Goal: Task Accomplishment & Management: Complete application form

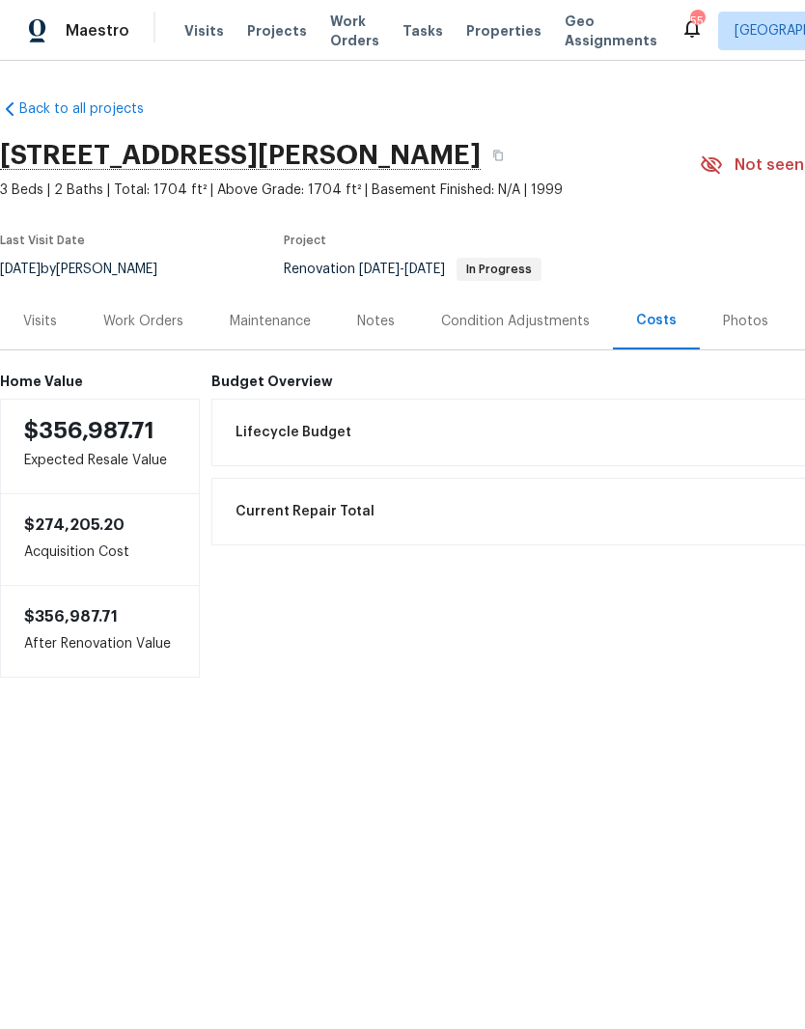
click at [128, 326] on div "Work Orders" at bounding box center [143, 321] width 80 height 19
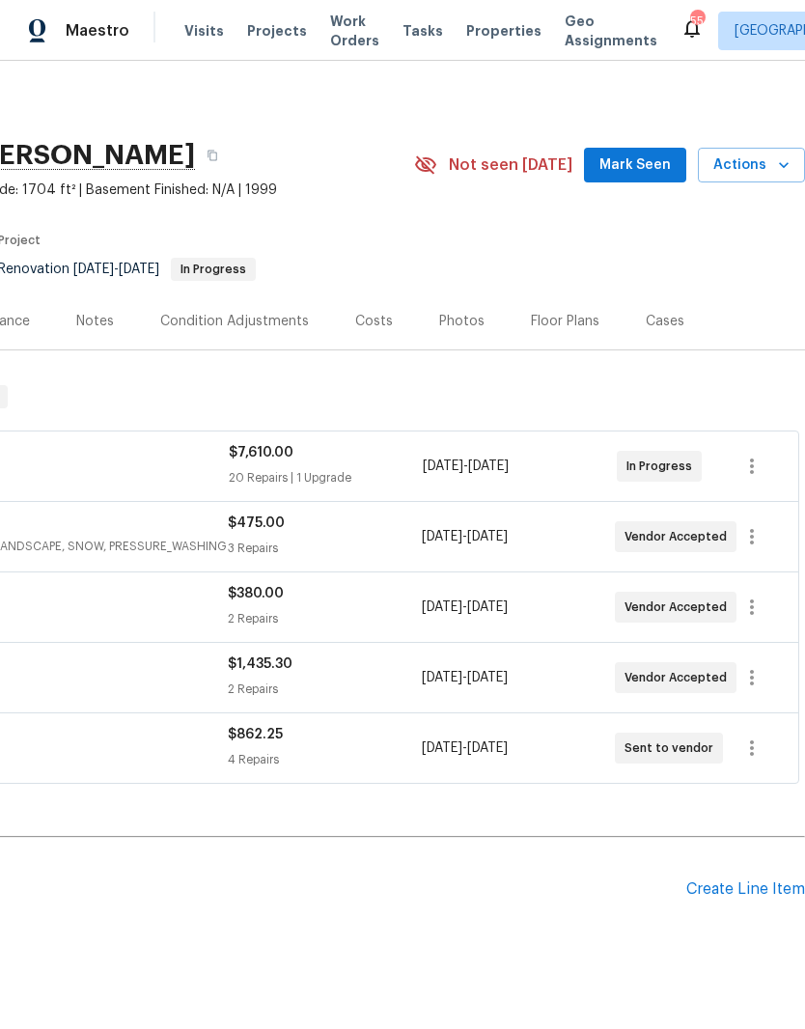
scroll to position [0, 286]
click at [371, 319] on div "Costs" at bounding box center [374, 321] width 38 height 19
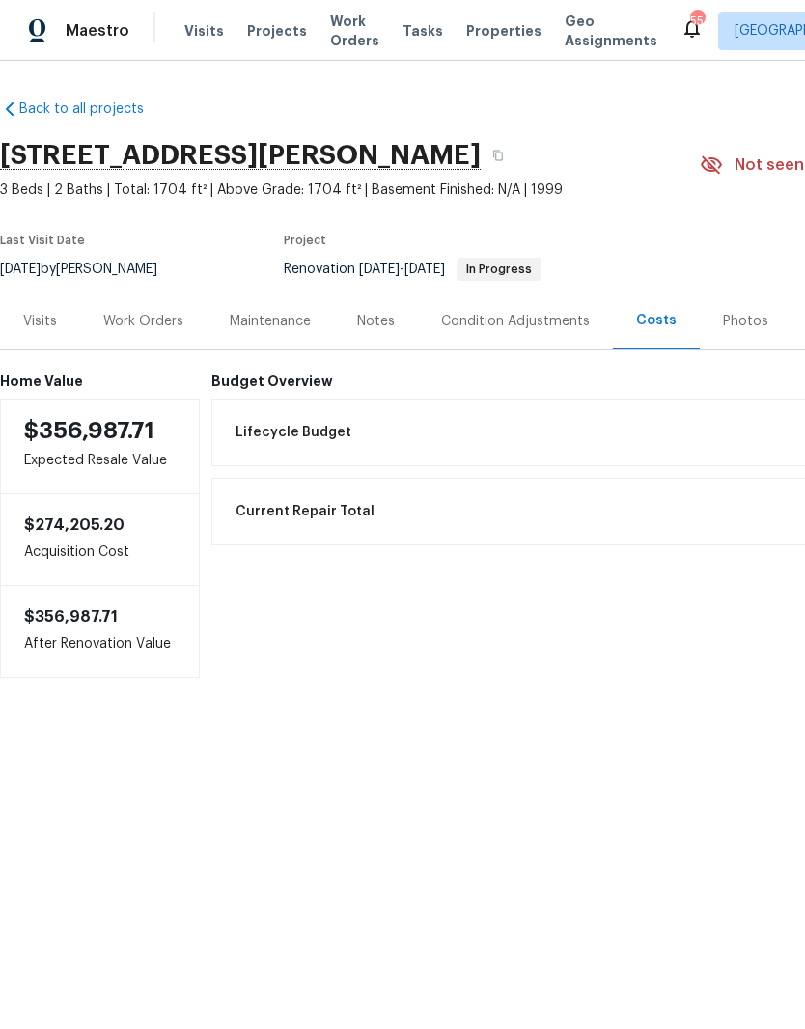
click at [120, 321] on div "Work Orders" at bounding box center [143, 321] width 80 height 19
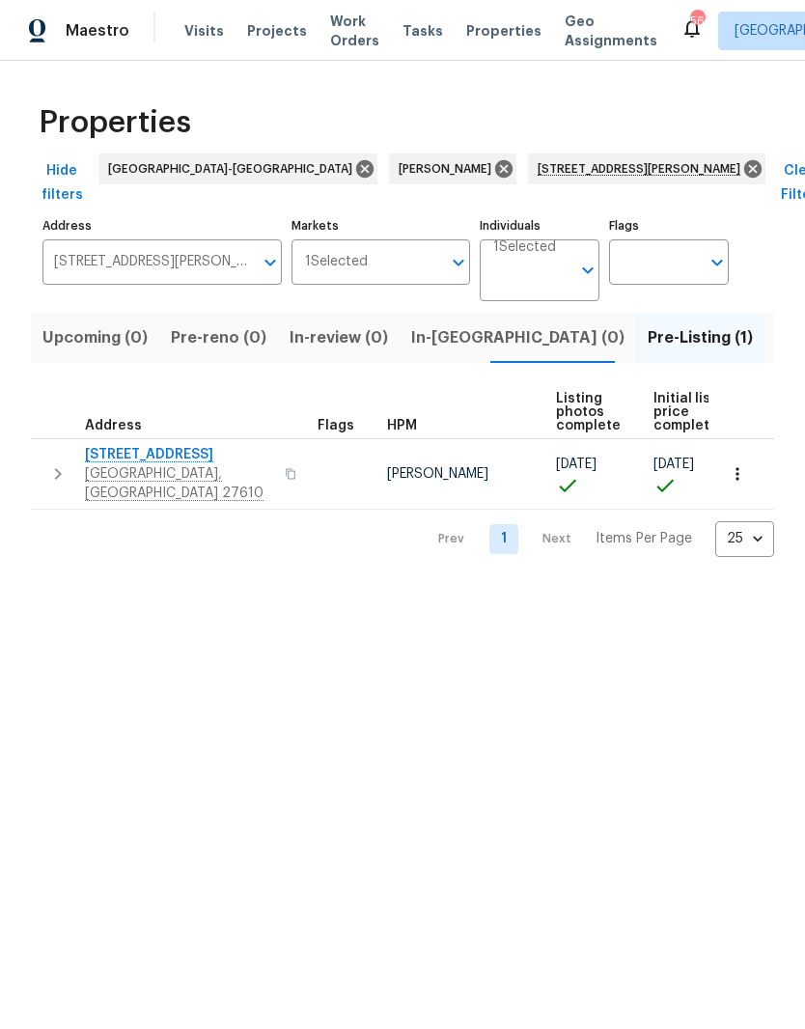
click at [119, 445] on span "[STREET_ADDRESS]" at bounding box center [179, 454] width 188 height 19
click at [135, 445] on span "[STREET_ADDRESS]" at bounding box center [179, 454] width 188 height 19
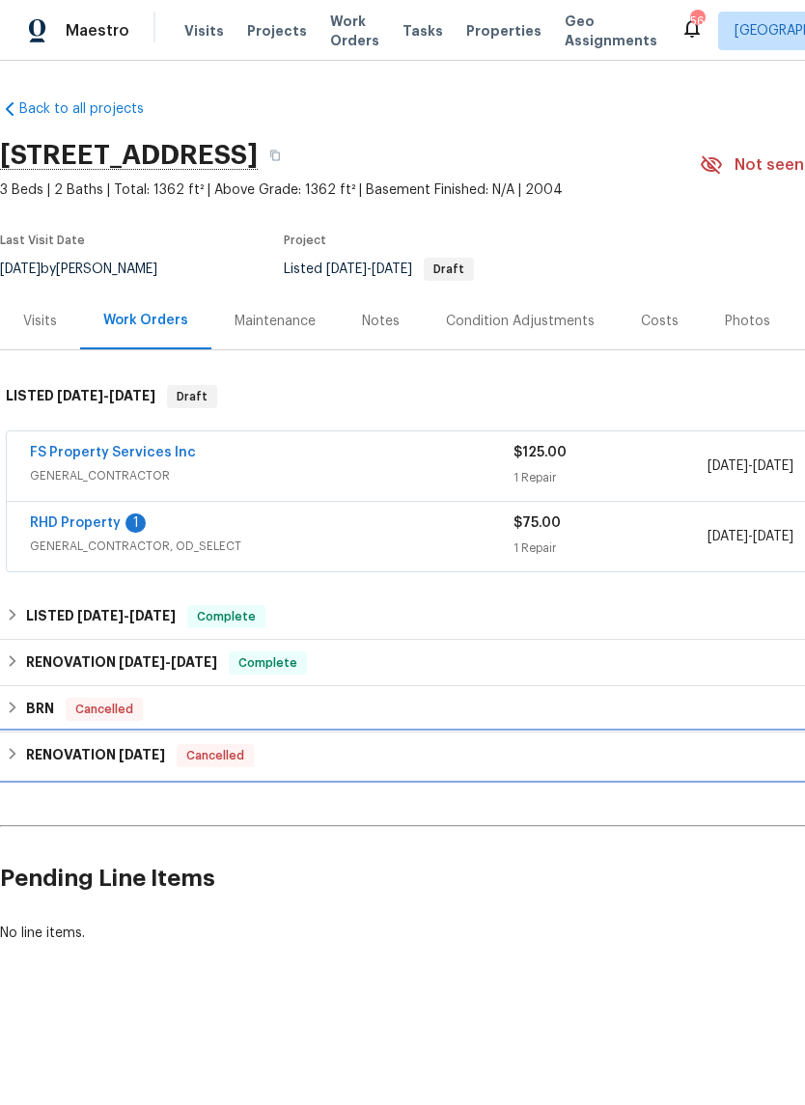
click at [80, 759] on h6 "RENOVATION 4/15/25" at bounding box center [95, 755] width 139 height 23
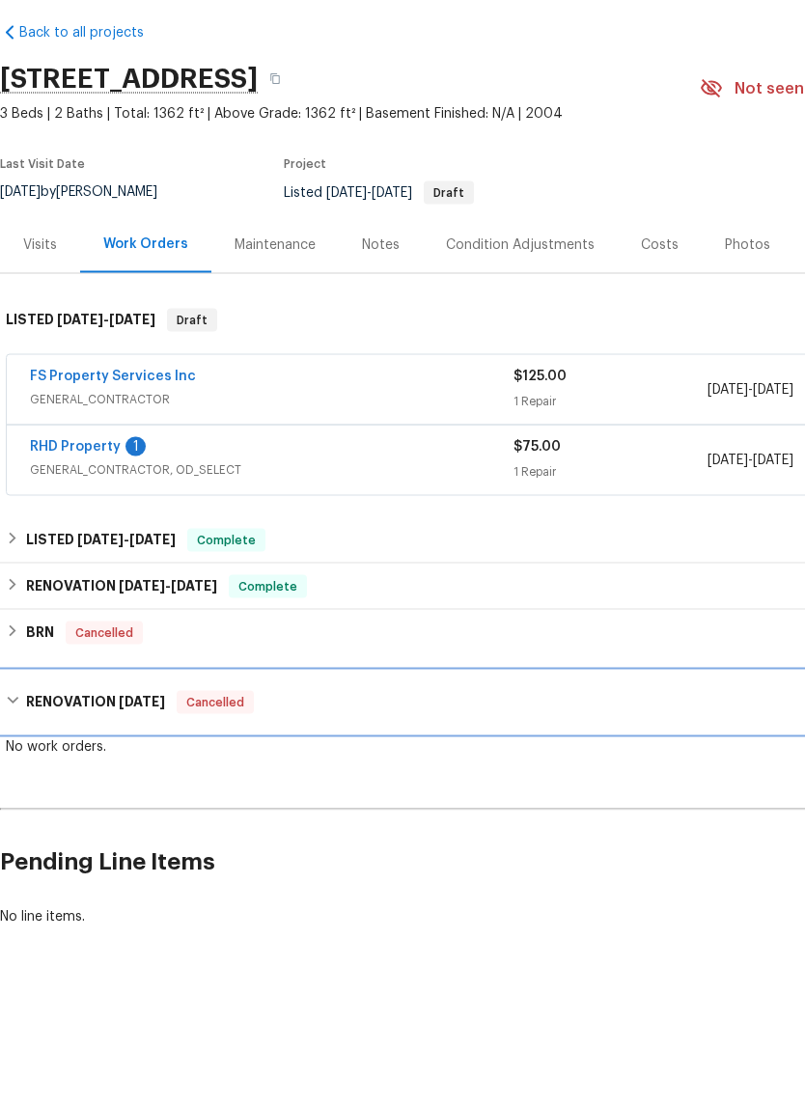
scroll to position [28, 0]
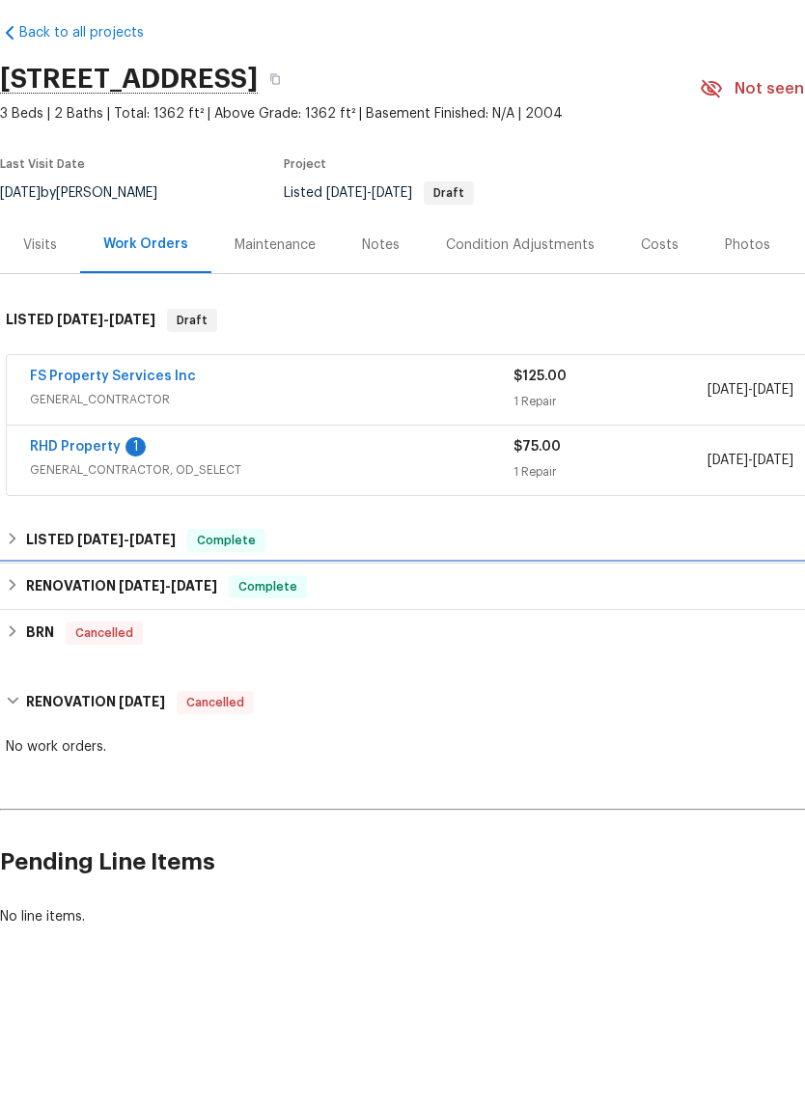
click at [73, 651] on h6 "RENOVATION [DATE] - [DATE]" at bounding box center [121, 662] width 191 height 23
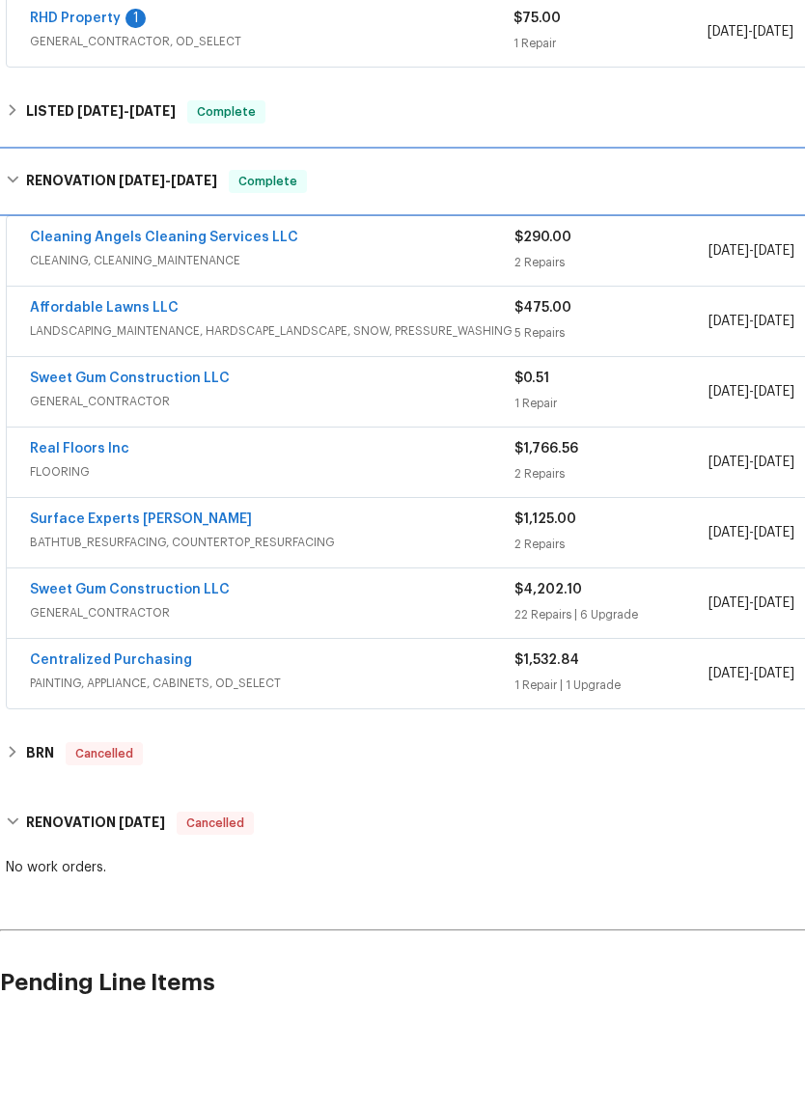
scroll to position [429, 0]
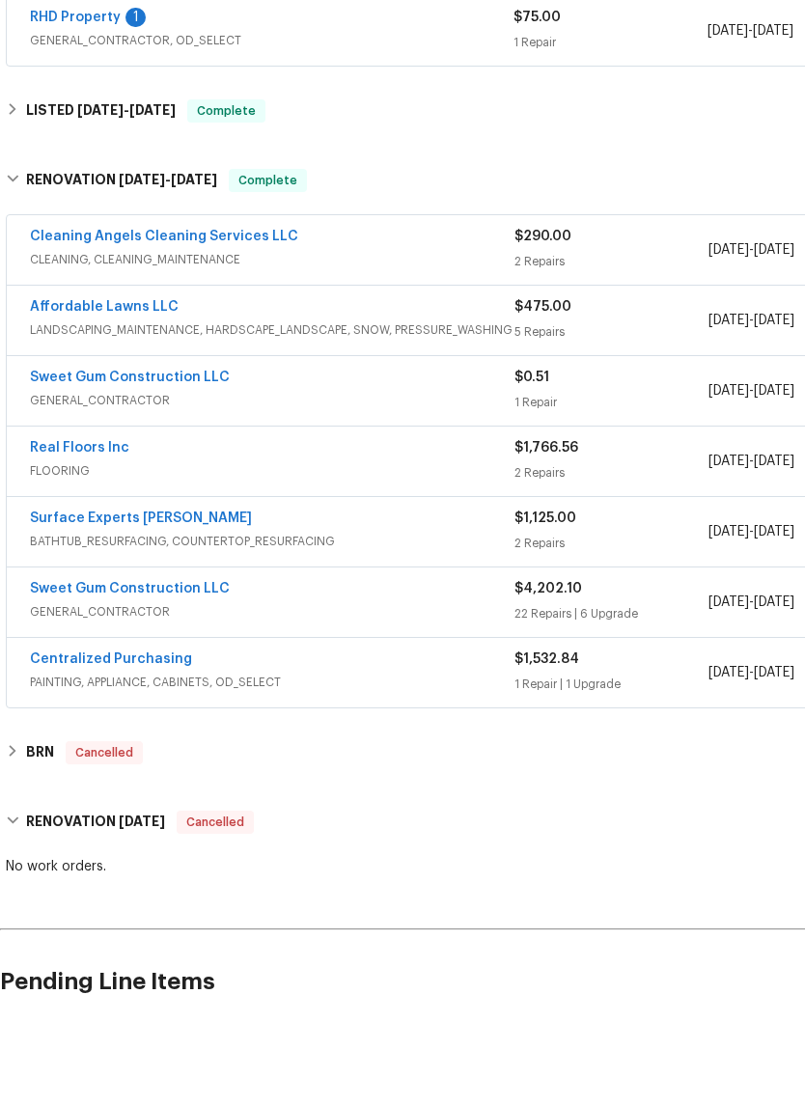
click at [60, 658] on link "Sweet Gum Construction LLC" at bounding box center [130, 665] width 200 height 14
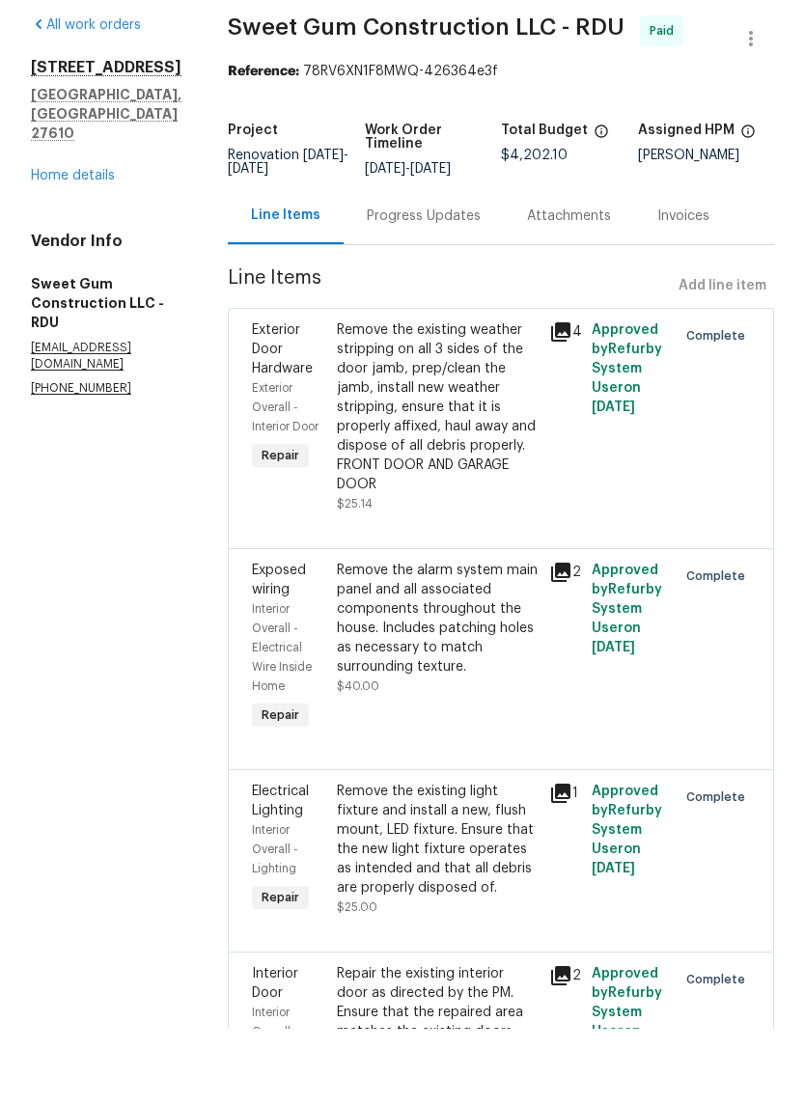
click at [52, 245] on link "Home details" at bounding box center [73, 252] width 84 height 14
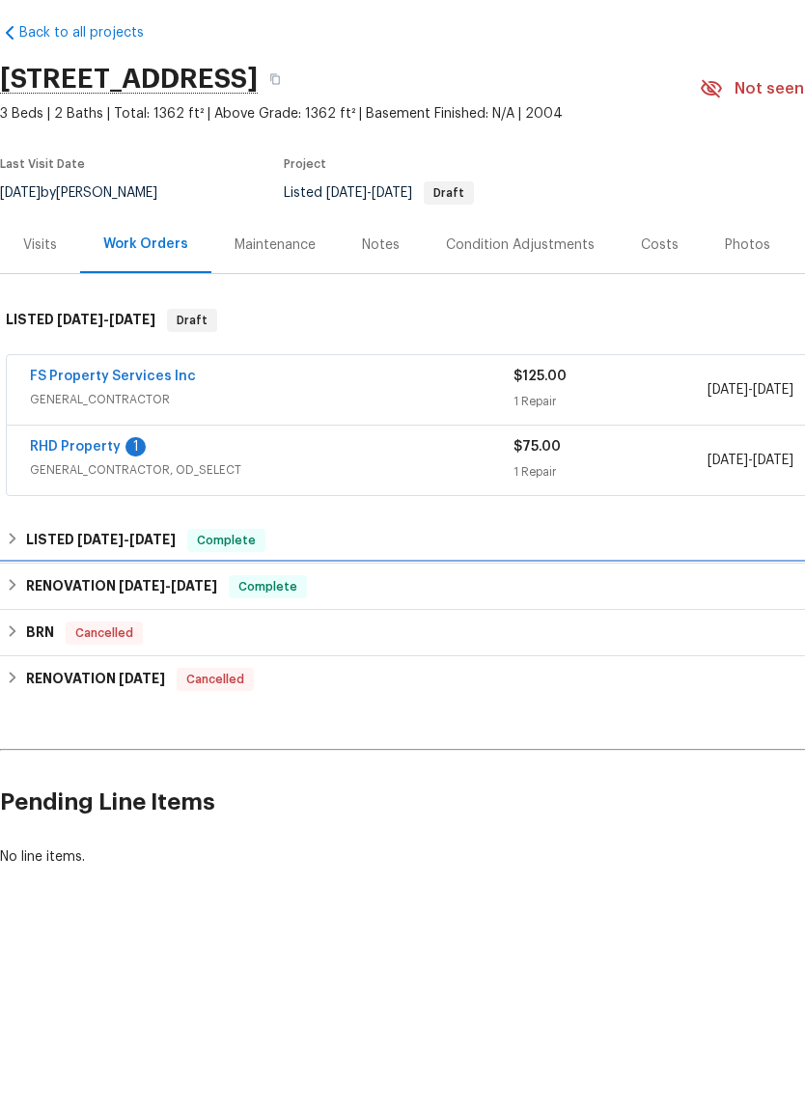
click at [36, 651] on h6 "RENOVATION 4/28/25 - 5/7/25" at bounding box center [121, 662] width 191 height 23
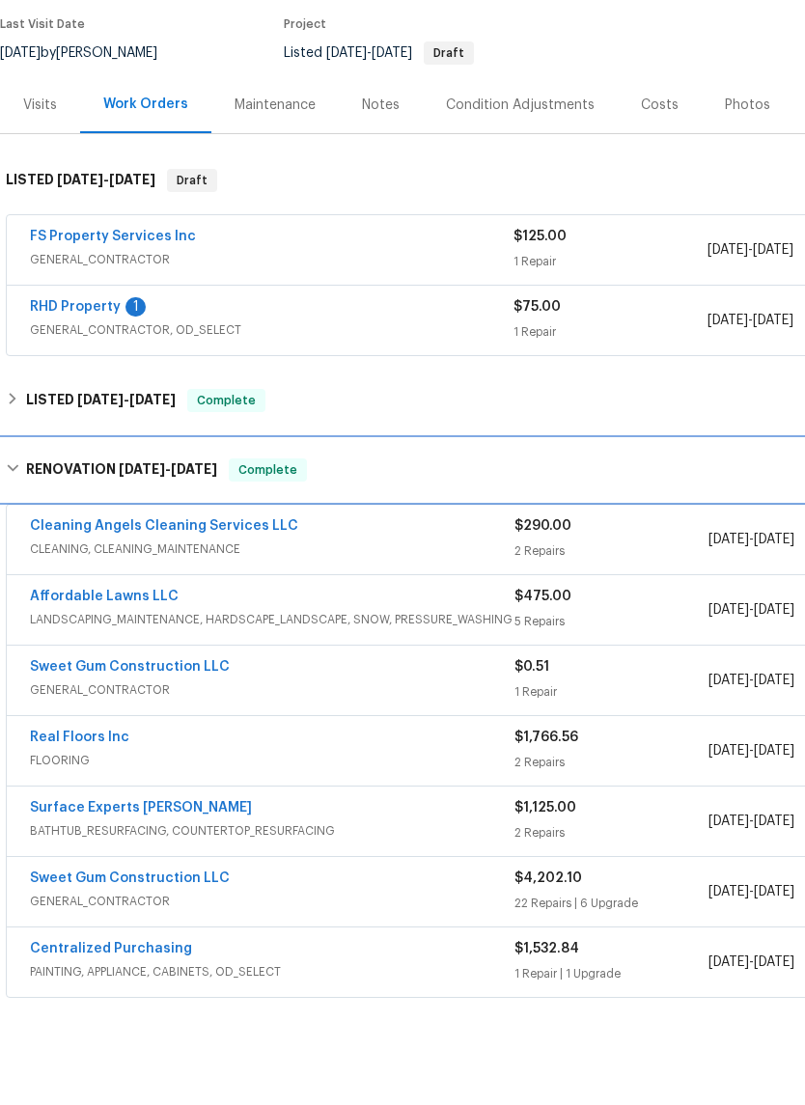
scroll to position [140, 0]
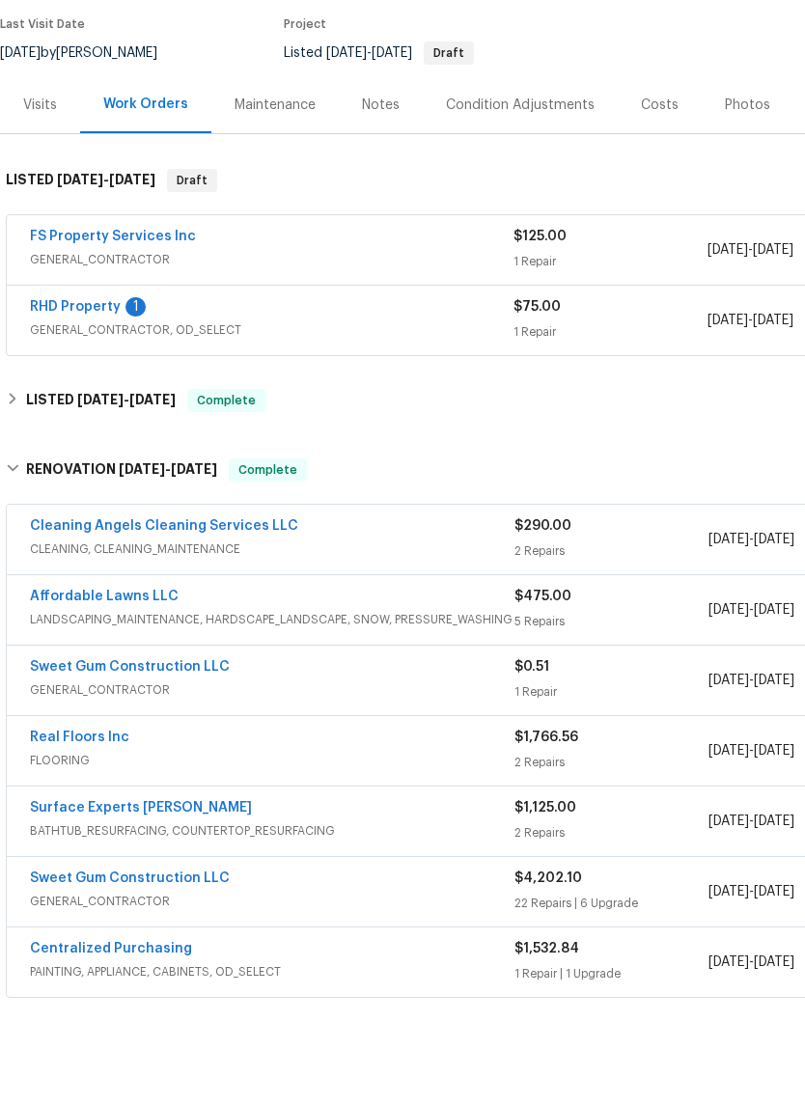
click at [56, 807] on link "Real Floors Inc" at bounding box center [79, 814] width 99 height 14
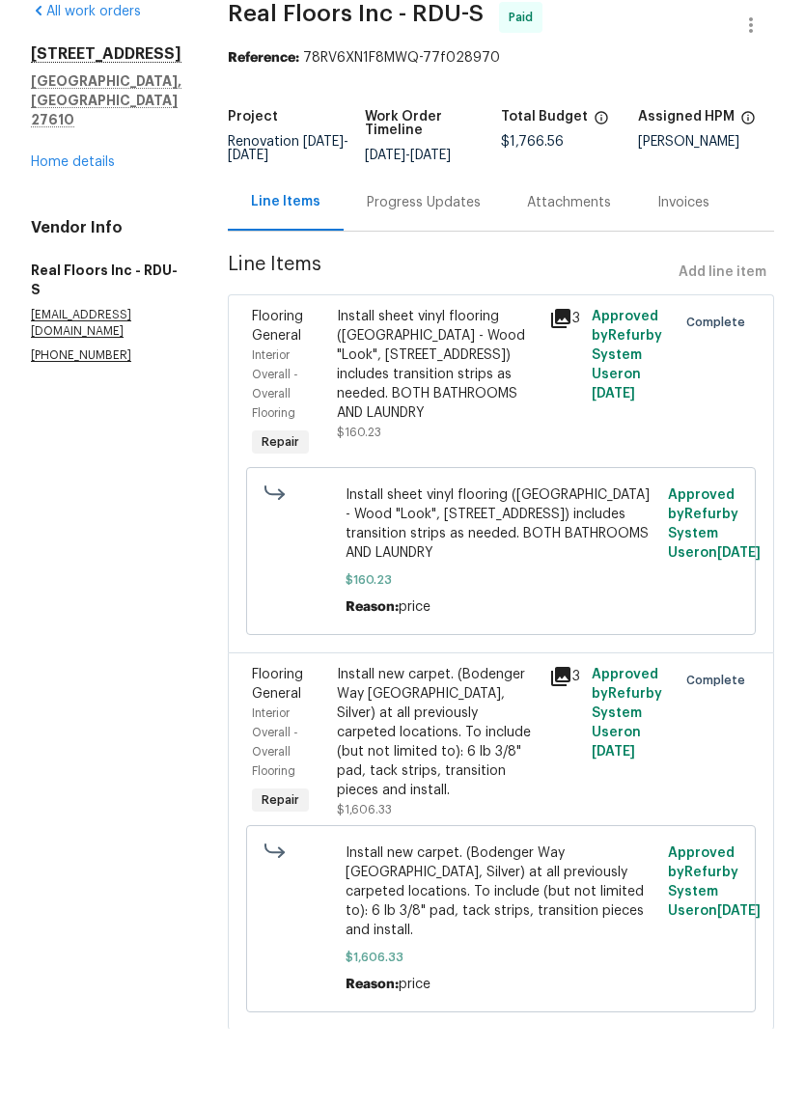
scroll to position [13, 0]
click at [53, 233] on link "Home details" at bounding box center [73, 240] width 84 height 14
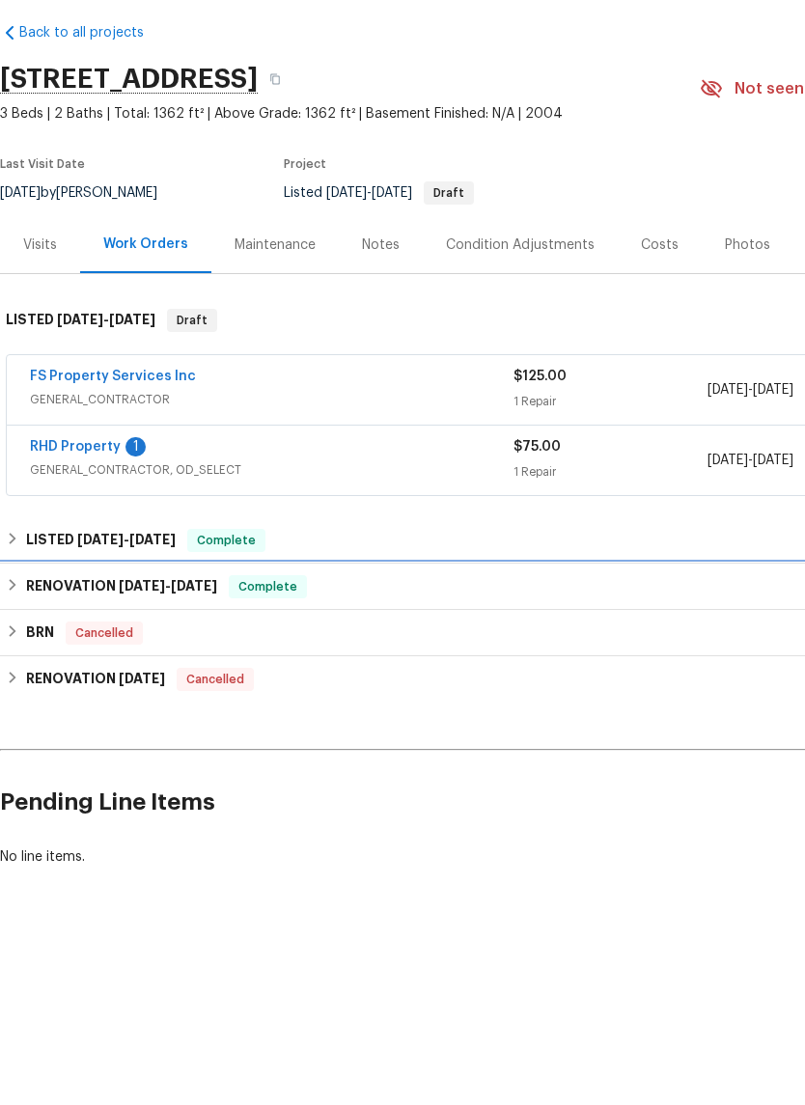
click at [45, 651] on h6 "RENOVATION 4/28/25 - 5/7/25" at bounding box center [121, 662] width 191 height 23
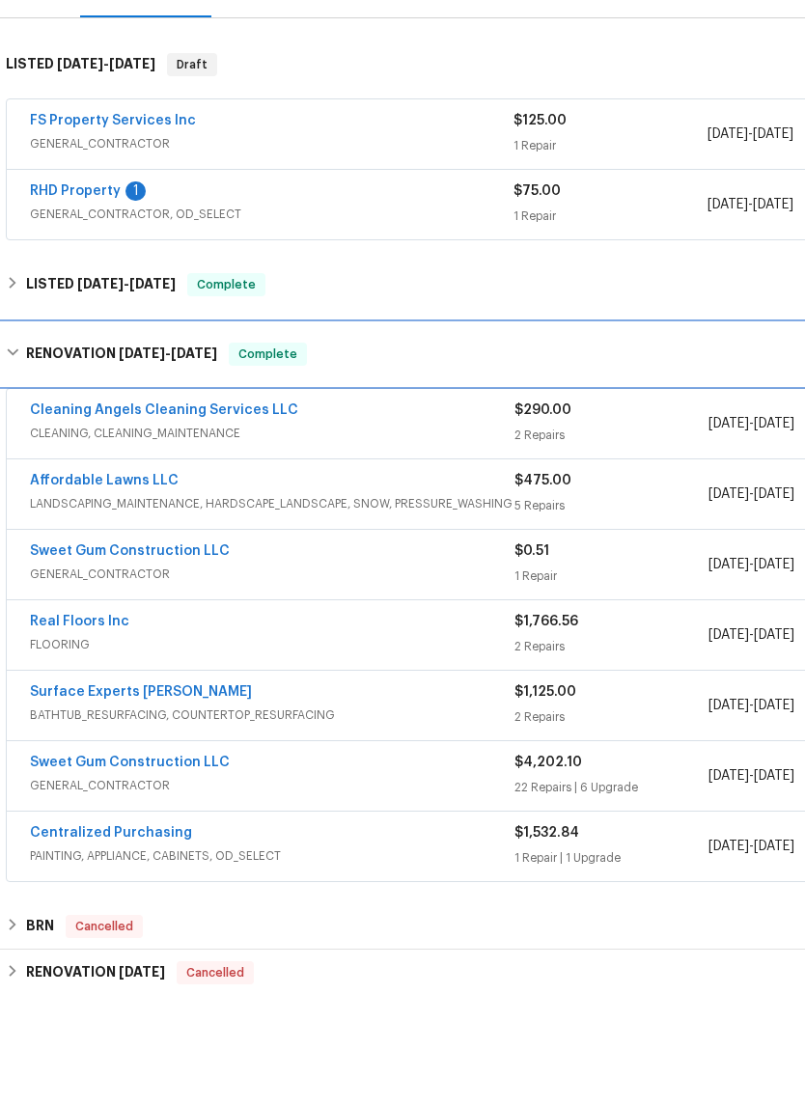
scroll to position [256, 0]
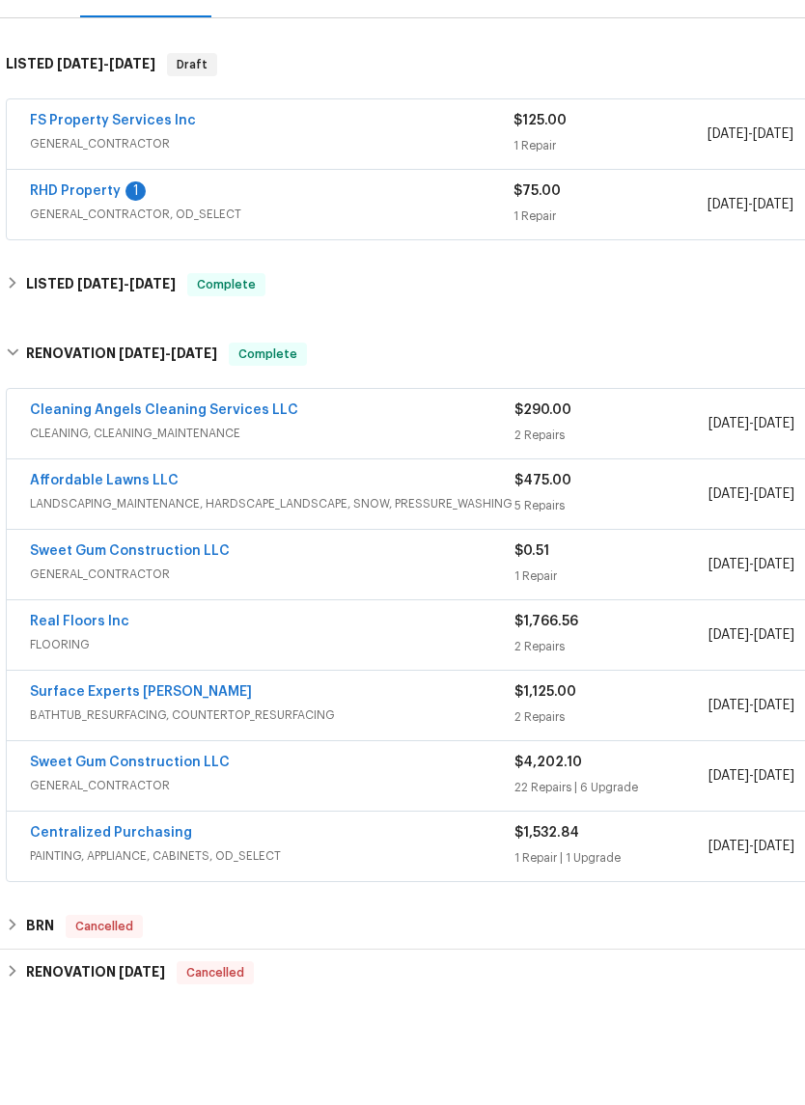
click at [70, 832] on link "Sweet Gum Construction LLC" at bounding box center [130, 839] width 200 height 14
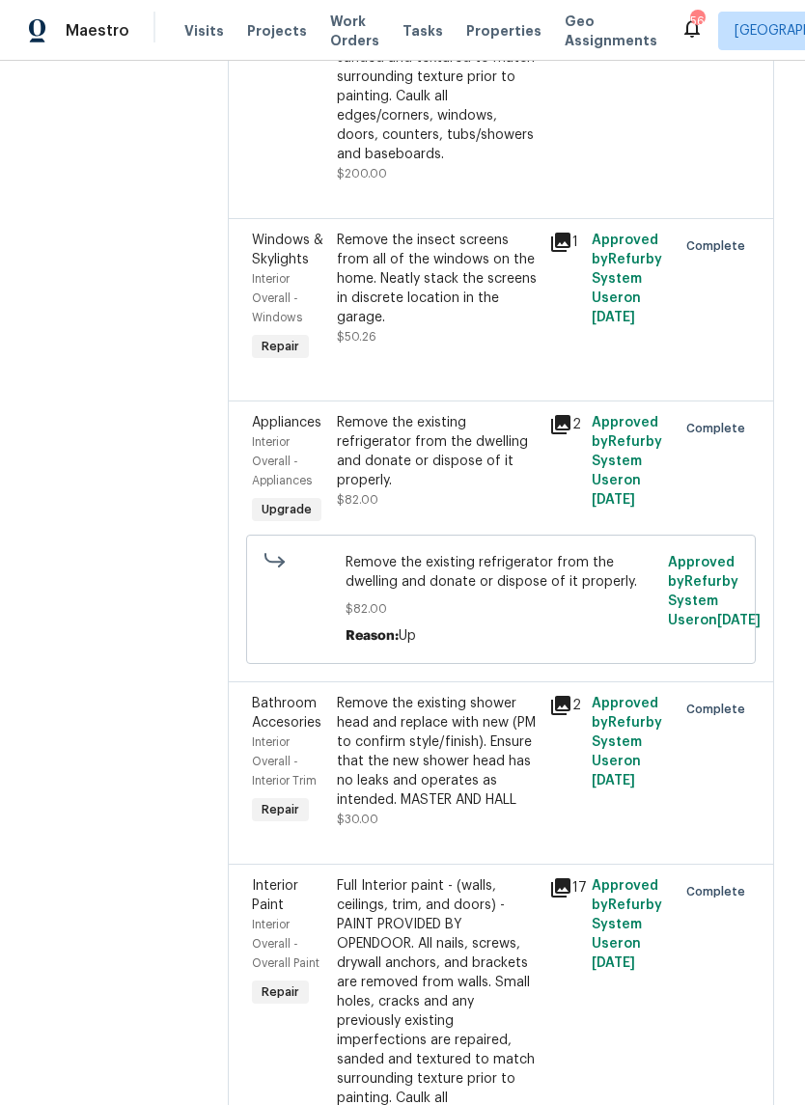
scroll to position [2956, 0]
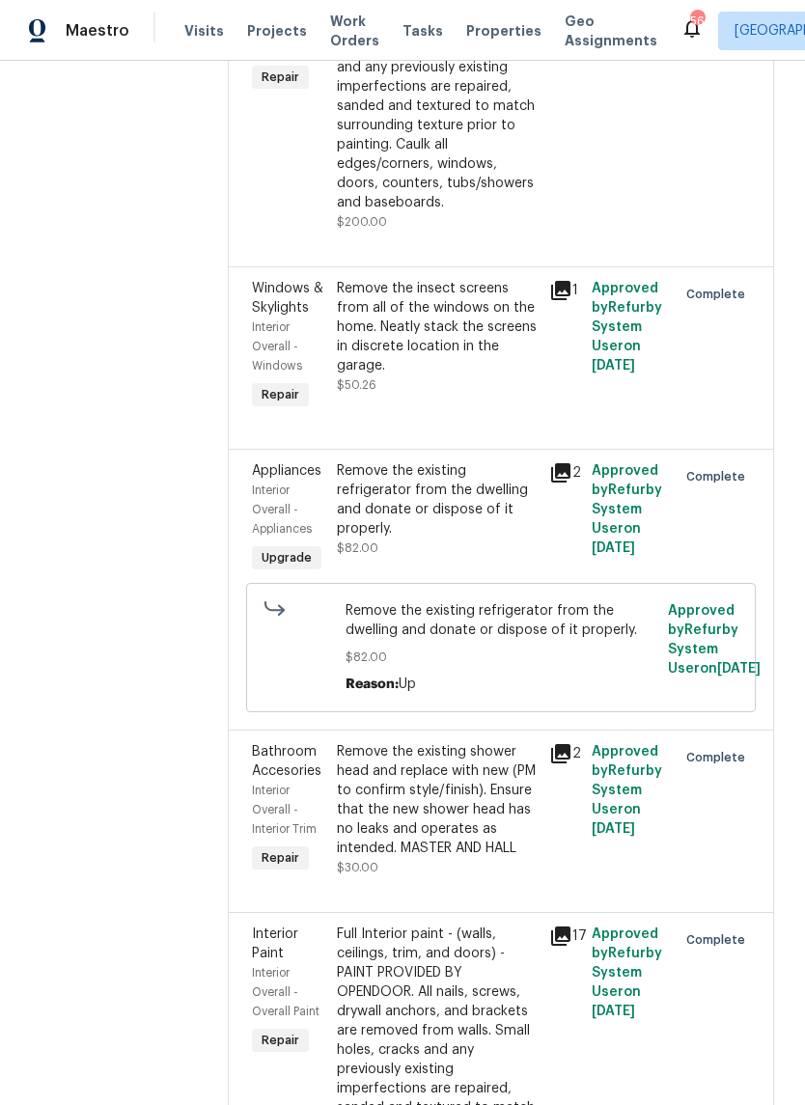
click at [574, 237] on div "3" at bounding box center [564, 97] width 42 height 282
click at [520, 212] on div "Interior primer - PRIMER PROVIDED BY OPENDOOR - All nails, screws, drywall anch…" at bounding box center [437, 86] width 201 height 251
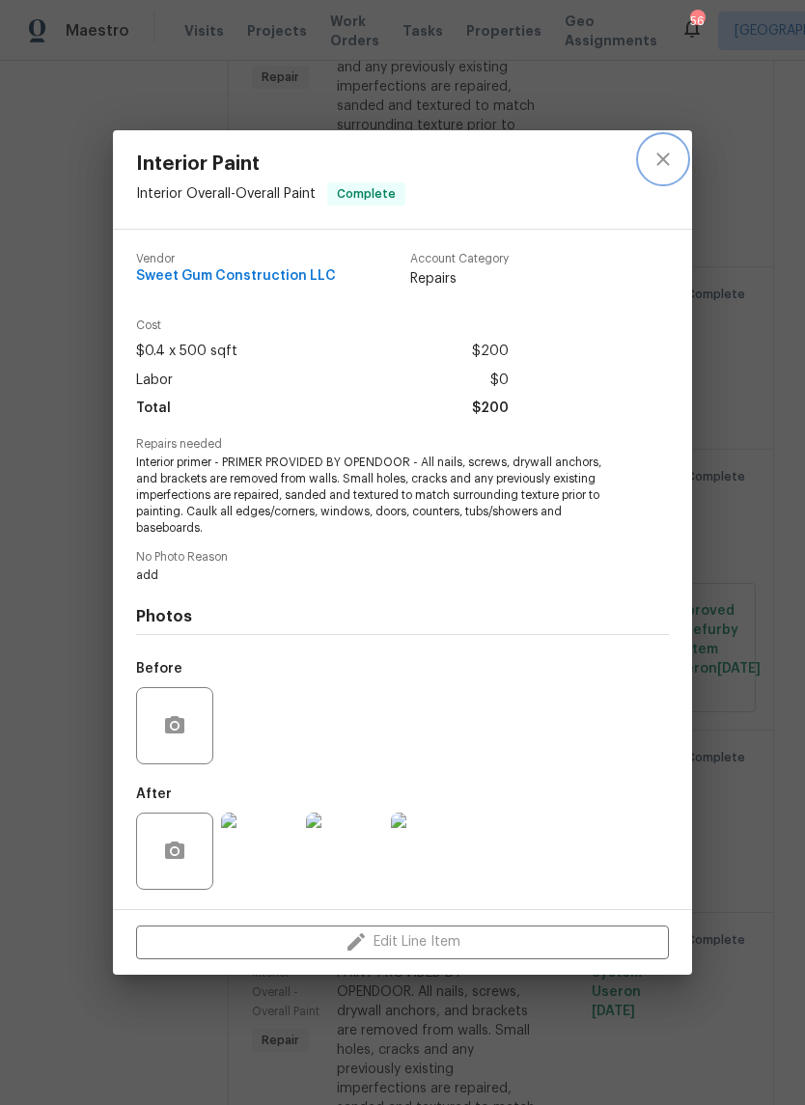
click at [665, 161] on icon "close" at bounding box center [662, 159] width 13 height 13
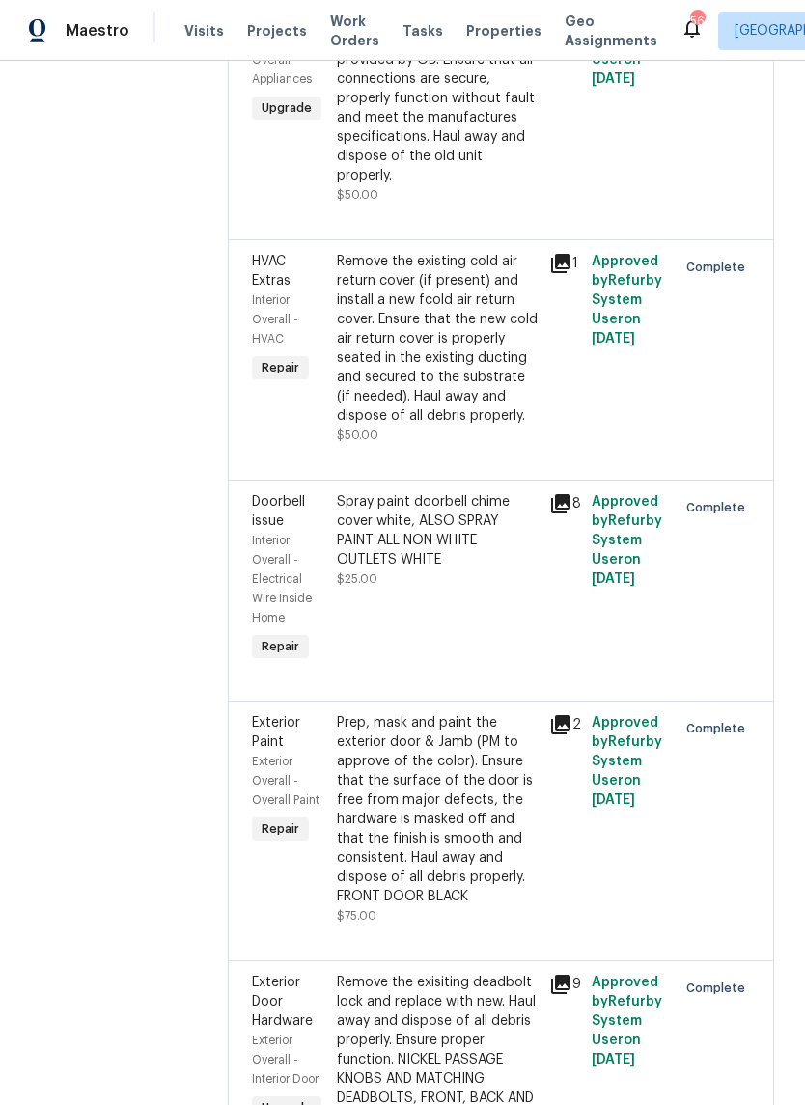
scroll to position [6017, 0]
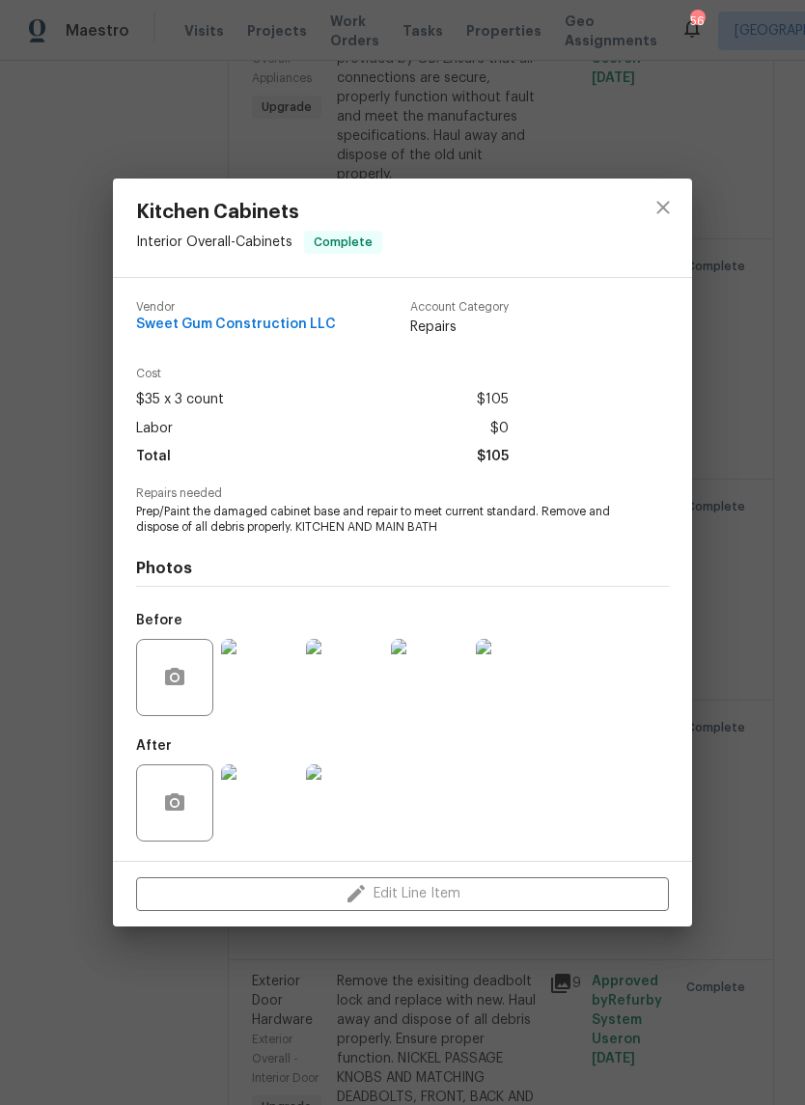
click at [252, 691] on img at bounding box center [259, 677] width 77 height 77
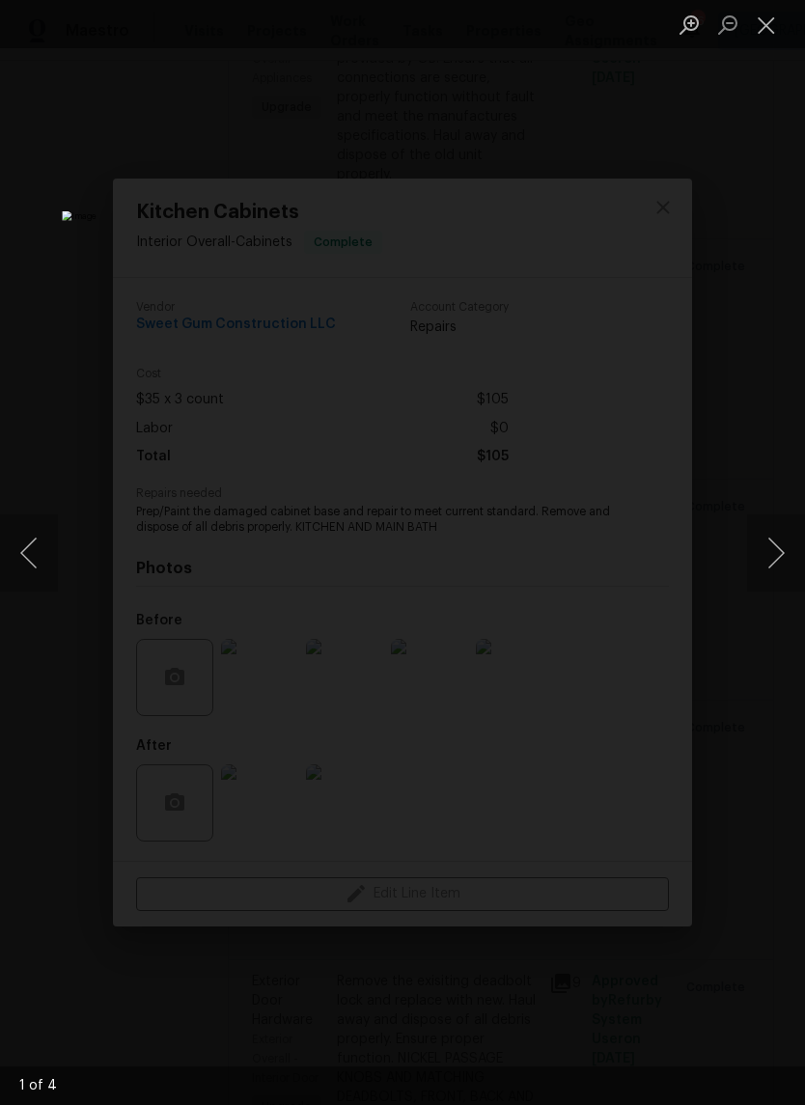
click at [772, 544] on button "Next image" at bounding box center [776, 552] width 58 height 77
click at [777, 547] on button "Next image" at bounding box center [776, 552] width 58 height 77
click at [774, 550] on button "Next image" at bounding box center [776, 552] width 58 height 77
click at [782, 551] on button "Next image" at bounding box center [776, 552] width 58 height 77
click at [774, 553] on button "Next image" at bounding box center [776, 552] width 58 height 77
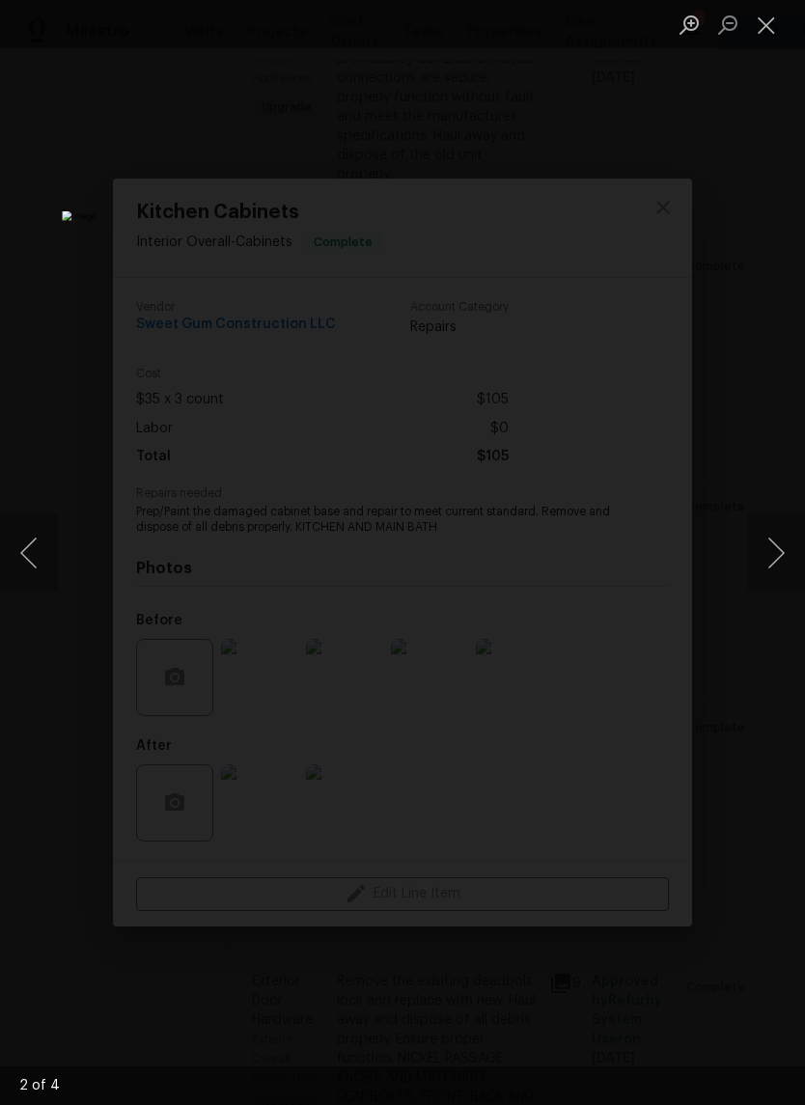
click at [32, 533] on button "Previous image" at bounding box center [29, 552] width 58 height 77
click at [36, 547] on button "Previous image" at bounding box center [29, 552] width 58 height 77
click at [774, 24] on button "Close lightbox" at bounding box center [766, 25] width 39 height 34
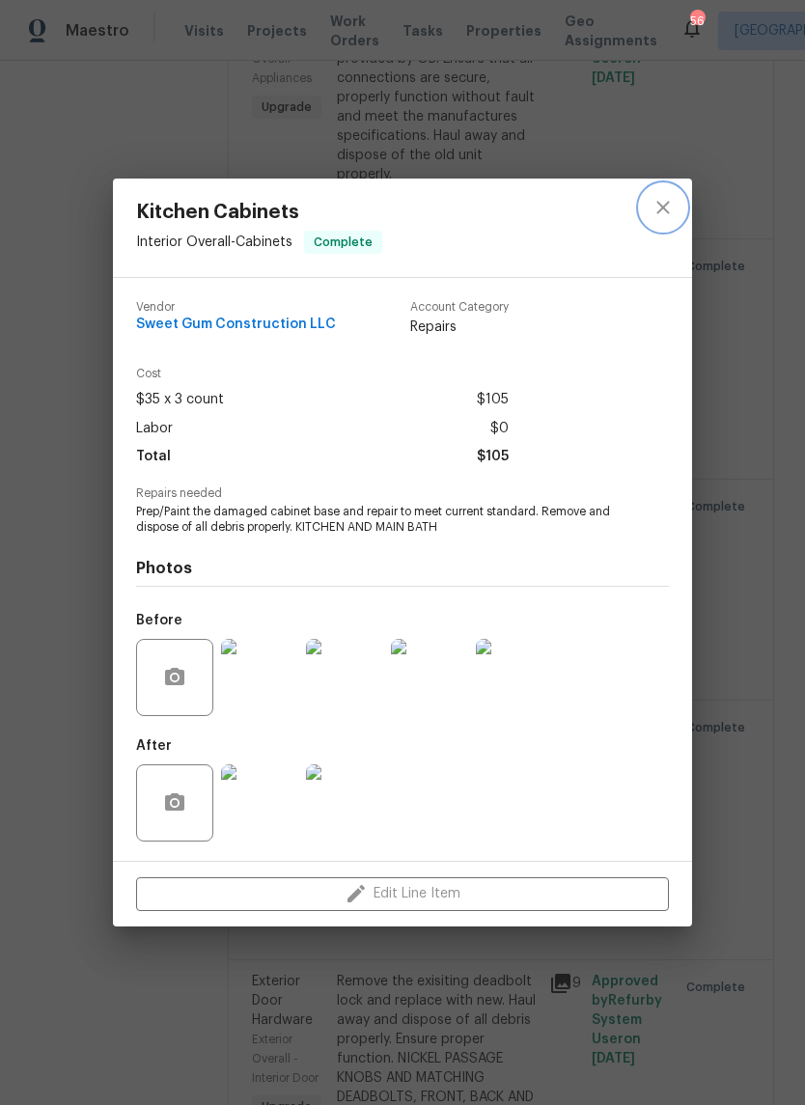
click at [673, 198] on icon "close" at bounding box center [662, 207] width 23 height 23
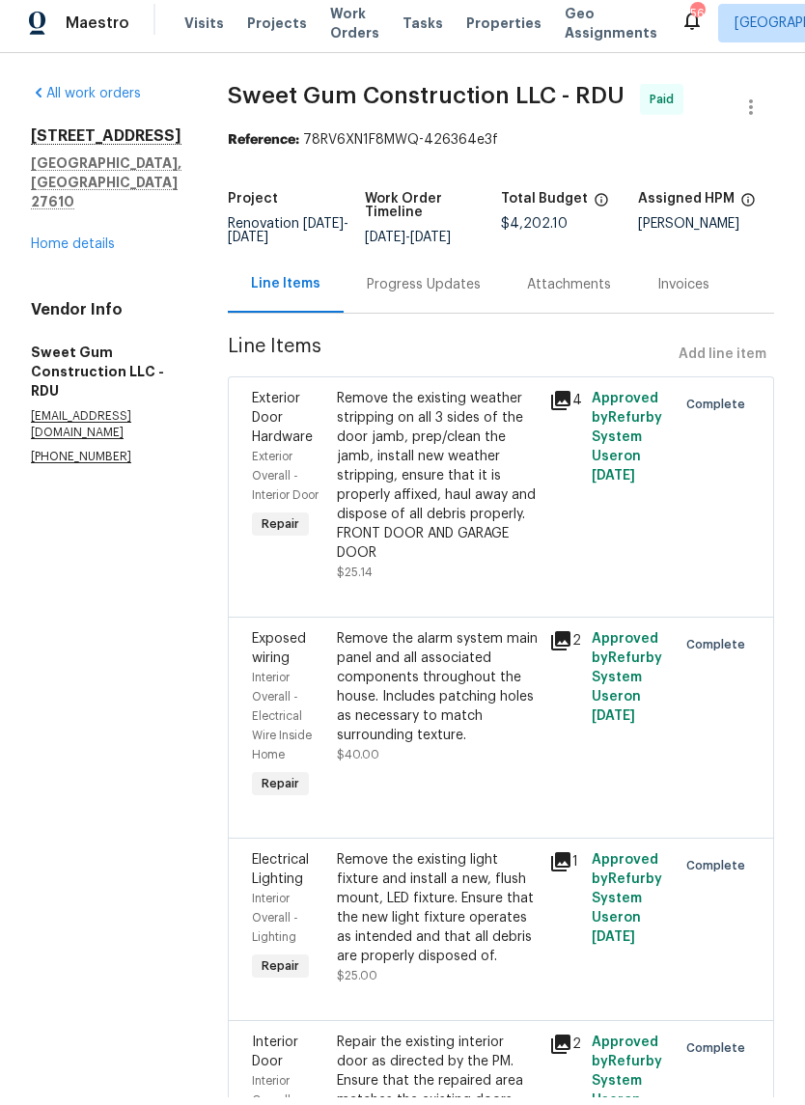
scroll to position [0, 0]
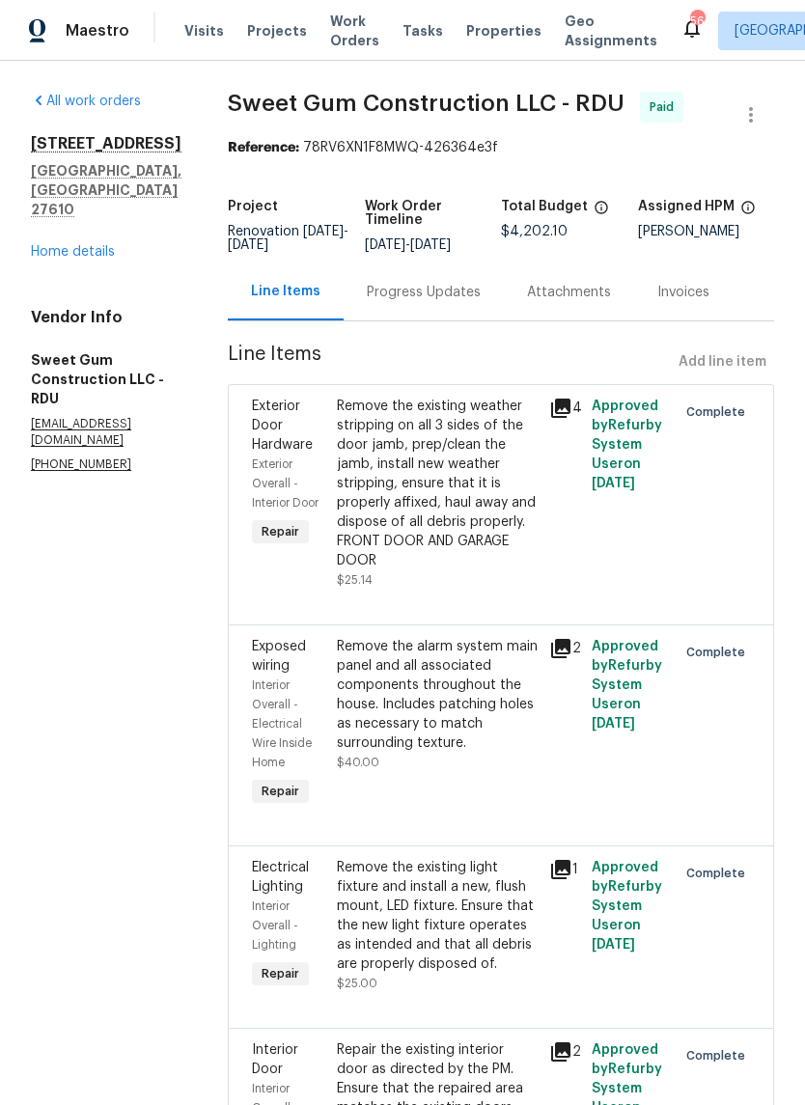
click at [62, 245] on link "Home details" at bounding box center [73, 252] width 84 height 14
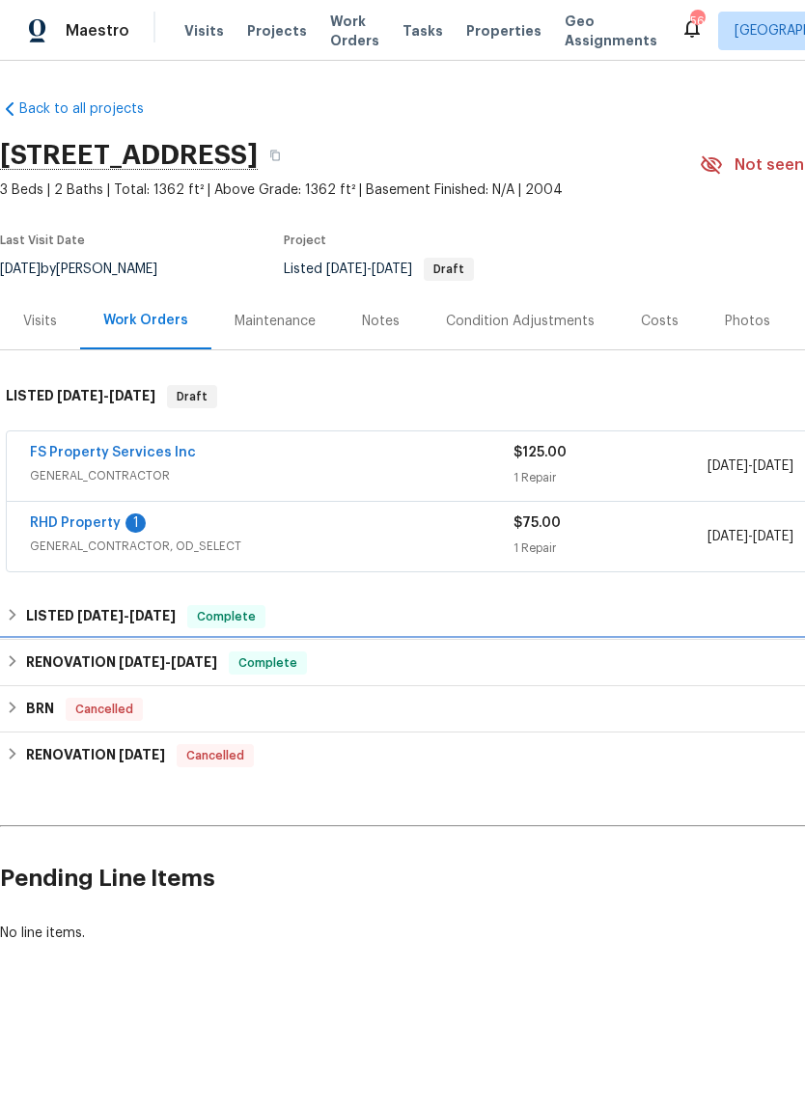
click at [48, 656] on h6 "RENOVATION [DATE] - [DATE]" at bounding box center [121, 662] width 191 height 23
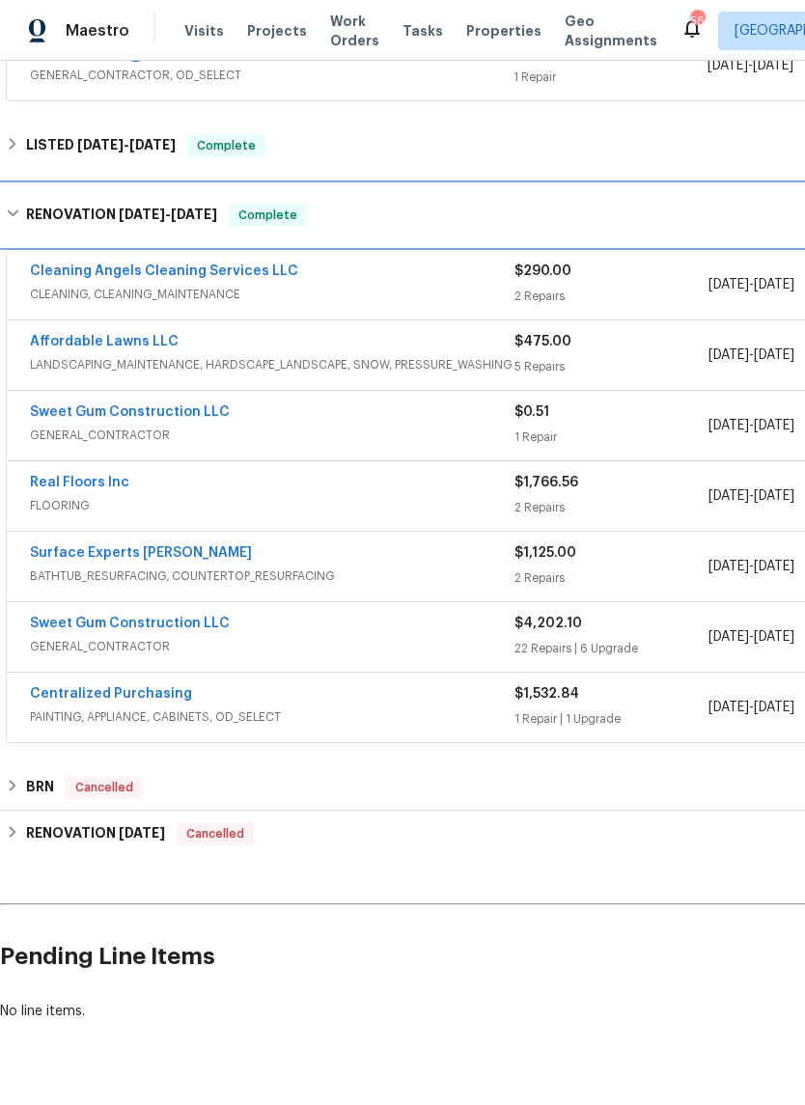
scroll to position [470, 0]
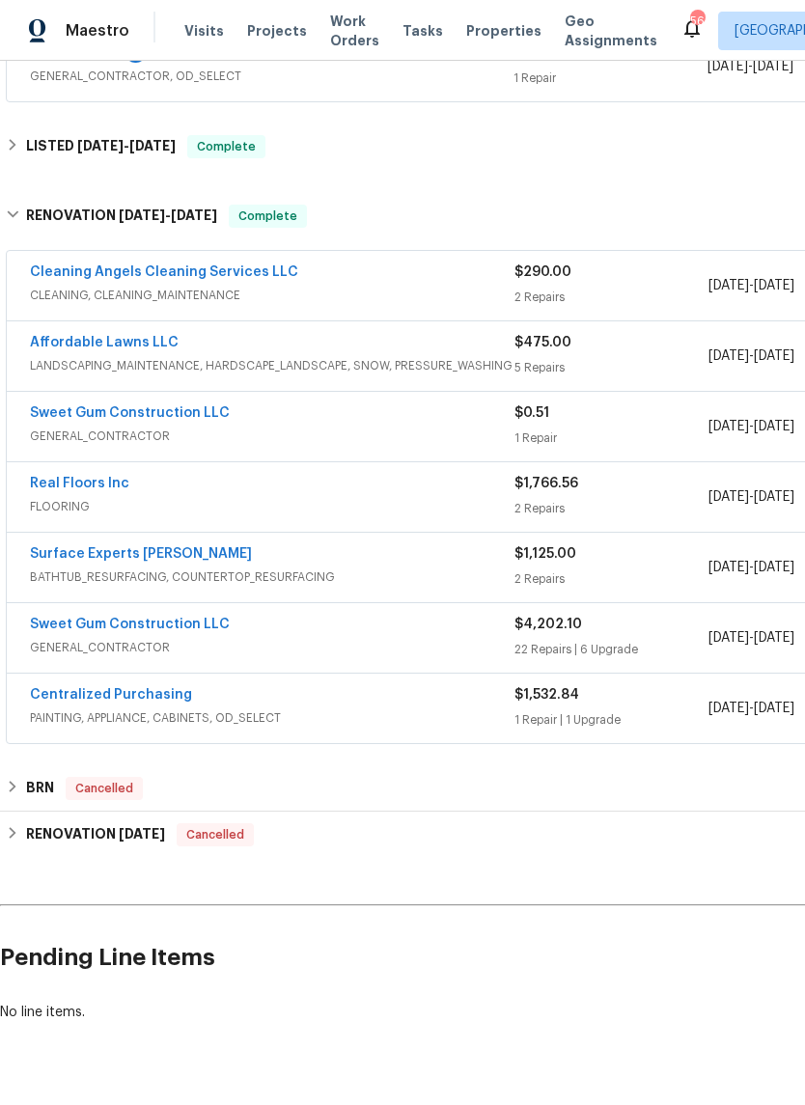
click at [75, 548] on link "Surface Experts [PERSON_NAME]" at bounding box center [141, 554] width 222 height 14
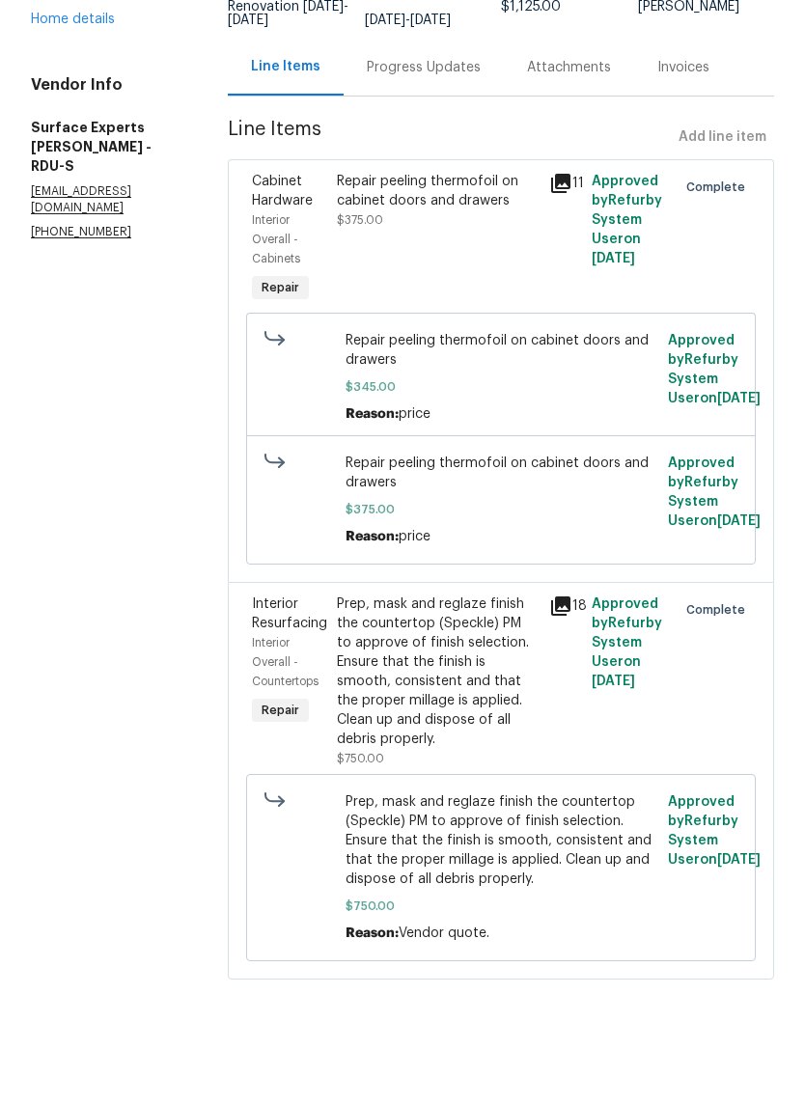
scroll to position [47, 0]
click at [469, 241] on div "Repair peeling thermofoil on cabinet doors and drawers $375.00" at bounding box center [437, 314] width 212 height 147
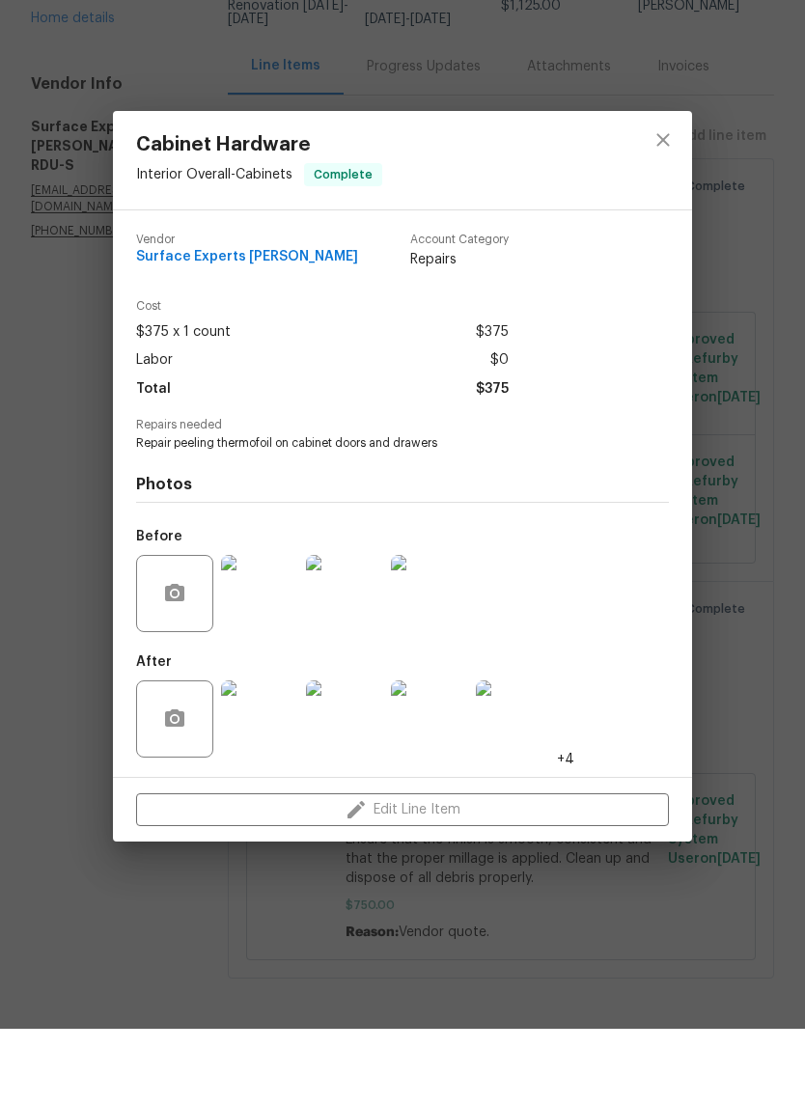
click at [268, 631] on img at bounding box center [259, 669] width 77 height 77
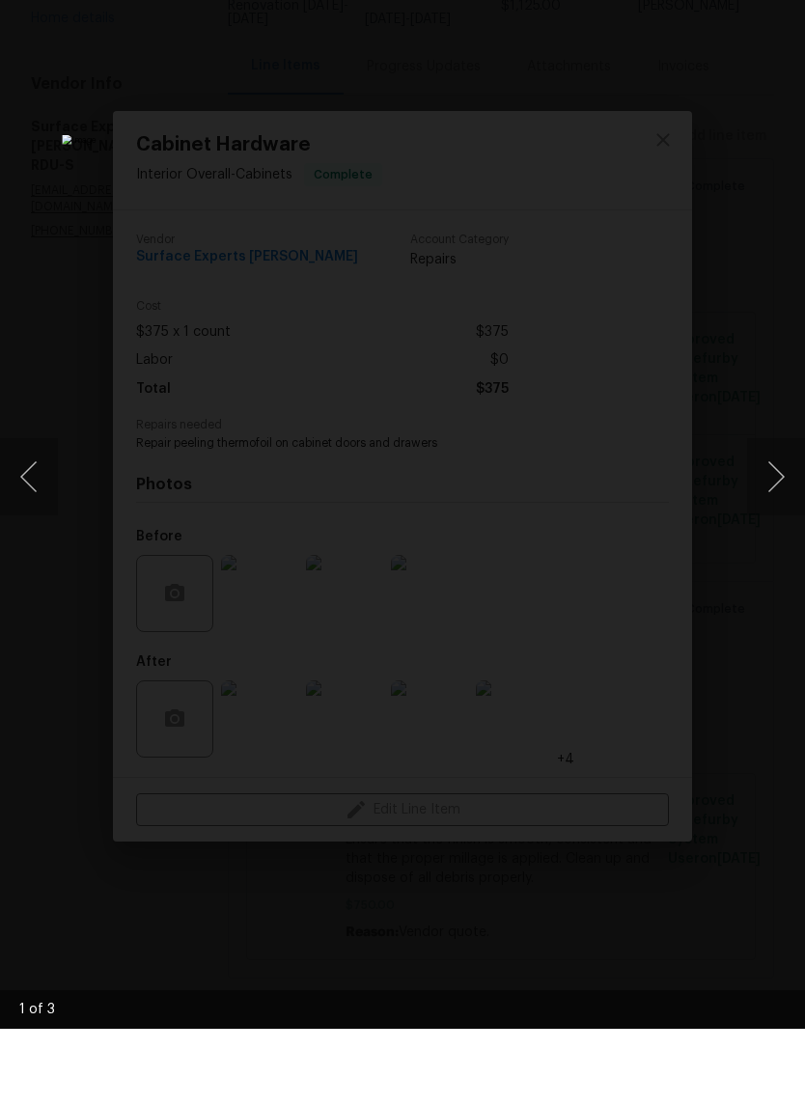
click at [761, 514] on button "Next image" at bounding box center [776, 552] width 58 height 77
click at [770, 514] on button "Next image" at bounding box center [776, 552] width 58 height 77
click at [765, 514] on button "Next image" at bounding box center [776, 552] width 58 height 77
click at [771, 514] on button "Next image" at bounding box center [776, 552] width 58 height 77
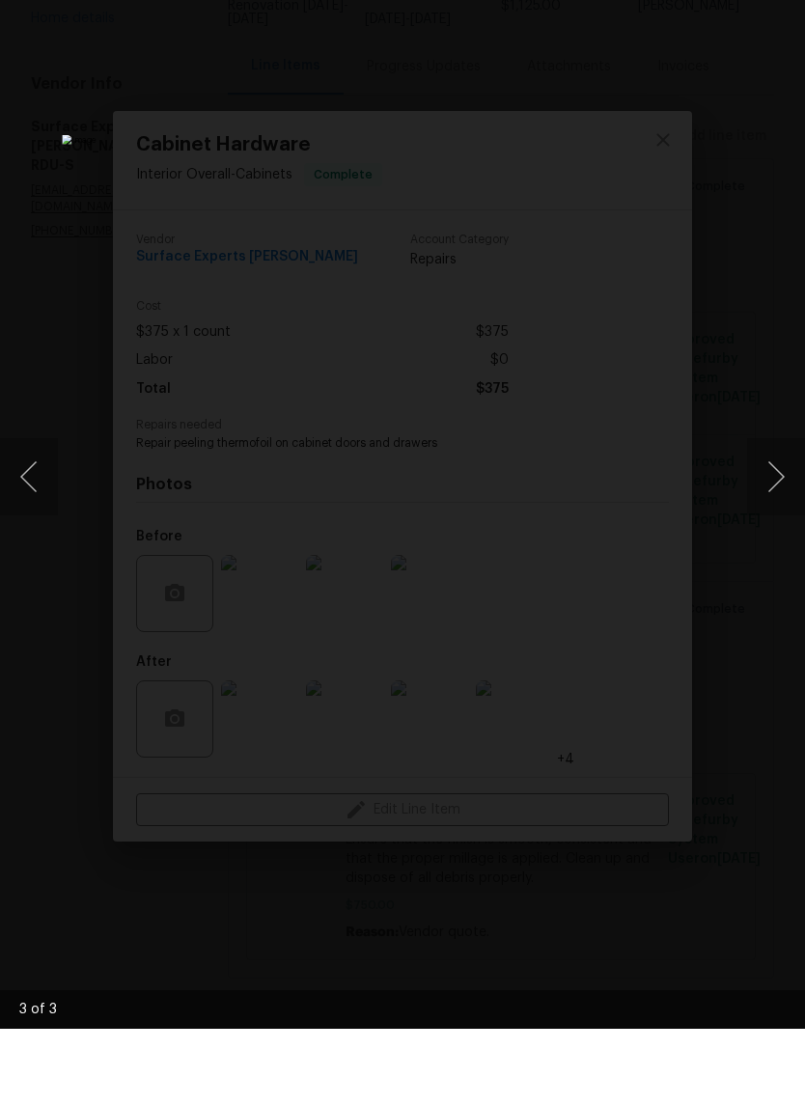
click at [764, 514] on button "Next image" at bounding box center [776, 552] width 58 height 77
click at [772, 514] on button "Next image" at bounding box center [776, 552] width 58 height 77
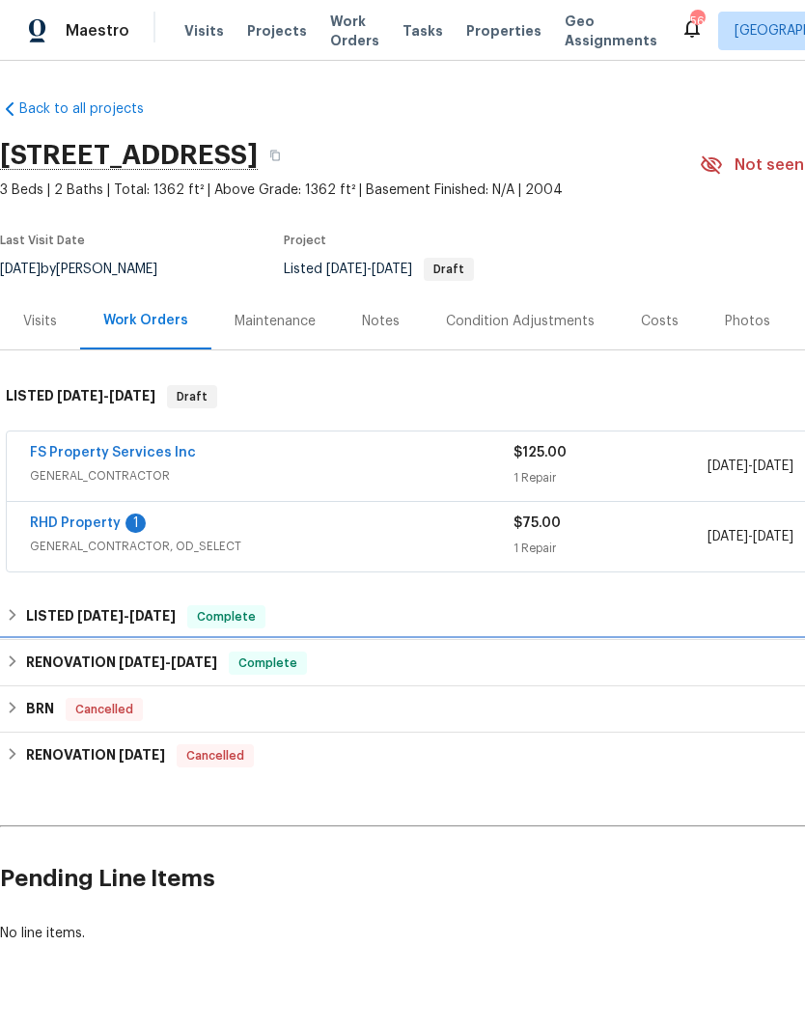
click at [55, 663] on h6 "RENOVATION [DATE] - [DATE]" at bounding box center [121, 662] width 191 height 23
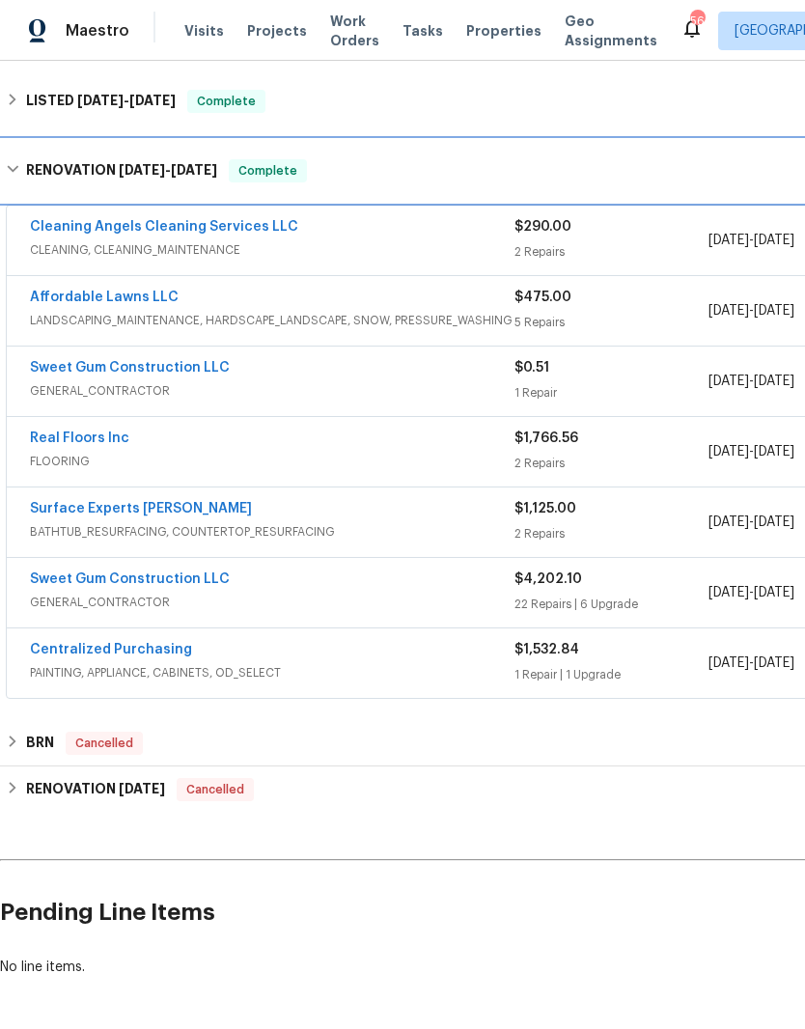
scroll to position [514, 0]
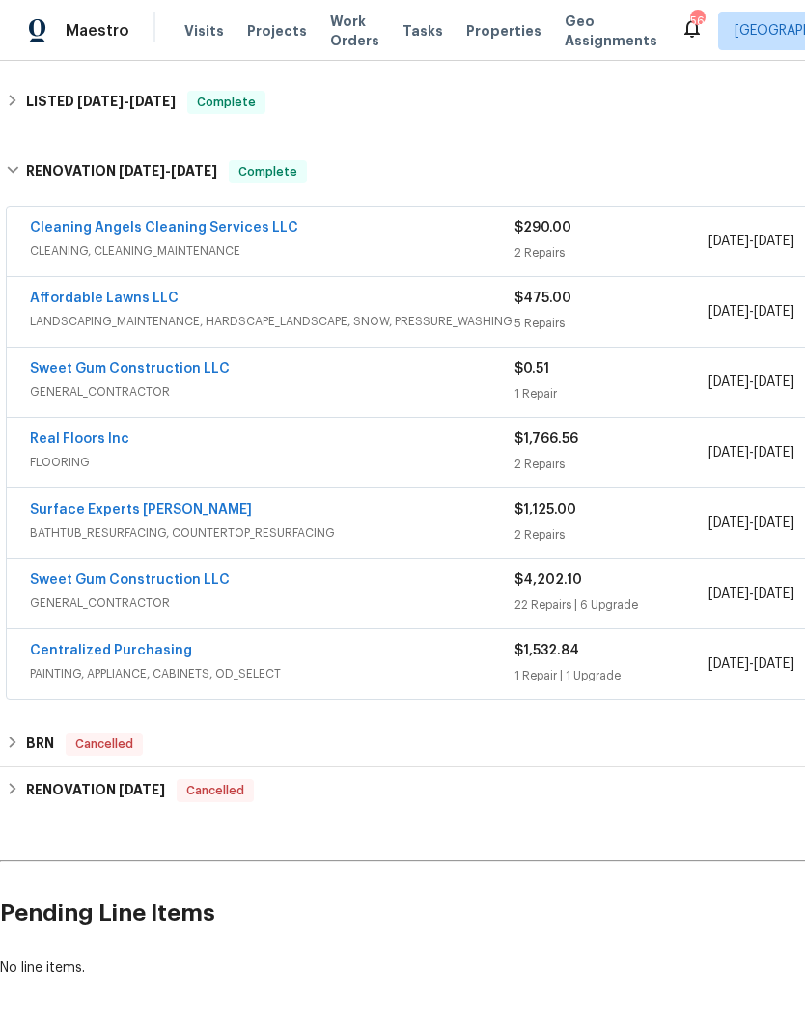
click at [62, 573] on link "Sweet Gum Construction LLC" at bounding box center [130, 580] width 200 height 14
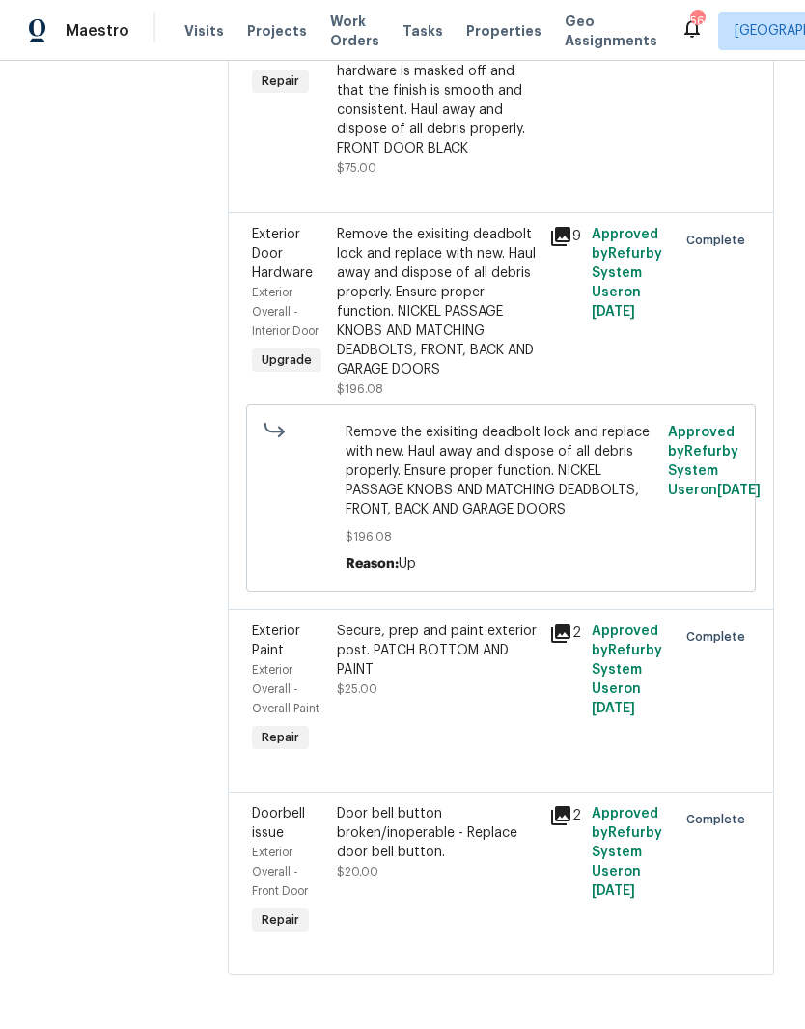
scroll to position [6752, 0]
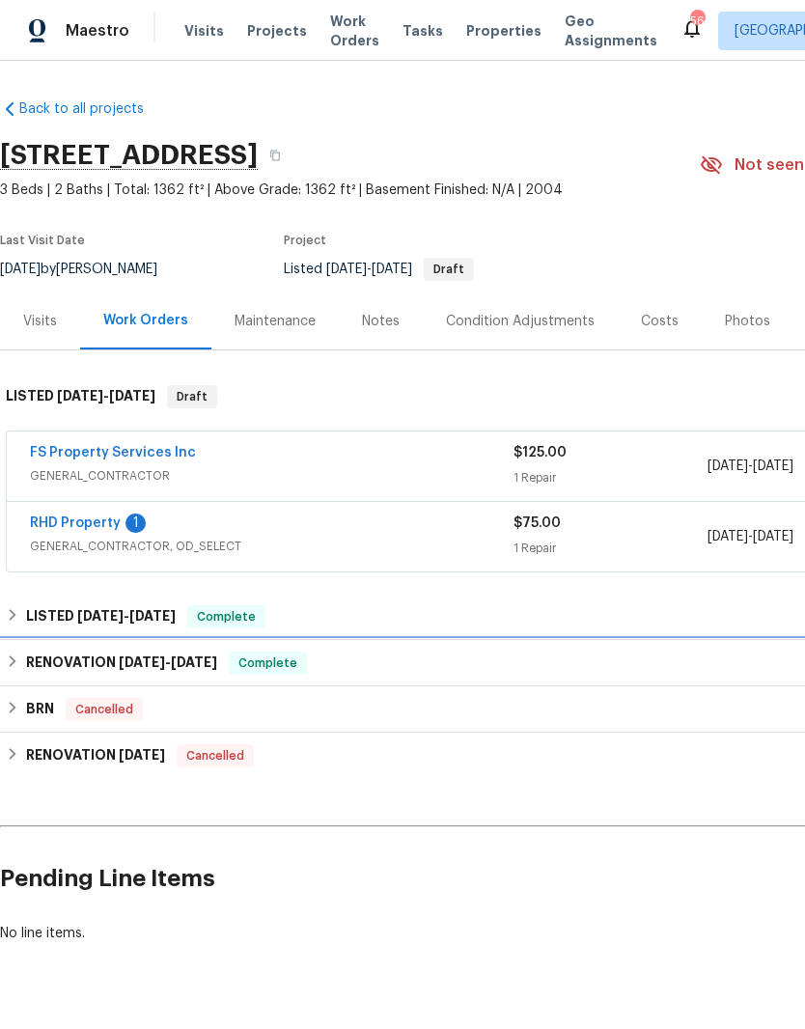
click at [53, 658] on h6 "RENOVATION [DATE] - [DATE]" at bounding box center [121, 662] width 191 height 23
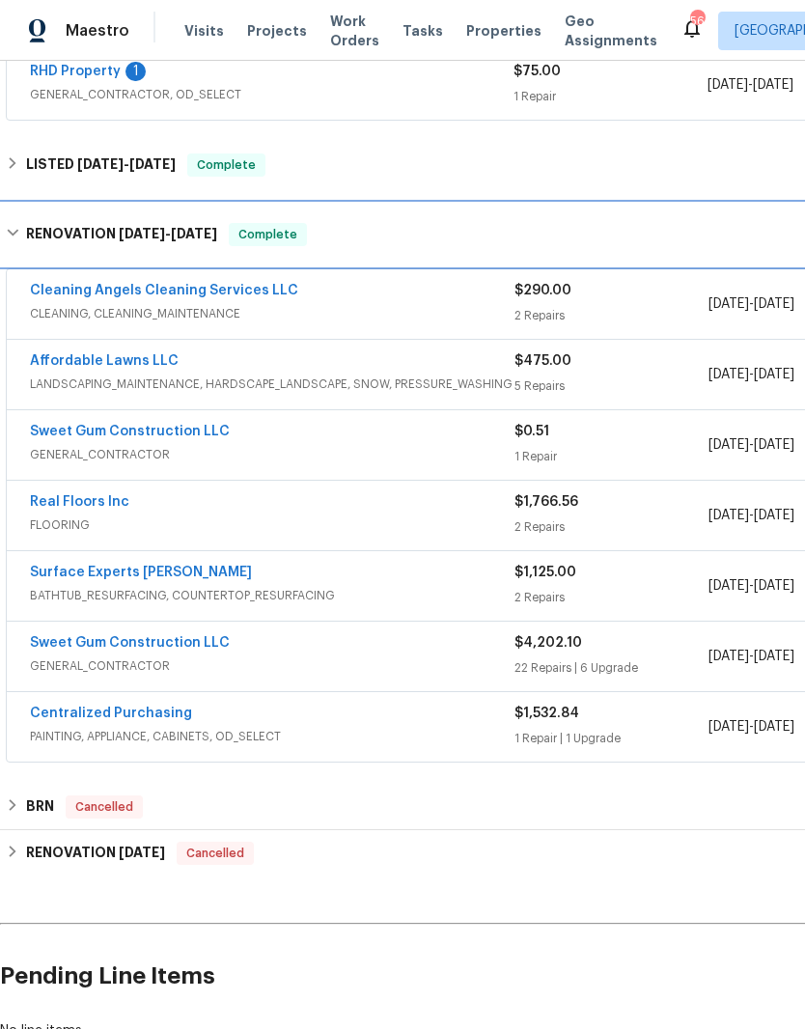
scroll to position [453, 0]
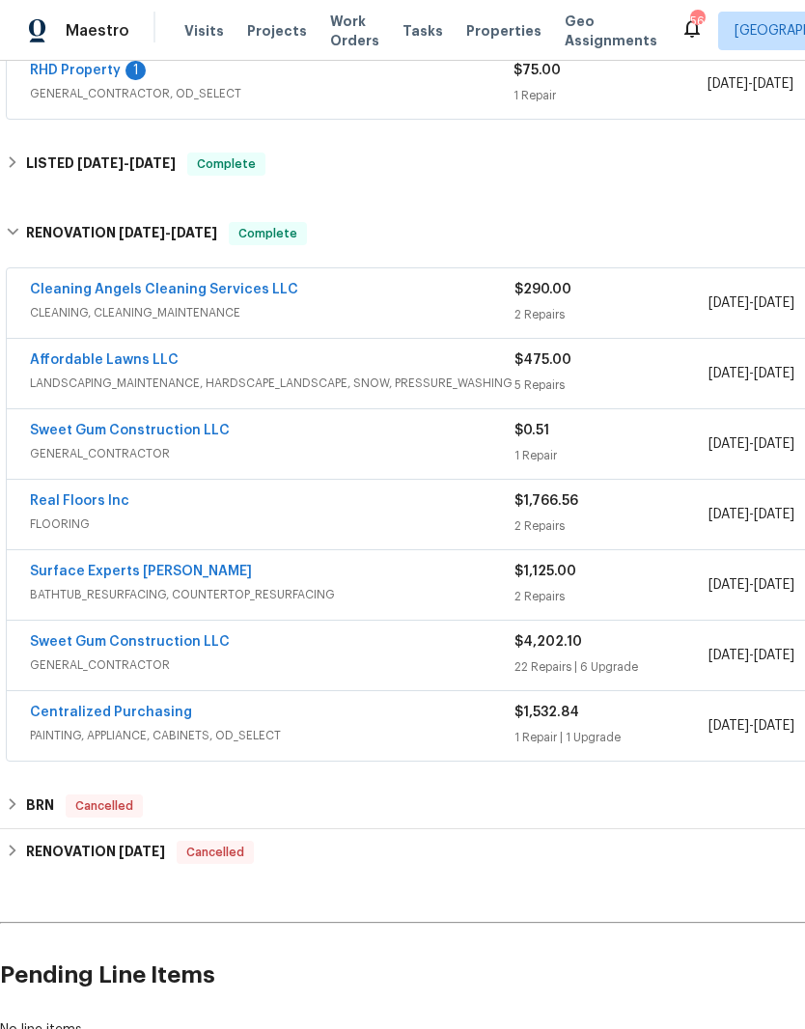
click at [55, 570] on link "Surface Experts [PERSON_NAME]" at bounding box center [141, 572] width 222 height 14
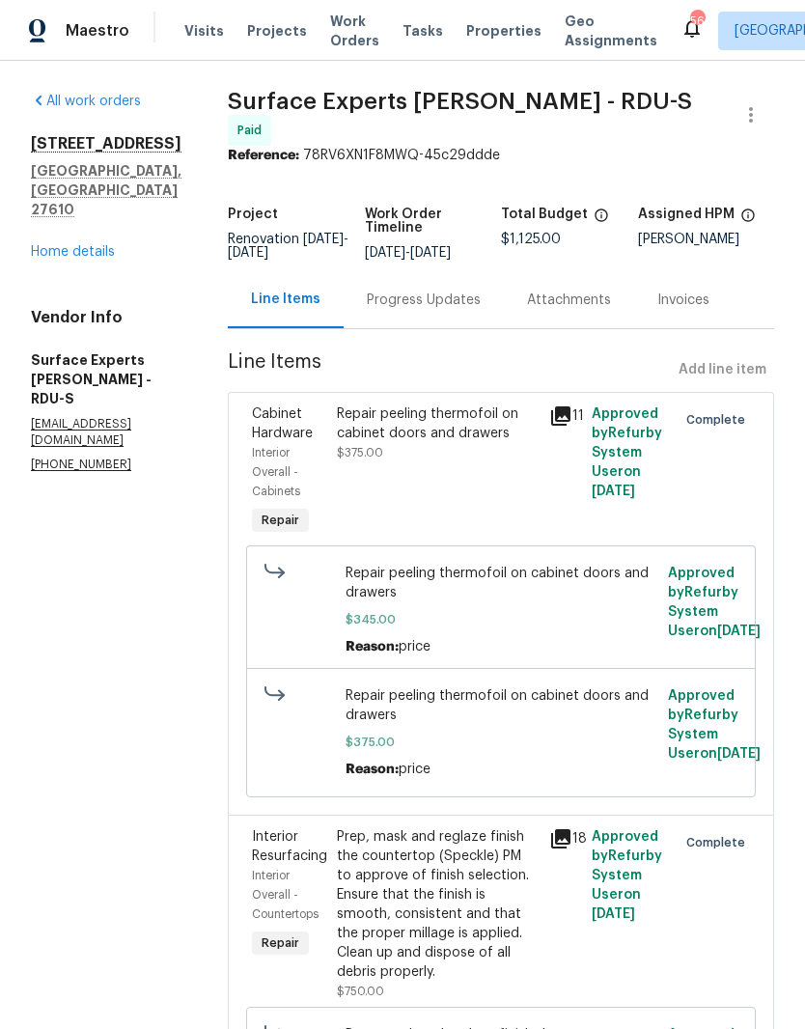
click at [61, 245] on link "Home details" at bounding box center [73, 252] width 84 height 14
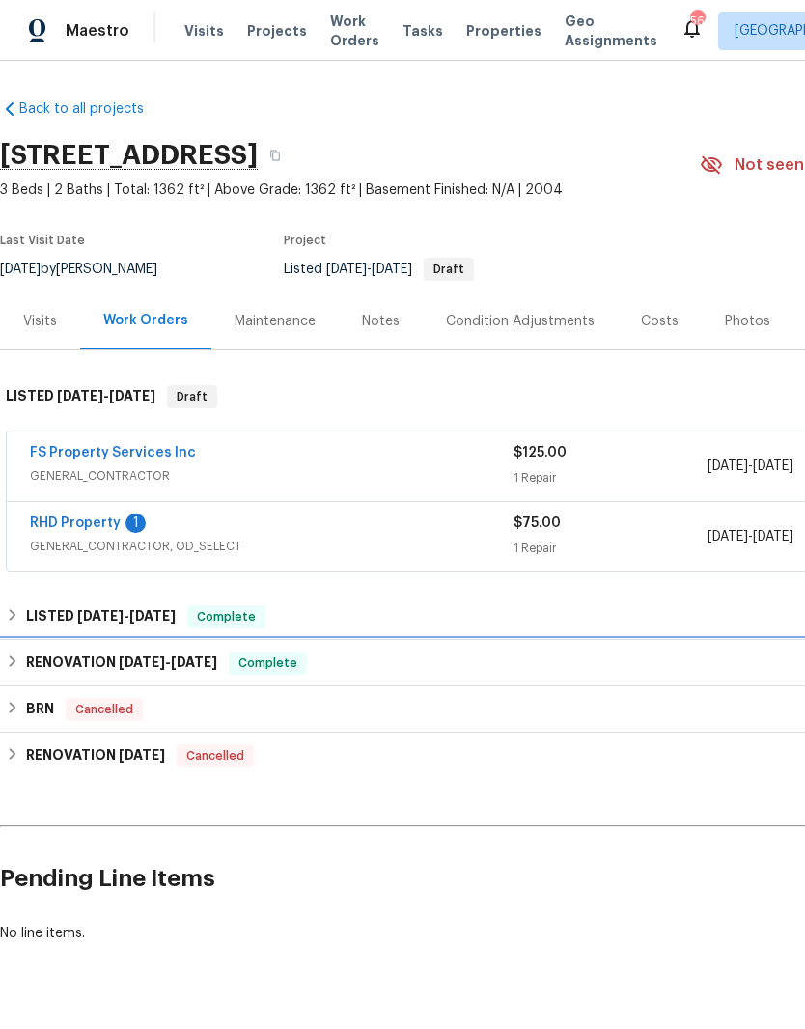
click at [26, 653] on h6 "RENOVATION [DATE] - [DATE]" at bounding box center [121, 662] width 191 height 23
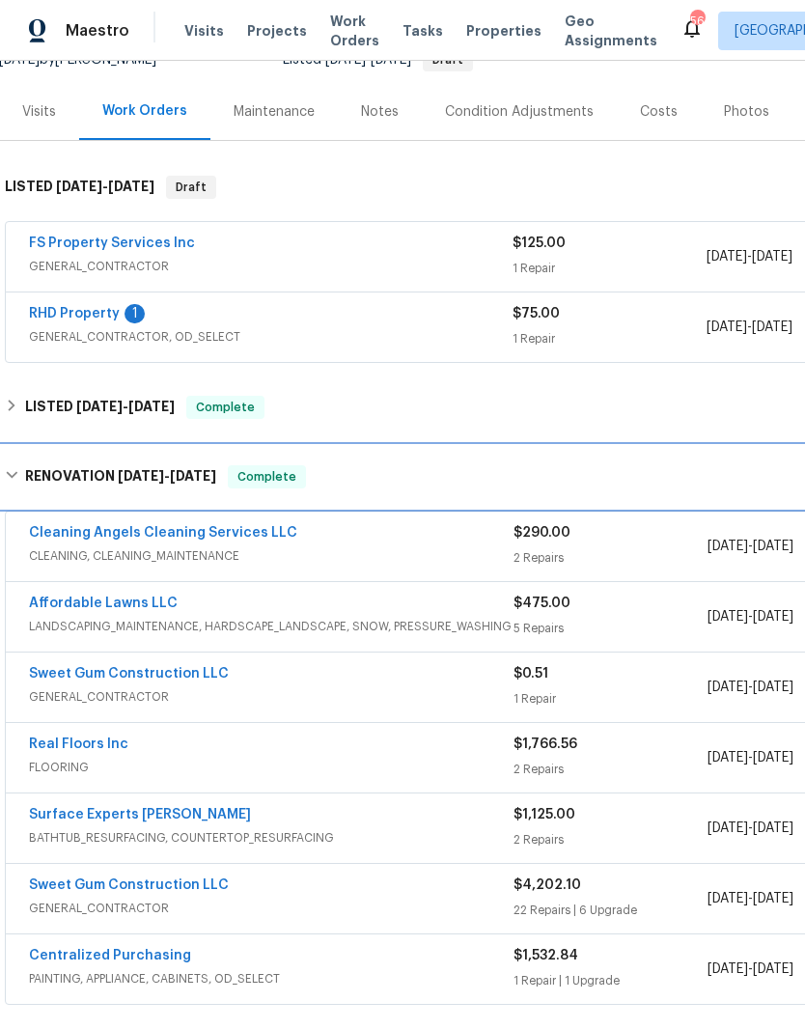
scroll to position [490, 0]
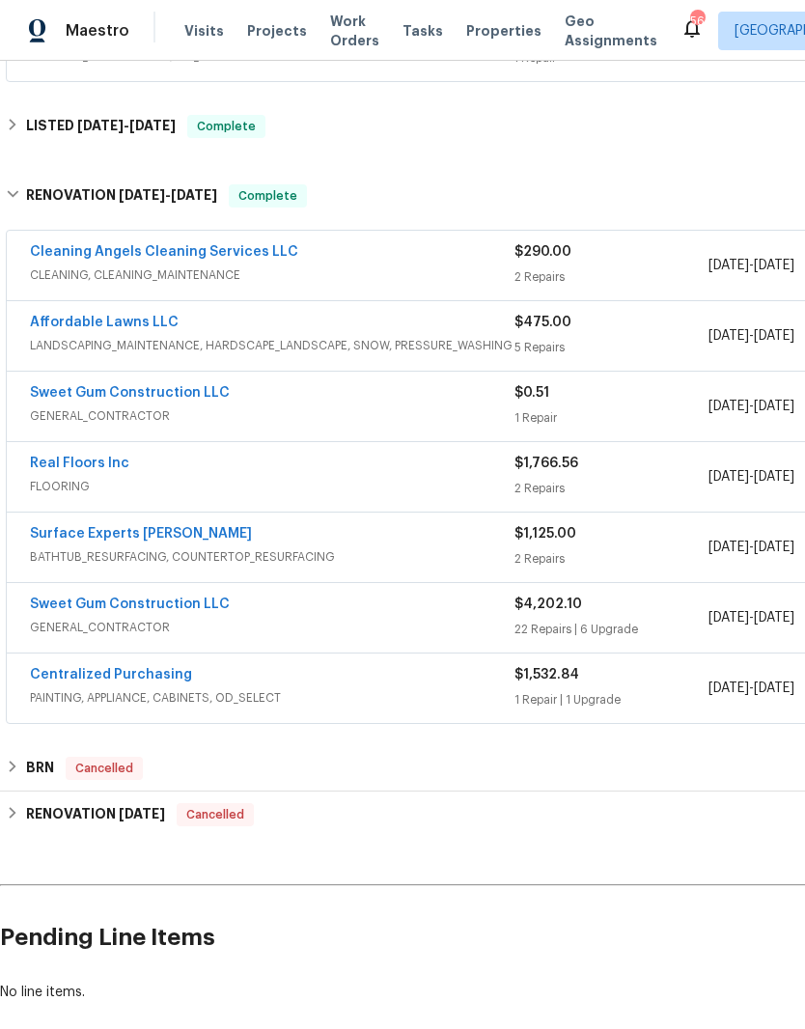
click at [44, 398] on link "Sweet Gum Construction LLC" at bounding box center [130, 393] width 200 height 14
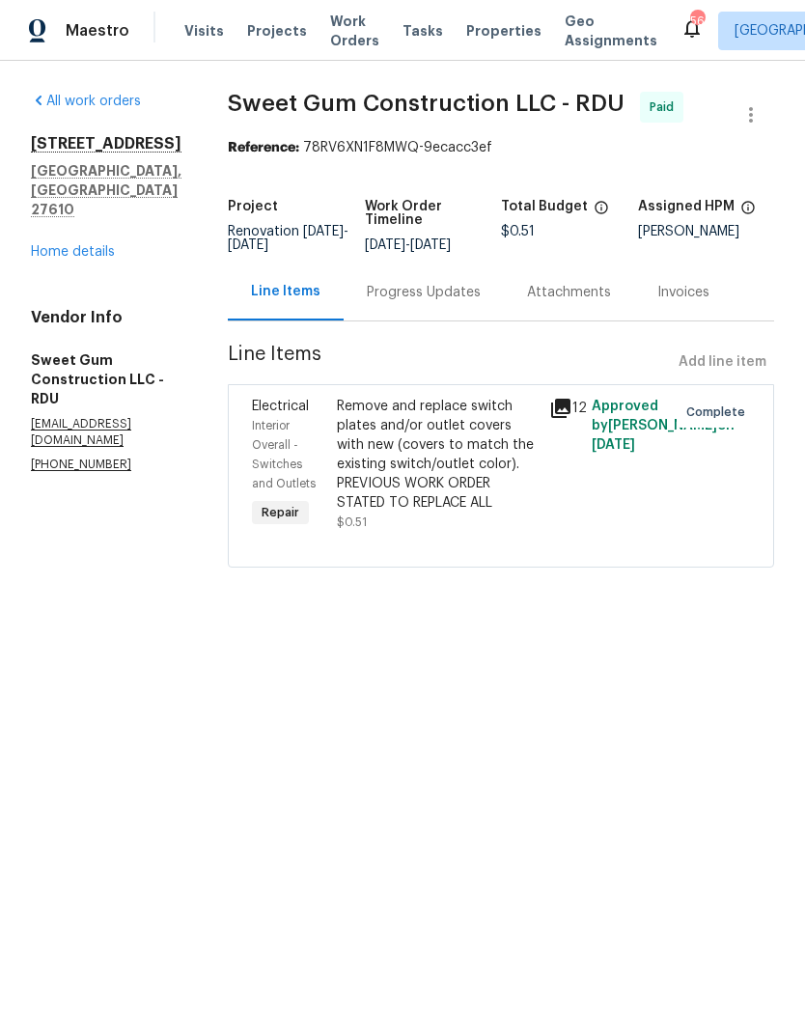
click at [73, 245] on link "Home details" at bounding box center [73, 252] width 84 height 14
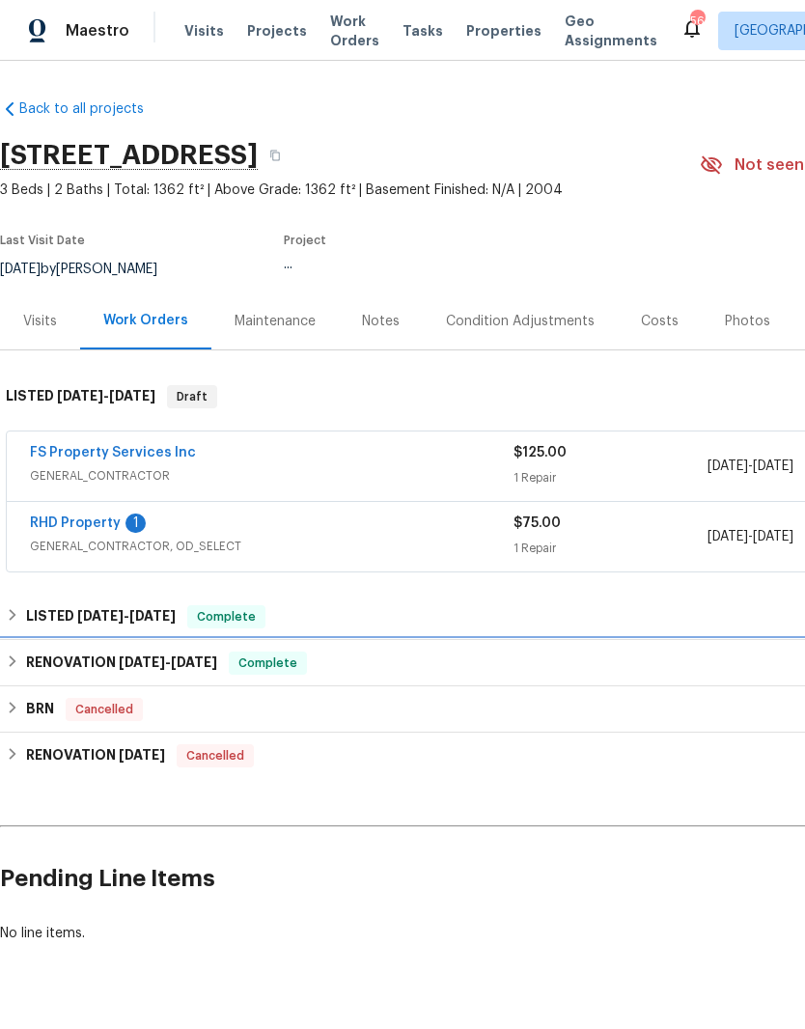
click at [26, 660] on h6 "RENOVATION [DATE] - [DATE]" at bounding box center [121, 662] width 191 height 23
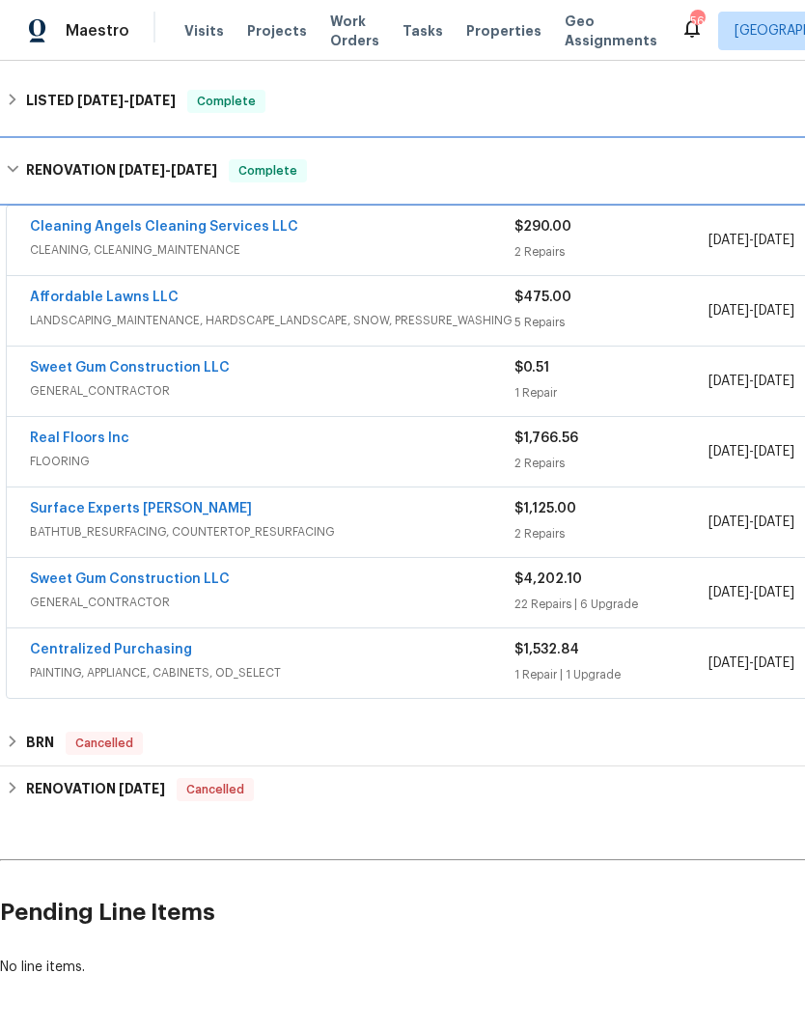
scroll to position [514, 0]
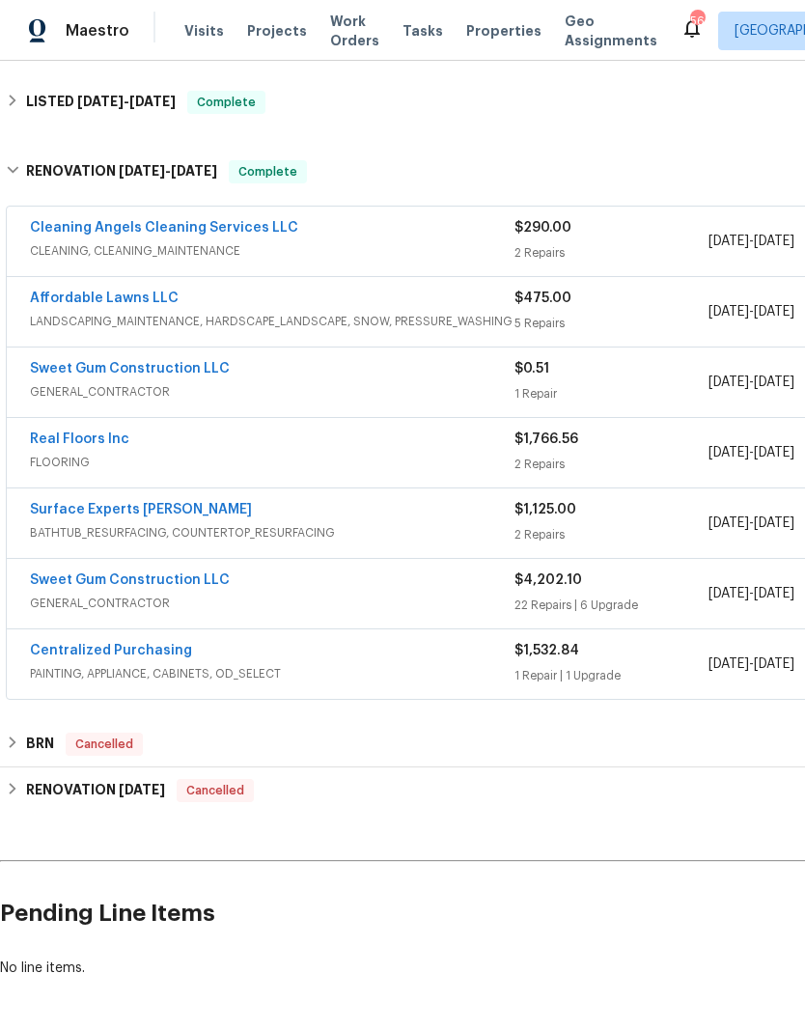
click at [63, 366] on link "Sweet Gum Construction LLC" at bounding box center [130, 369] width 200 height 14
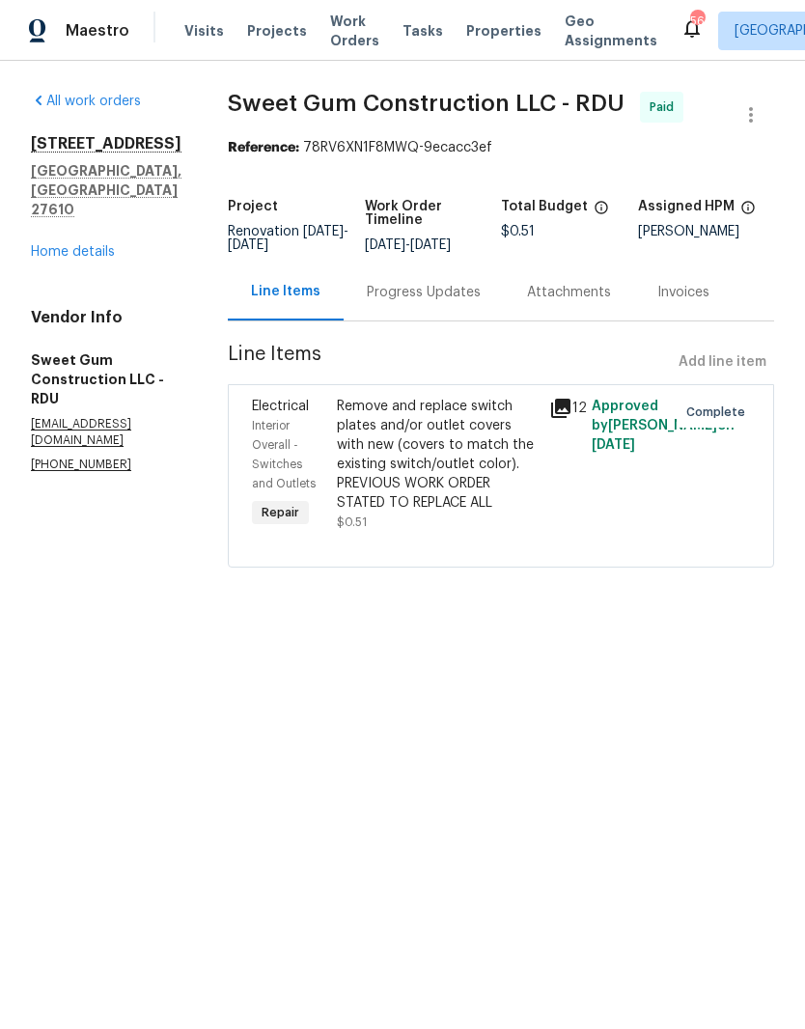
click at [86, 245] on link "Home details" at bounding box center [73, 252] width 84 height 14
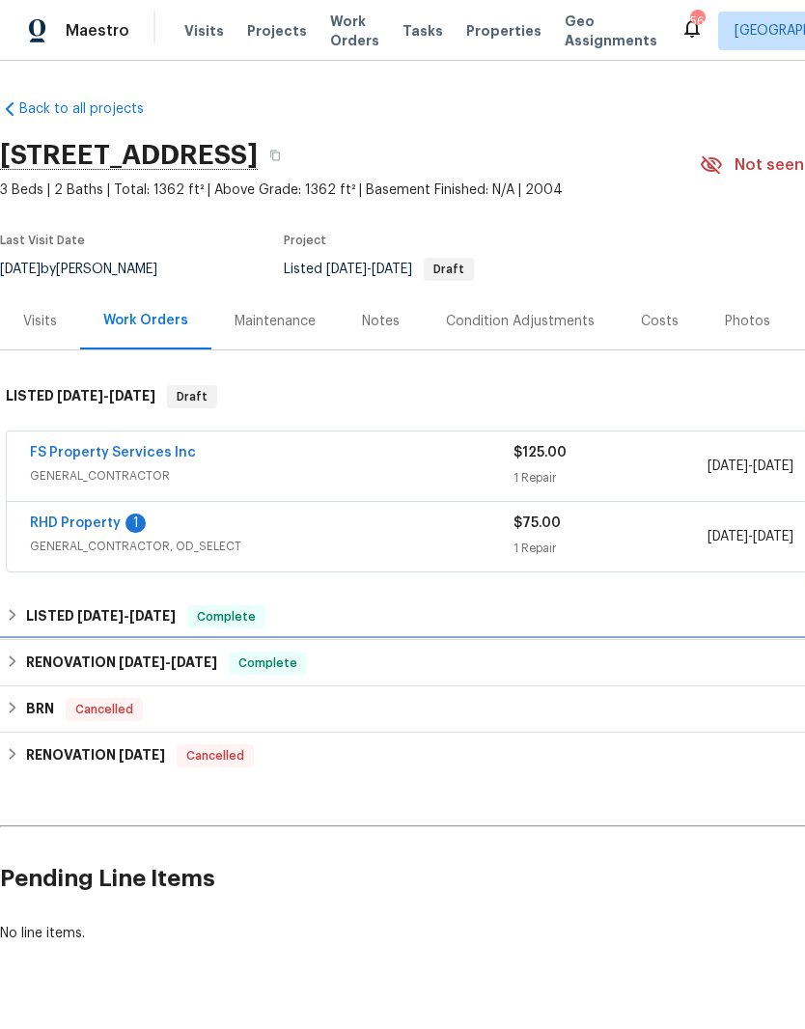
click at [192, 665] on span "[DATE]" at bounding box center [194, 662] width 46 height 14
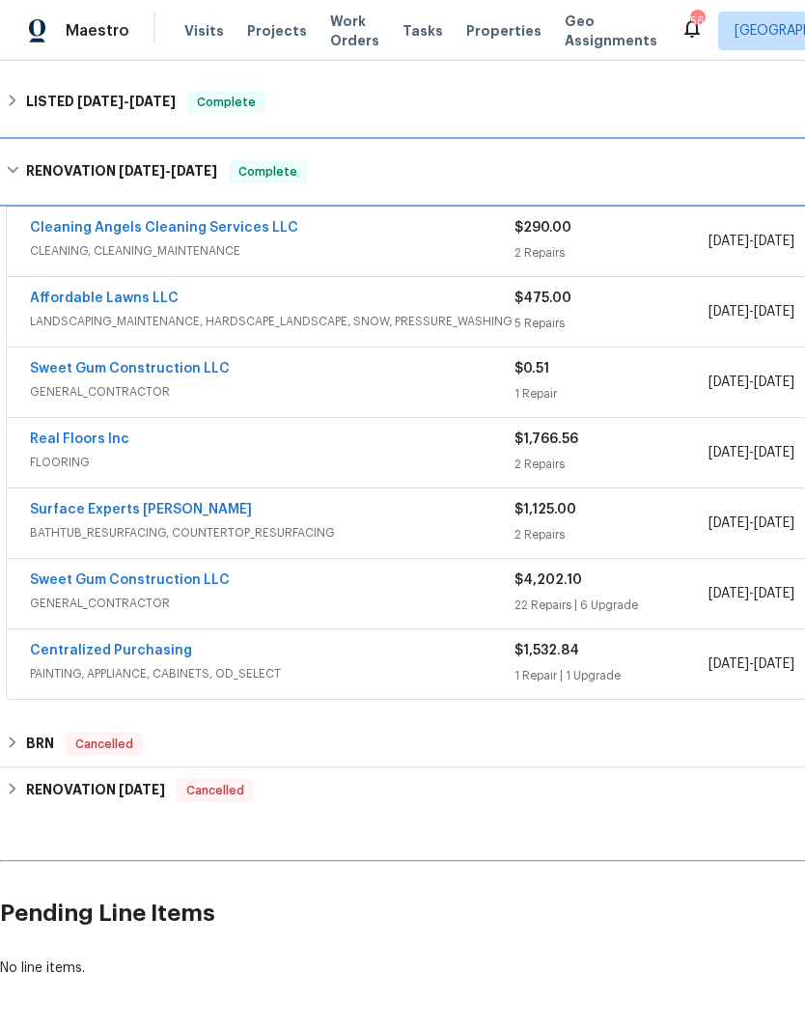
scroll to position [513, 0]
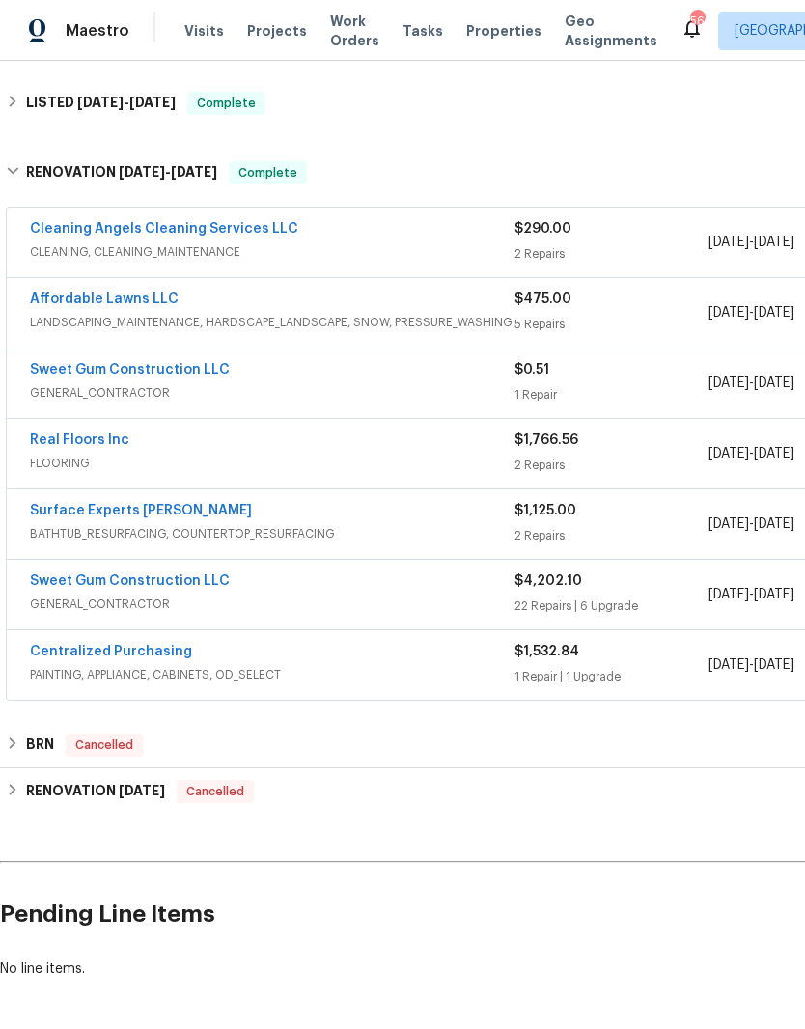
click at [194, 587] on link "Sweet Gum Construction LLC" at bounding box center [130, 581] width 200 height 14
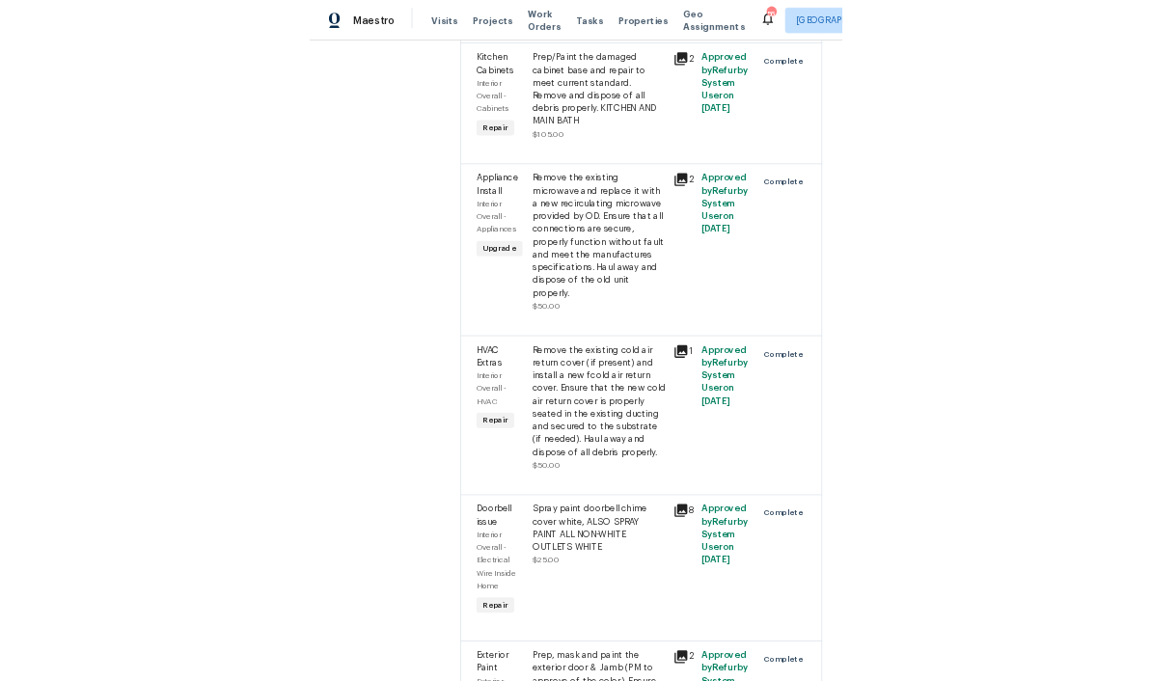
scroll to position [5761, 0]
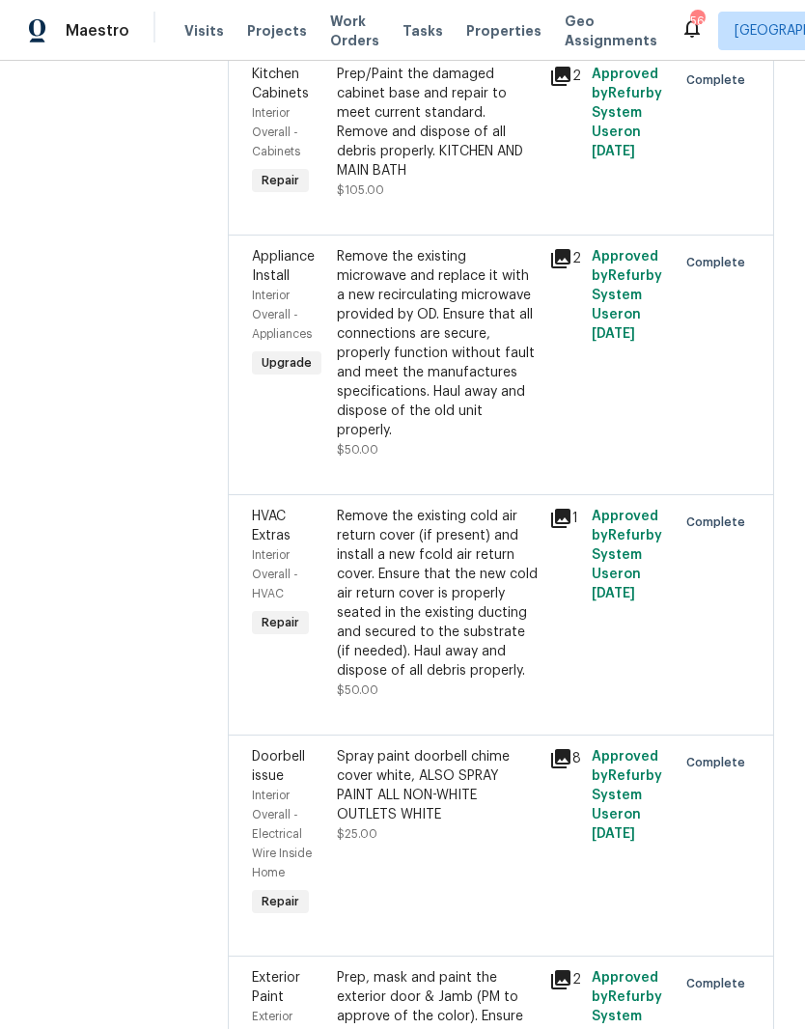
click at [492, 180] on div "Prep/Paint the damaged cabinet base and repair to meet current standard. Remove…" at bounding box center [437, 123] width 201 height 116
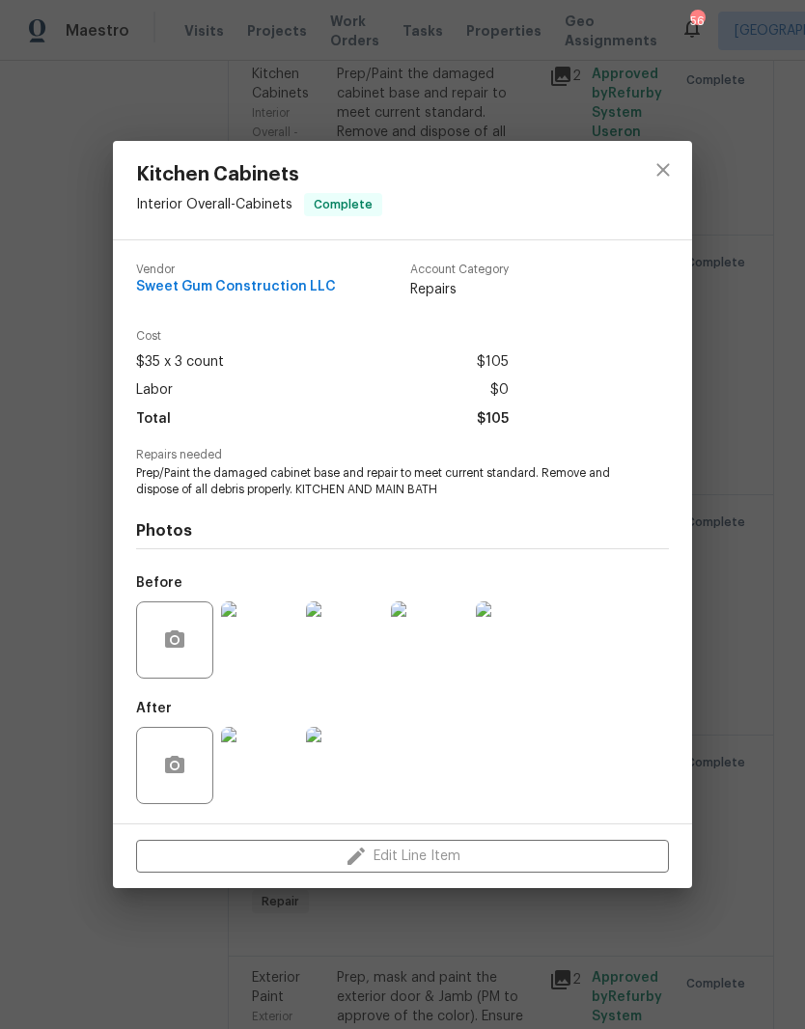
click at [273, 649] on img at bounding box center [259, 639] width 77 height 77
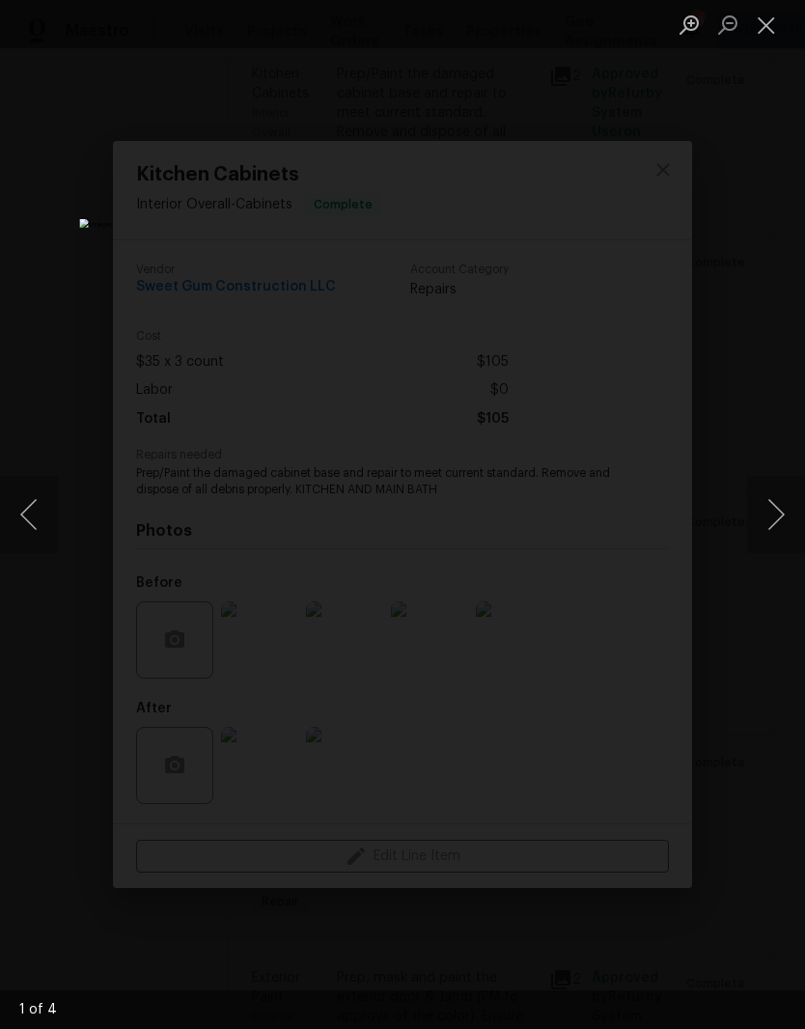
click at [769, 508] on button "Next image" at bounding box center [776, 514] width 58 height 77
click at [770, 523] on button "Next image" at bounding box center [776, 514] width 58 height 77
click at [772, 522] on button "Next image" at bounding box center [776, 514] width 58 height 77
click at [773, 519] on button "Next image" at bounding box center [776, 514] width 58 height 77
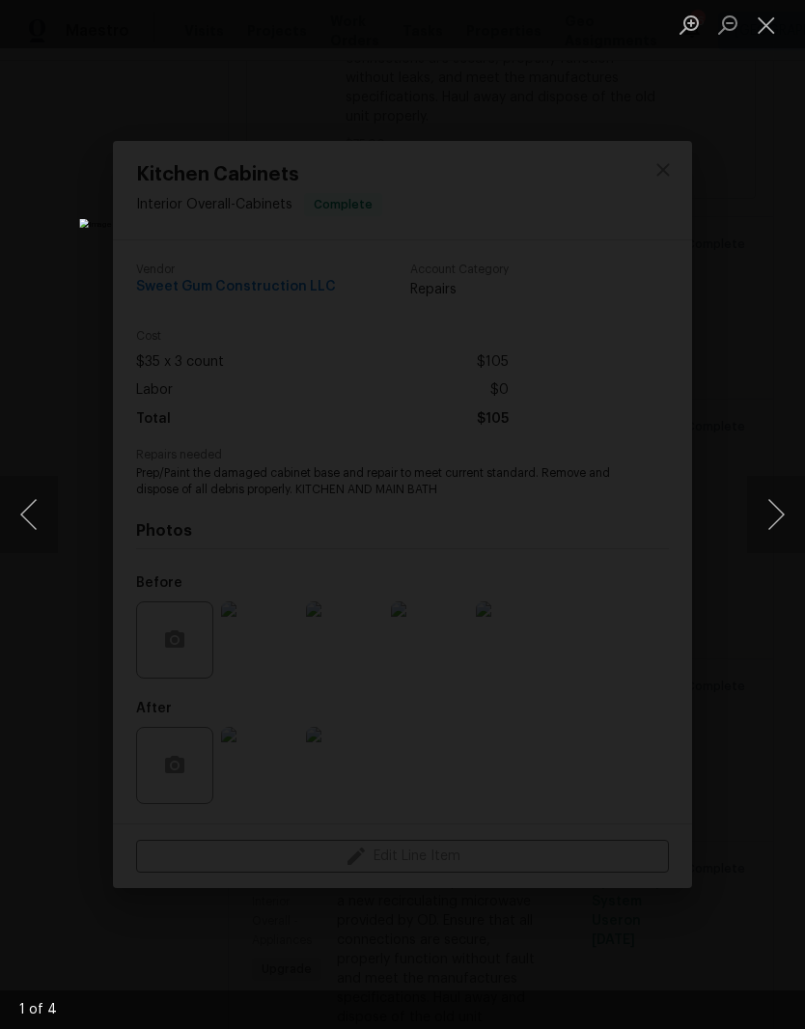
click at [759, 37] on button "Close lightbox" at bounding box center [766, 25] width 39 height 34
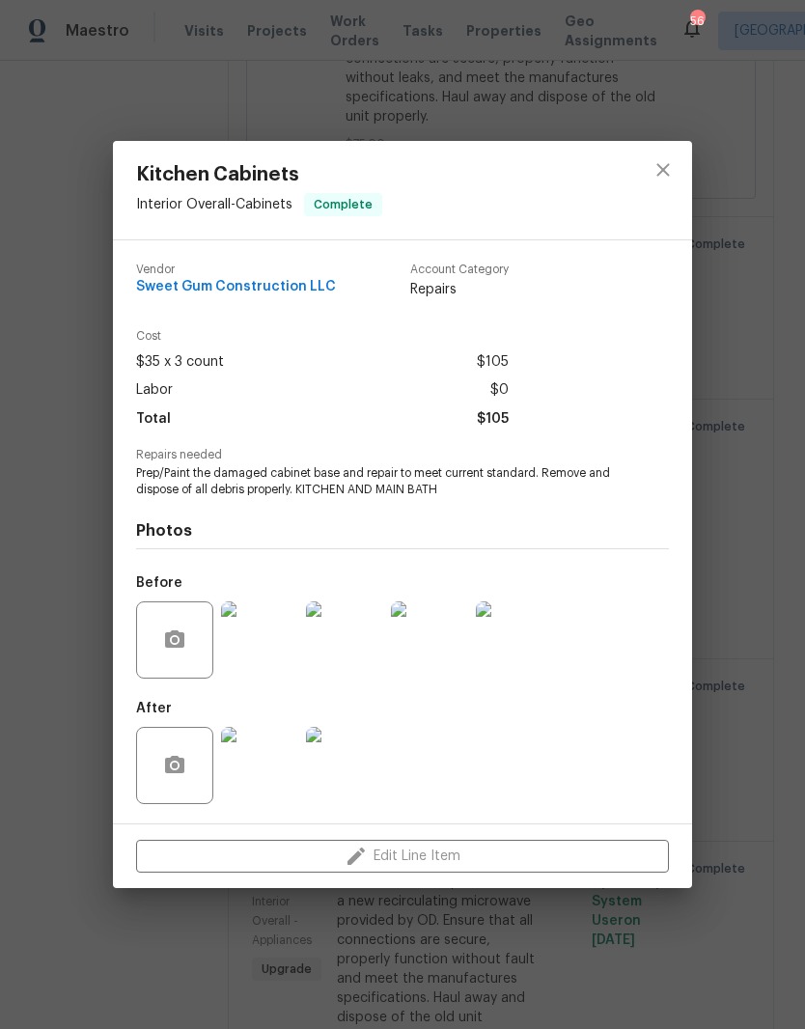
click at [271, 759] on img at bounding box center [259, 765] width 77 height 77
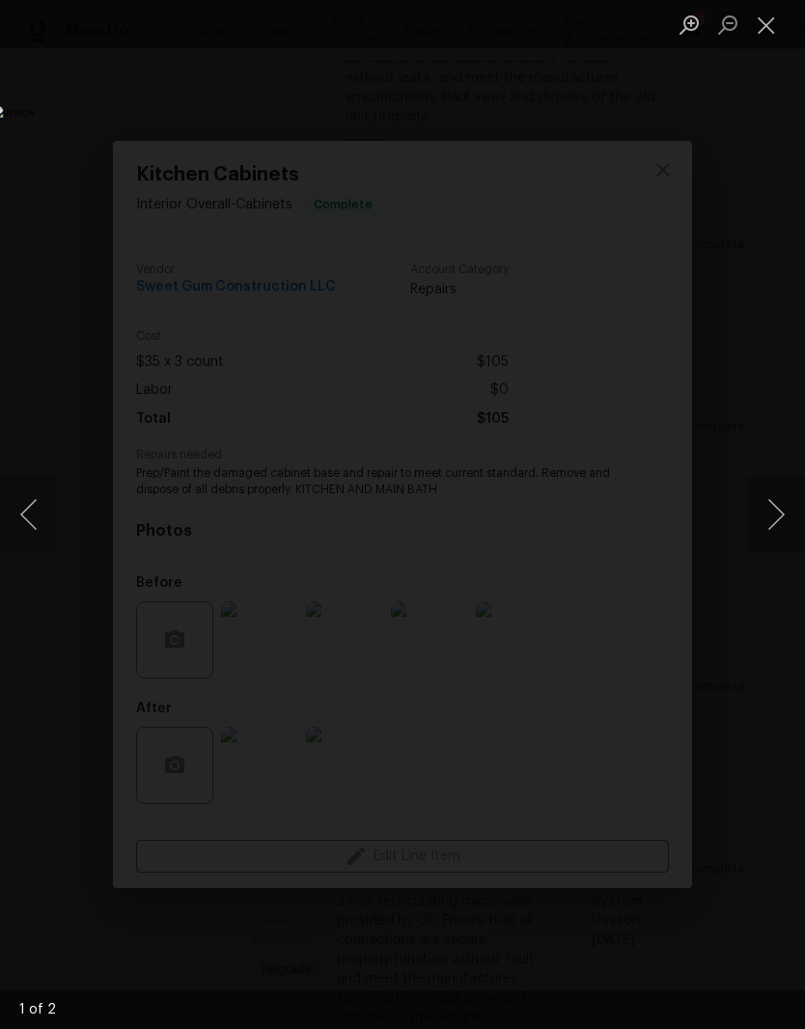
click at [777, 28] on button "Close lightbox" at bounding box center [766, 25] width 39 height 34
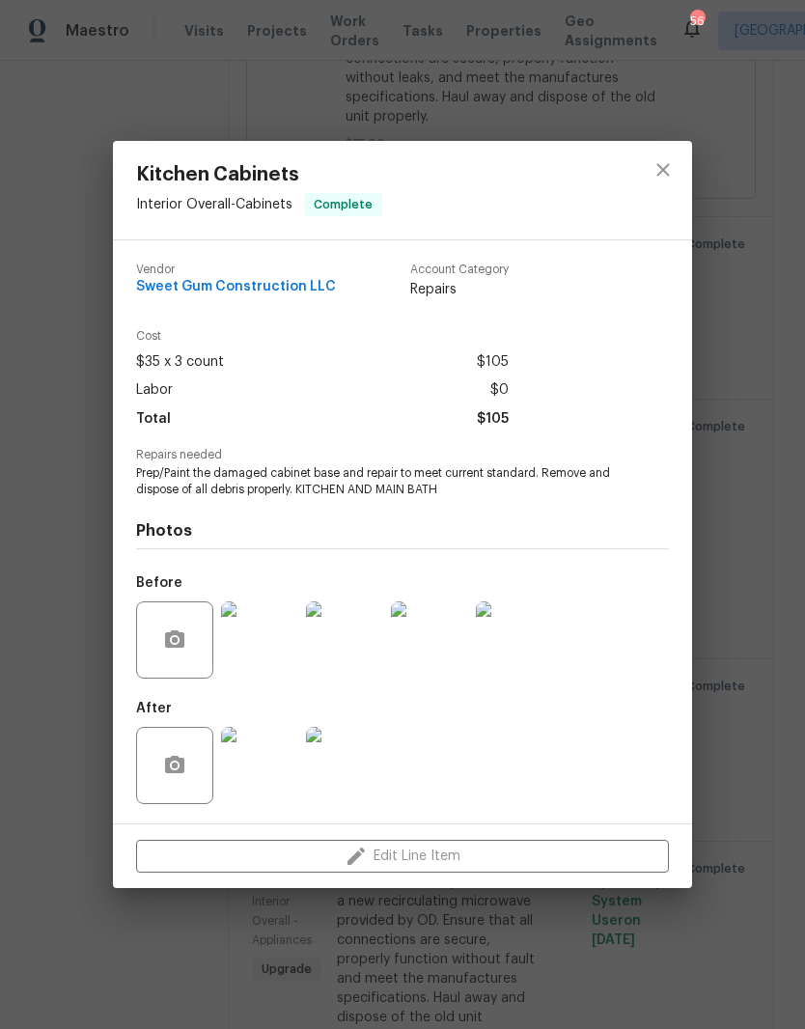
click at [351, 781] on img at bounding box center [344, 765] width 77 height 77
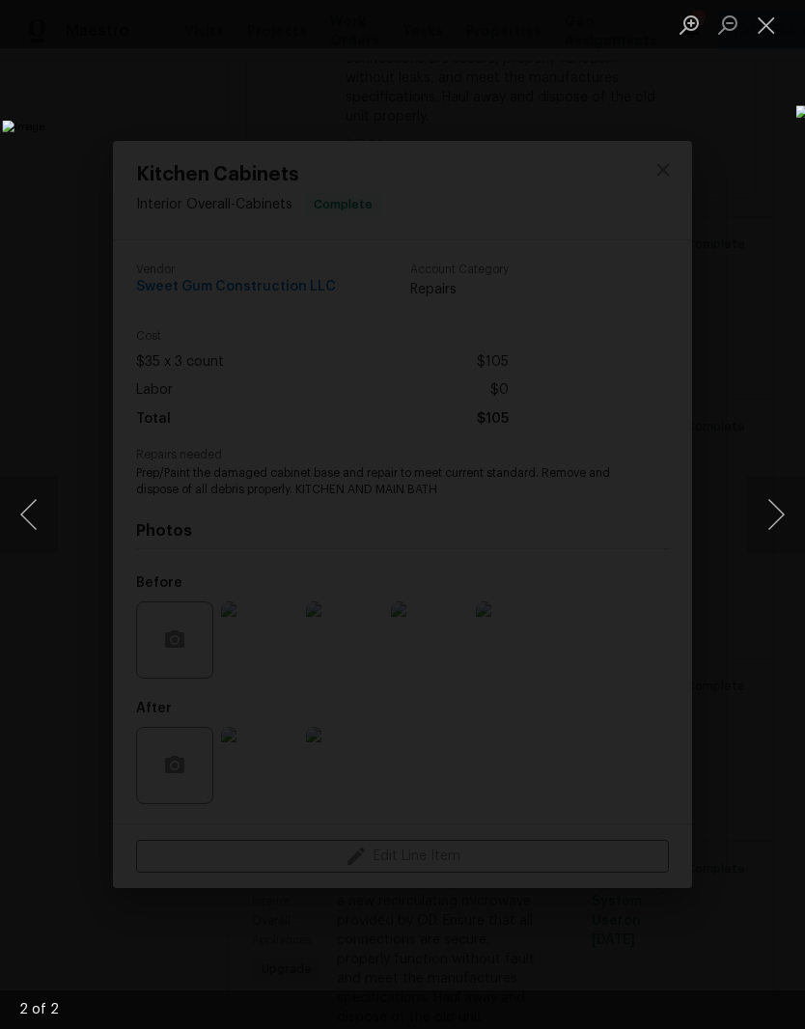
click at [771, 30] on button "Close lightbox" at bounding box center [766, 25] width 39 height 34
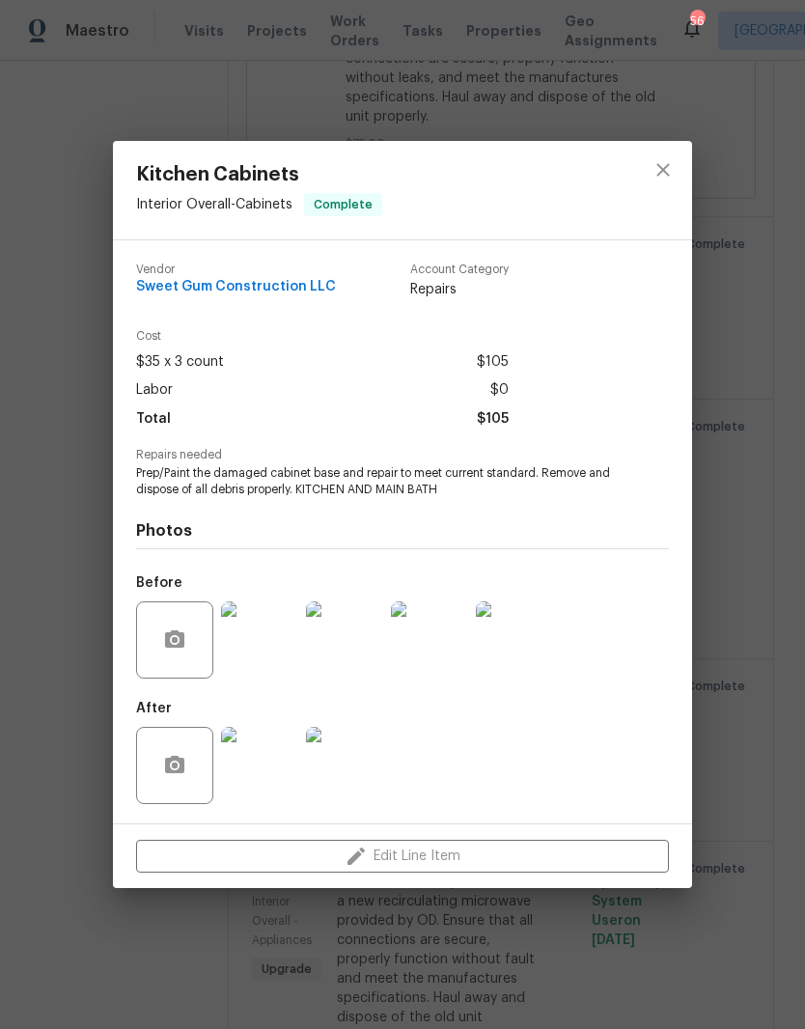
click at [349, 765] on img at bounding box center [344, 765] width 77 height 77
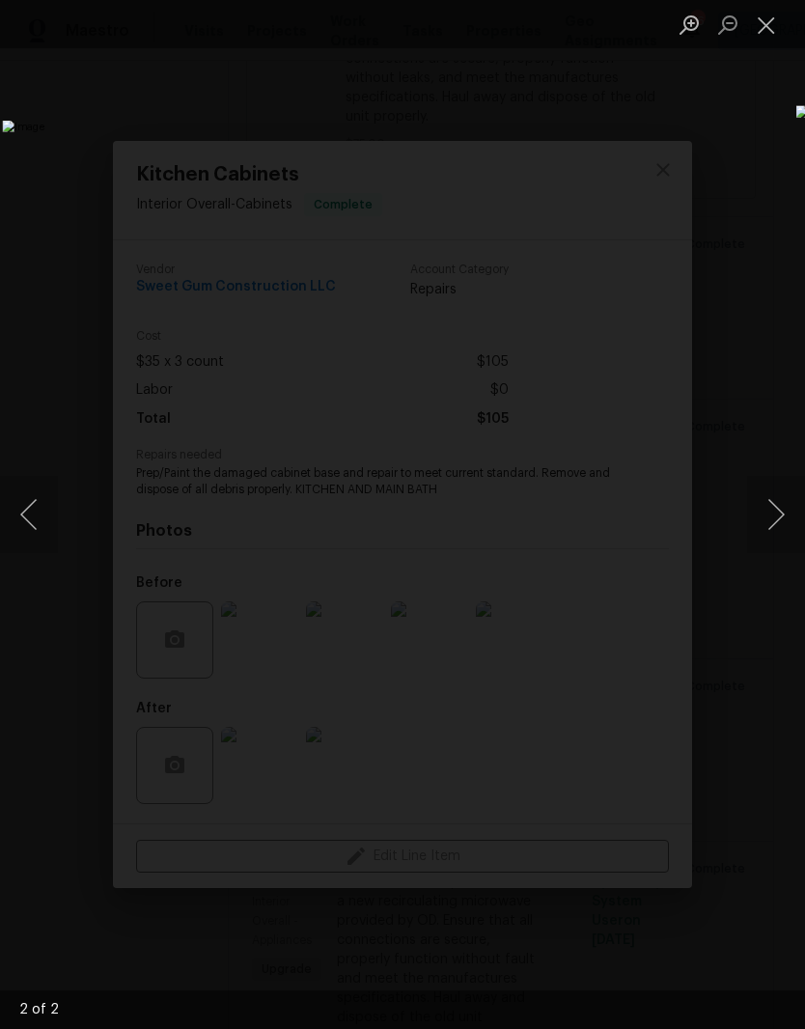
click at [767, 36] on button "Close lightbox" at bounding box center [766, 25] width 39 height 34
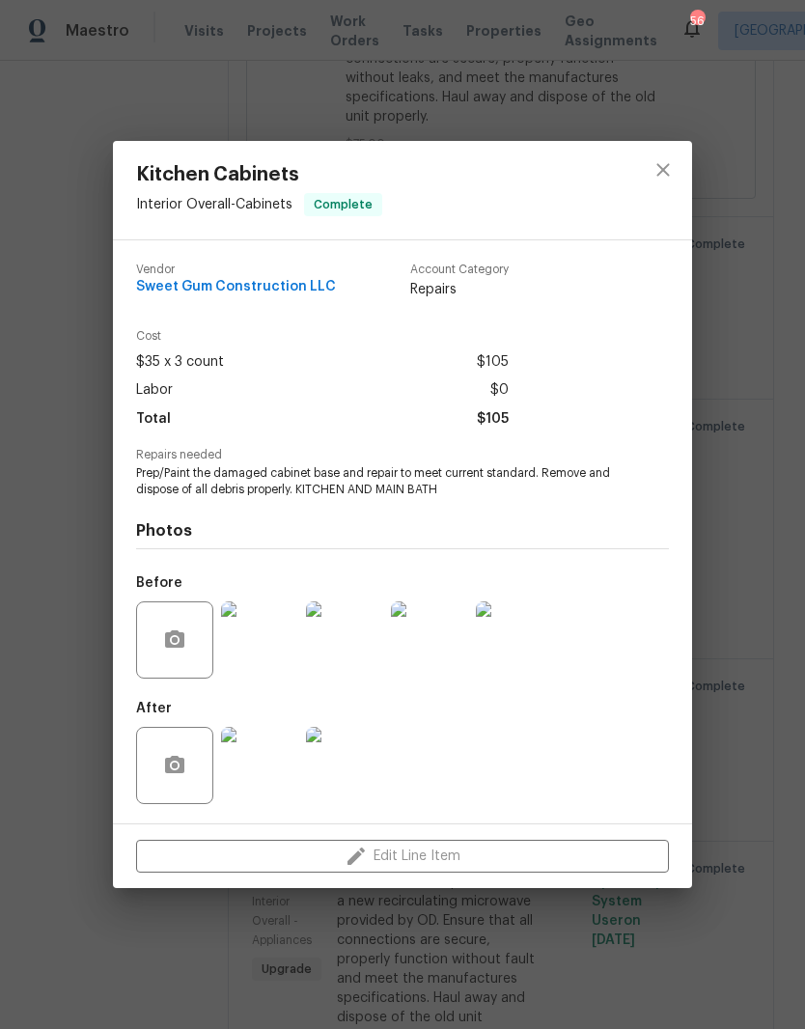
click at [523, 651] on img at bounding box center [514, 639] width 77 height 77
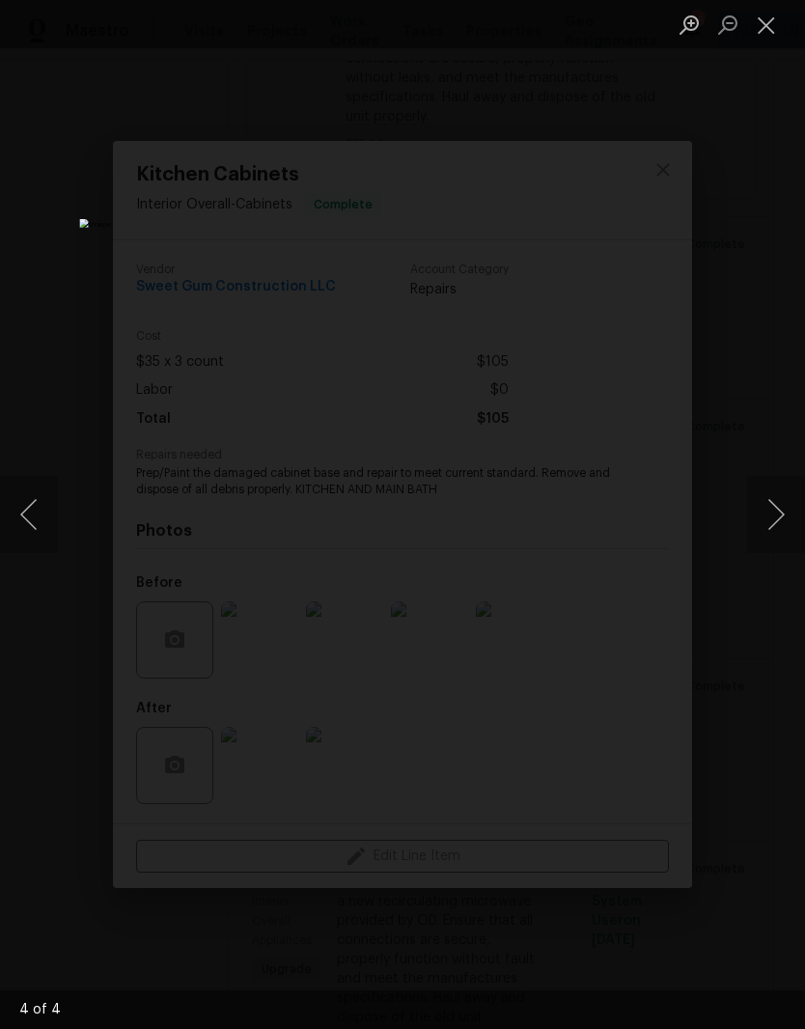
click at [774, 30] on button "Close lightbox" at bounding box center [766, 25] width 39 height 34
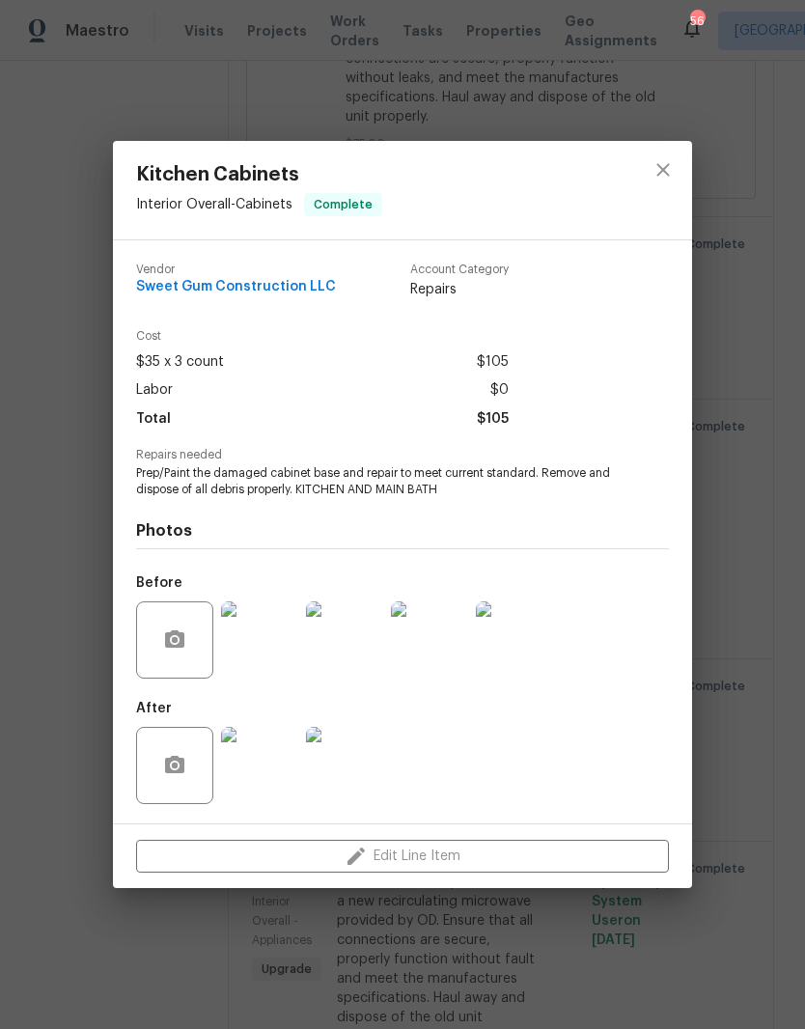
click at [350, 772] on img at bounding box center [344, 765] width 77 height 77
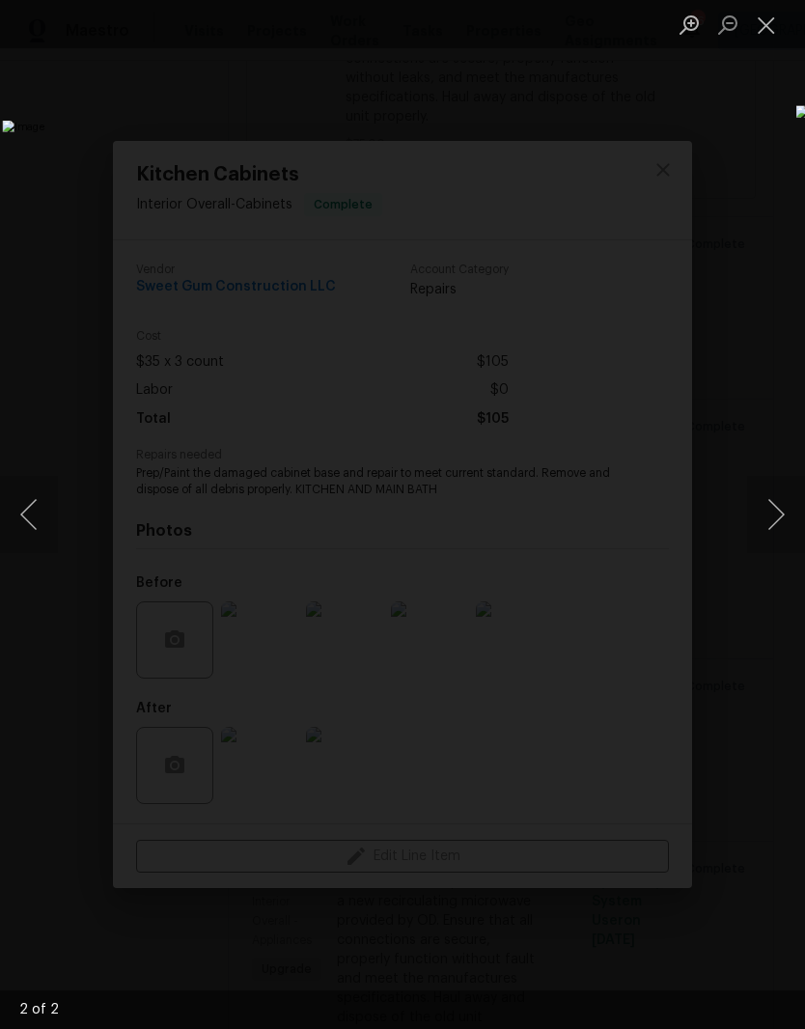
click at [774, 32] on button "Close lightbox" at bounding box center [766, 25] width 39 height 34
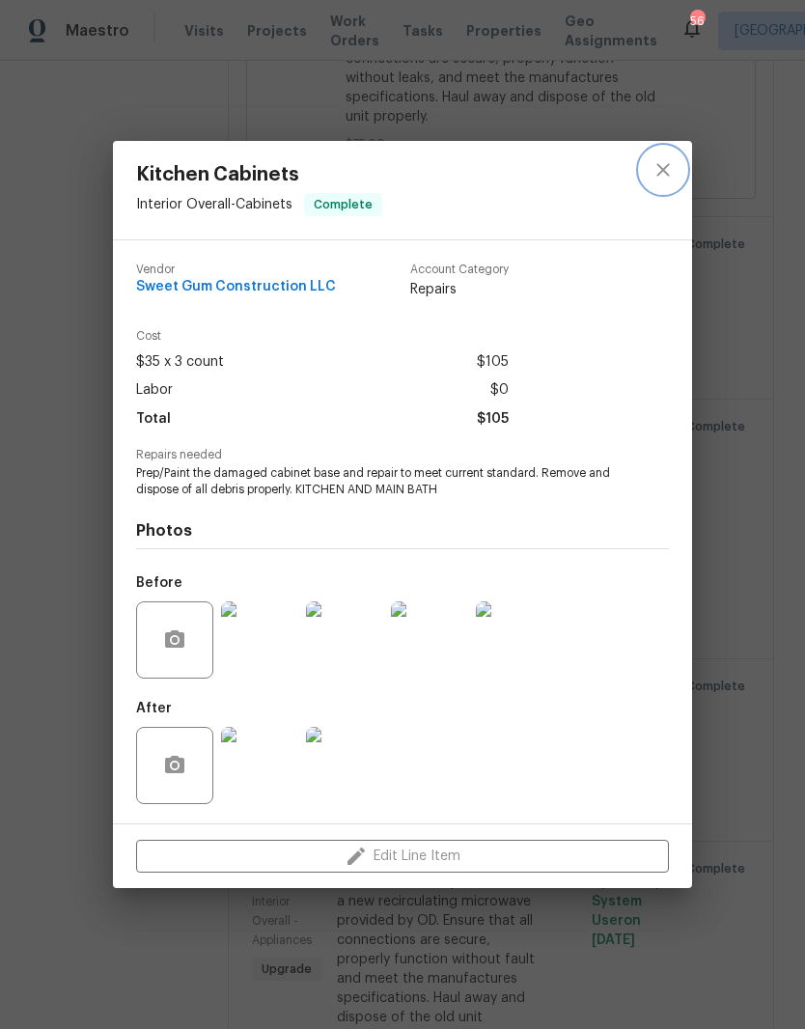
click at [682, 161] on button "close" at bounding box center [663, 170] width 46 height 46
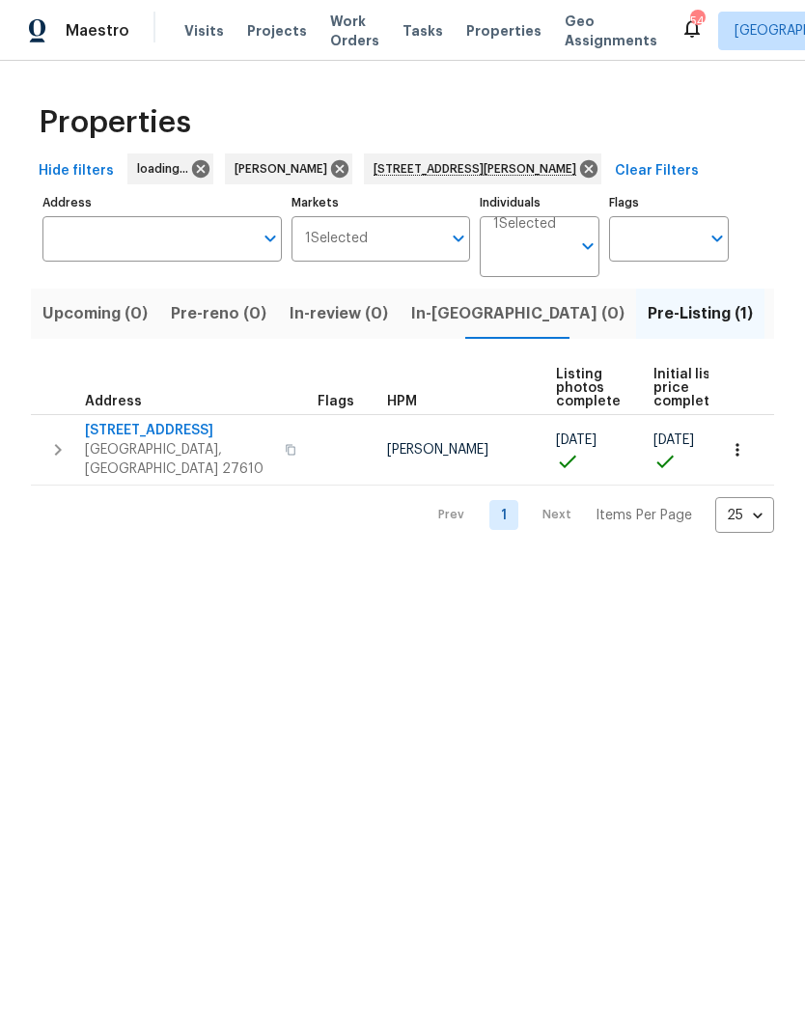
type input "[STREET_ADDRESS][PERSON_NAME]"
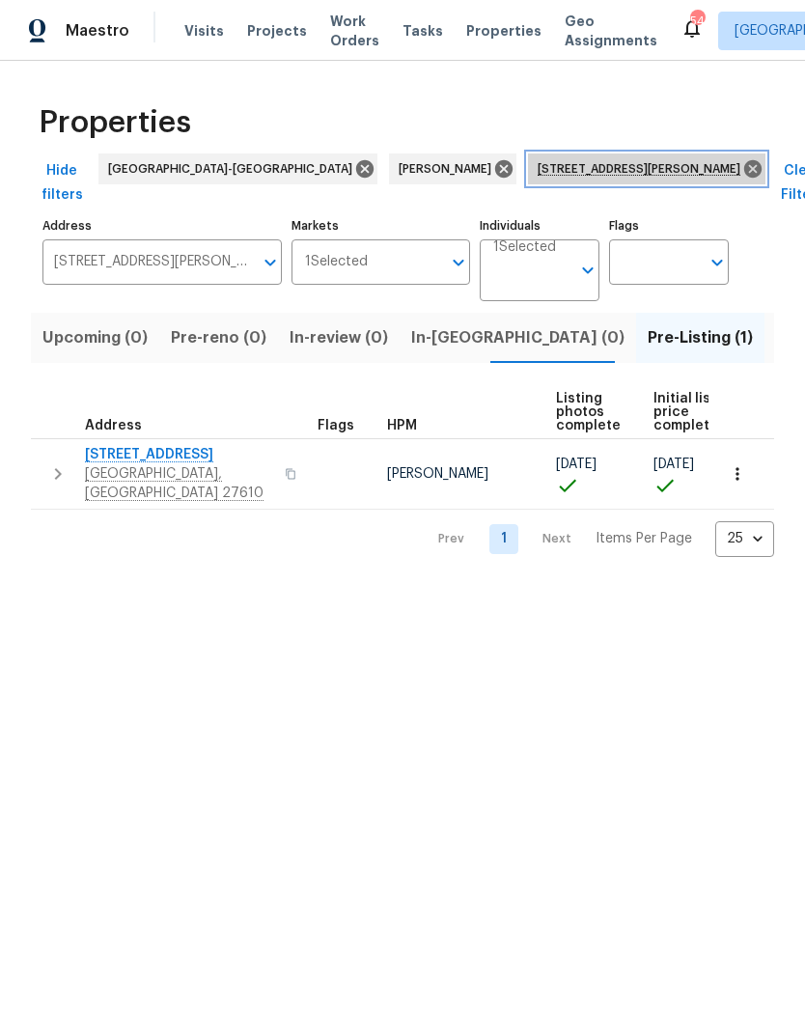
click at [742, 172] on icon at bounding box center [752, 168] width 21 height 21
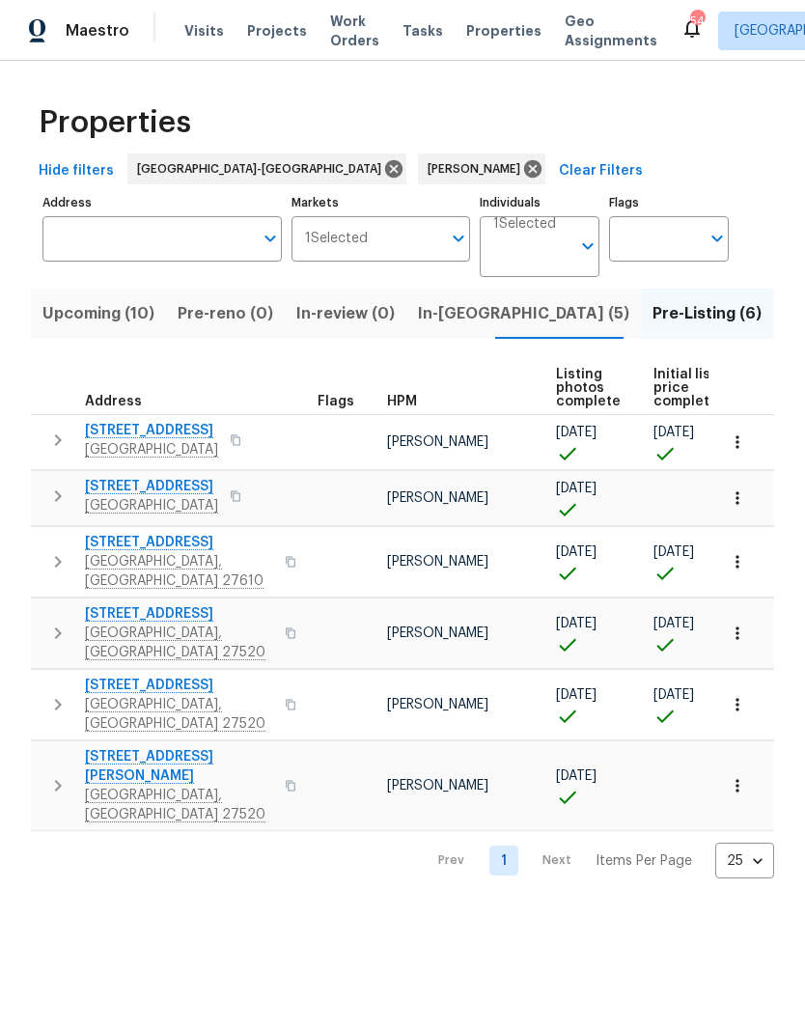
click at [91, 316] on span "Upcoming (10)" at bounding box center [98, 313] width 112 height 27
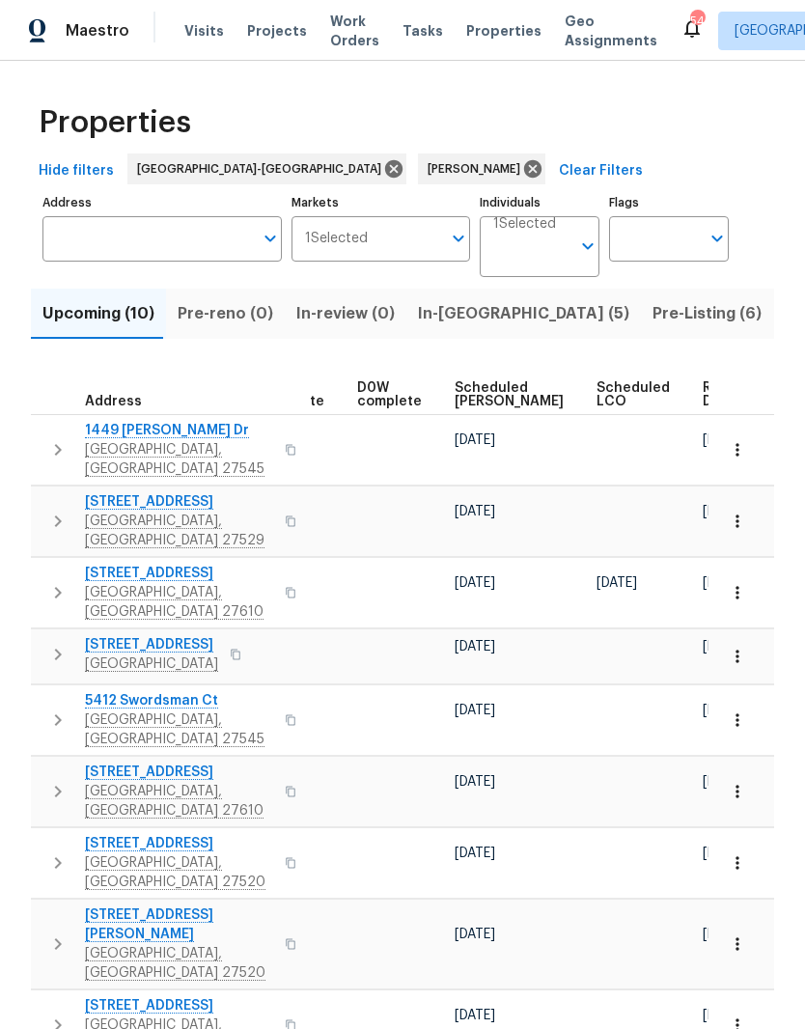
scroll to position [0, 485]
click at [704, 406] on span "Ready Date" at bounding box center [725, 394] width 42 height 27
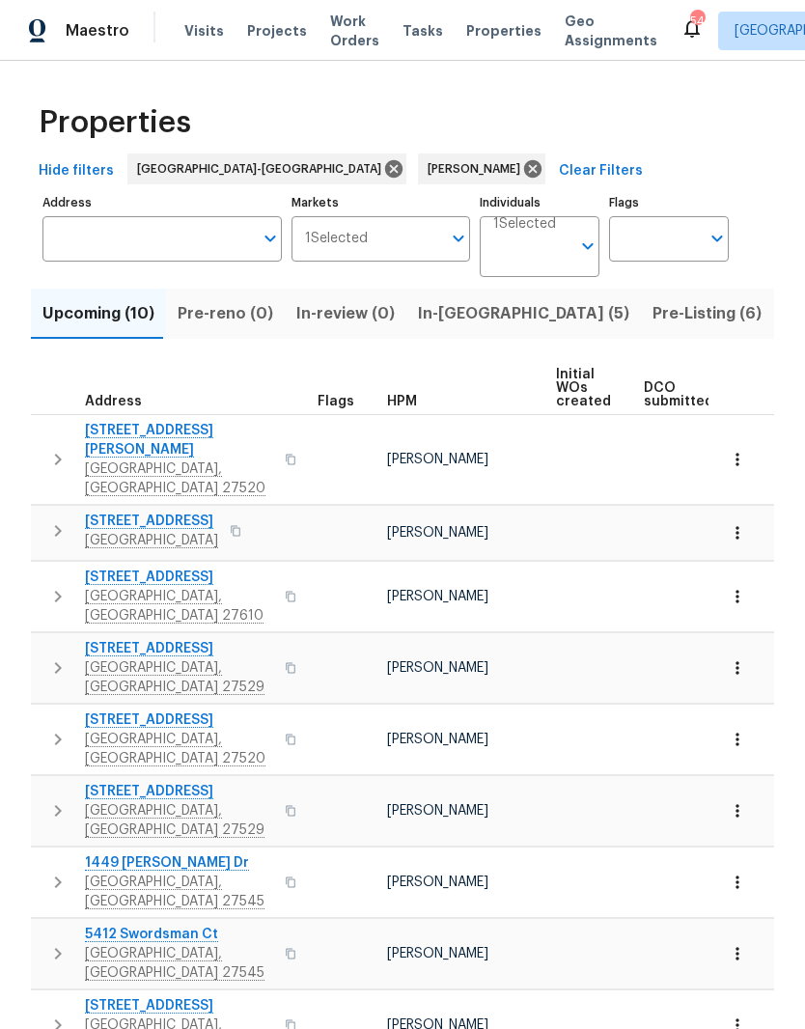
click at [57, 448] on icon "button" at bounding box center [57, 459] width 23 height 23
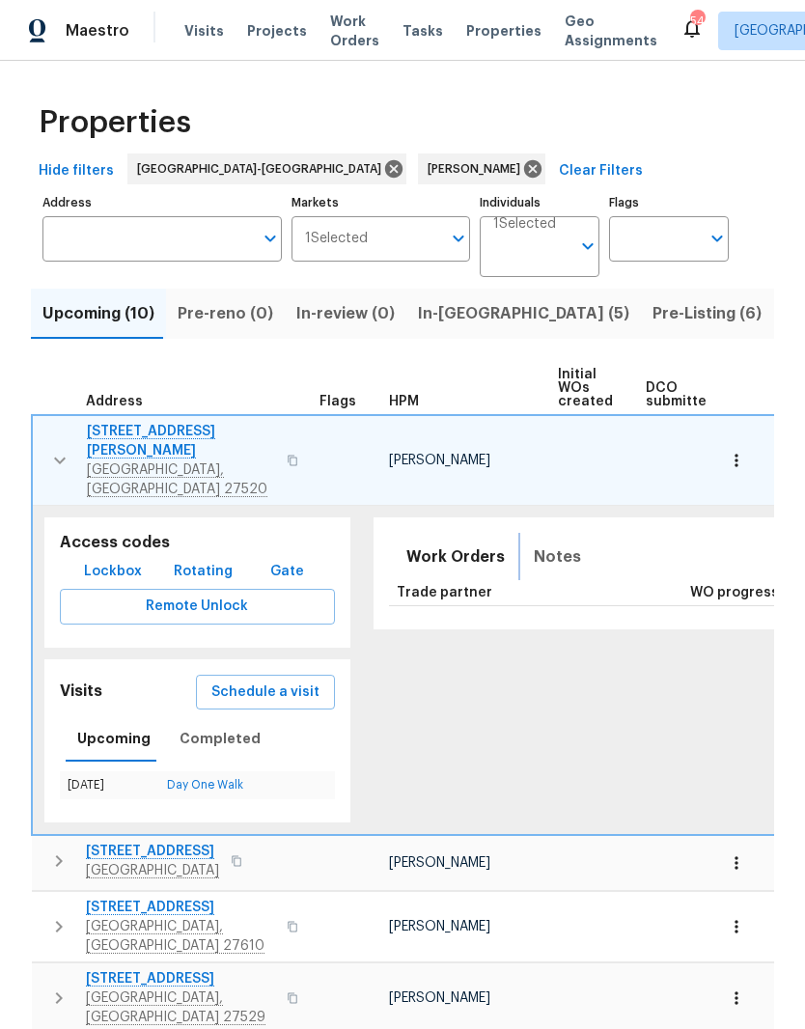
click at [542, 543] on span "Notes" at bounding box center [557, 556] width 47 height 27
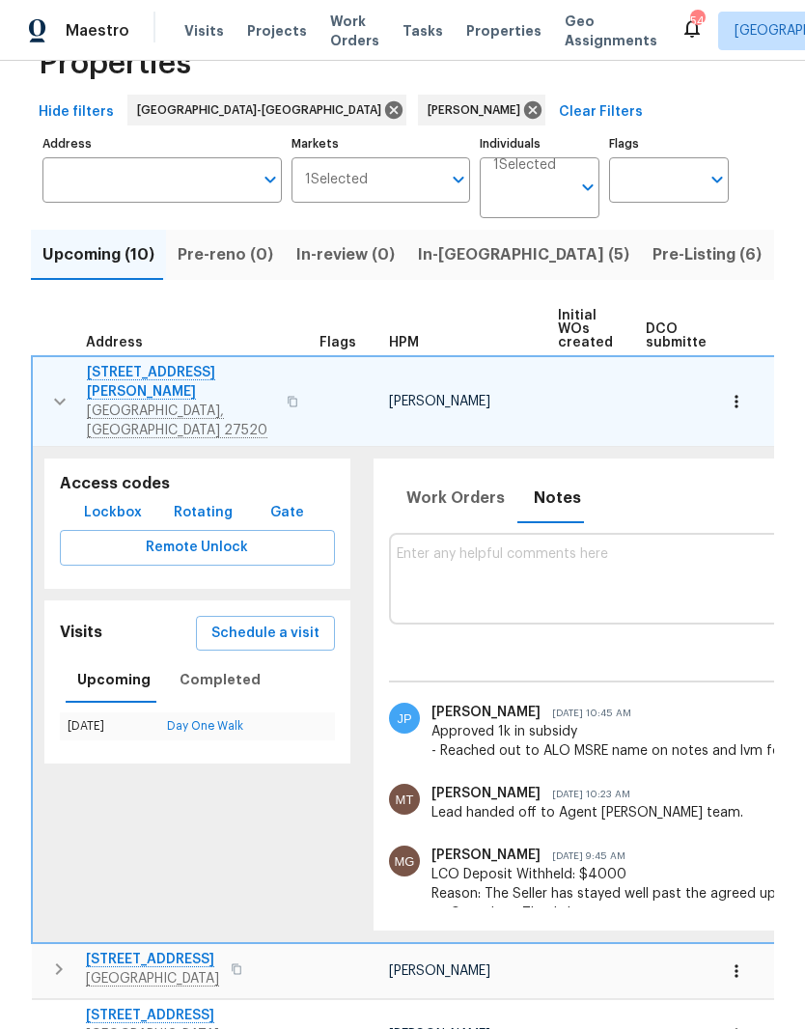
click at [52, 390] on icon "button" at bounding box center [59, 401] width 23 height 23
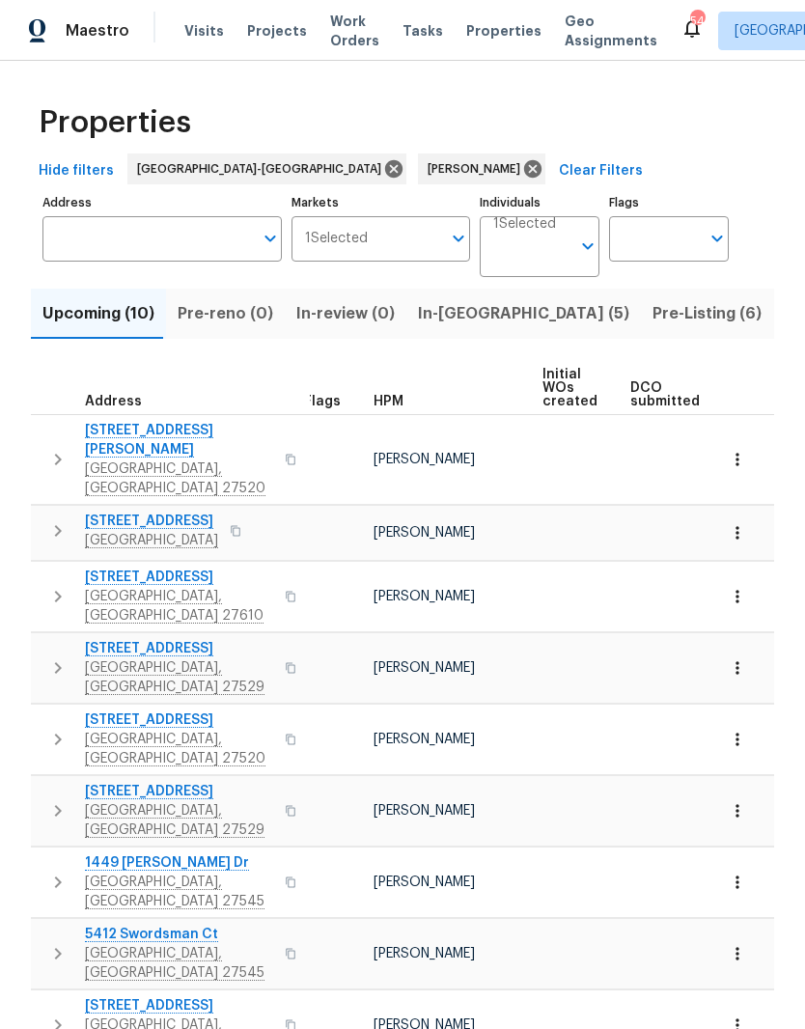
scroll to position [0, 11]
click at [46, 519] on icon "button" at bounding box center [57, 530] width 23 height 23
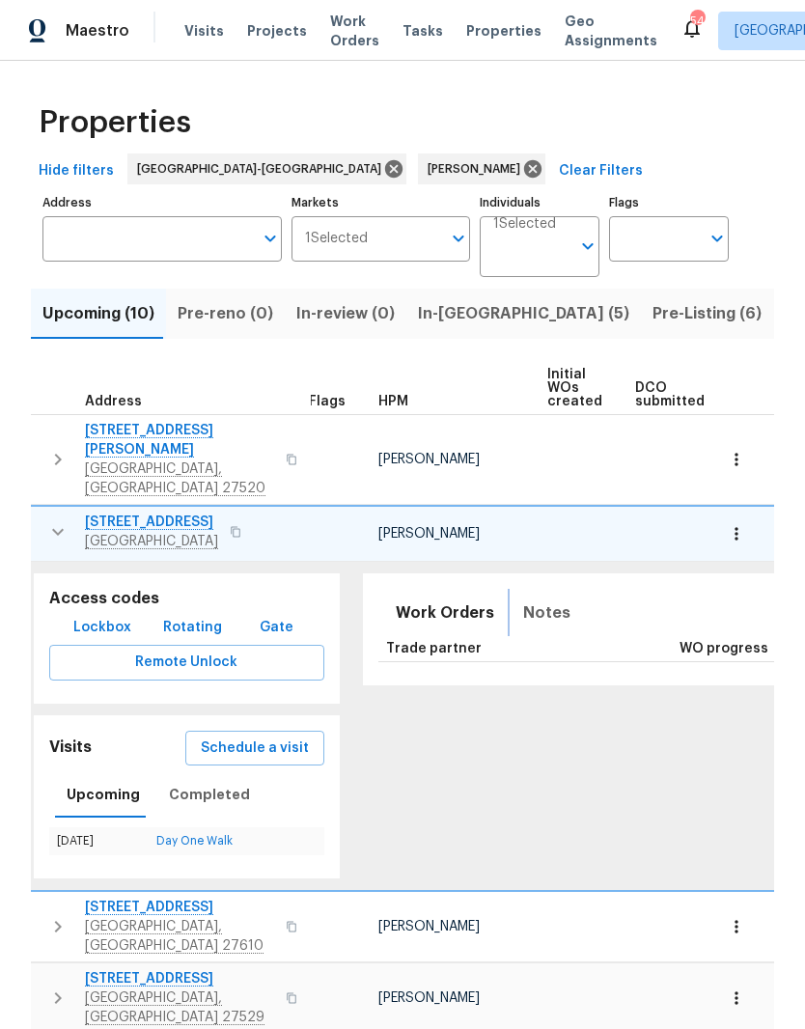
click at [547, 590] on button "Notes" at bounding box center [546, 613] width 70 height 46
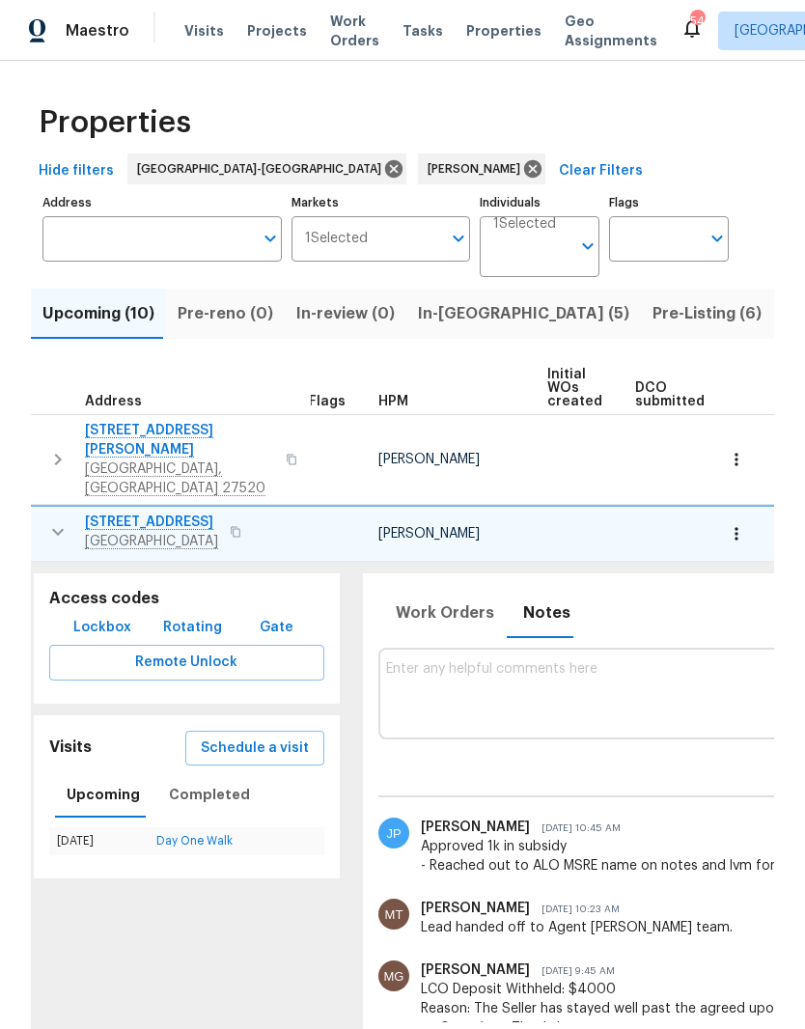
click at [52, 529] on icon "button" at bounding box center [58, 532] width 12 height 7
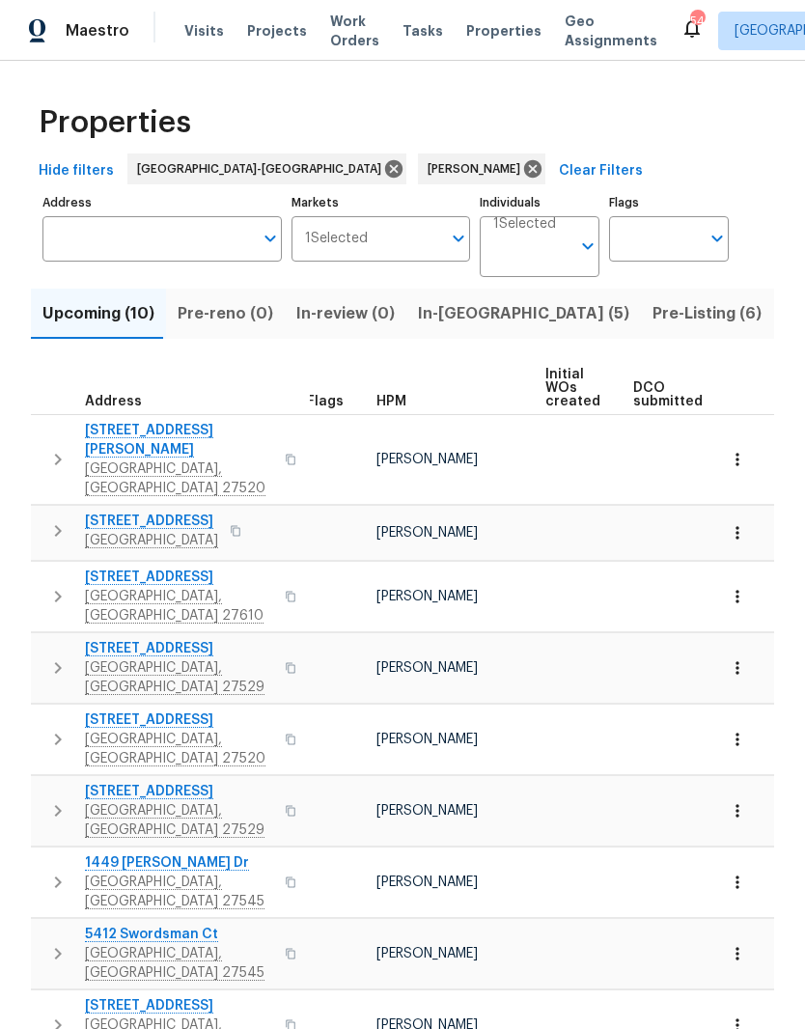
click at [100, 427] on span "[STREET_ADDRESS][PERSON_NAME]" at bounding box center [179, 440] width 188 height 39
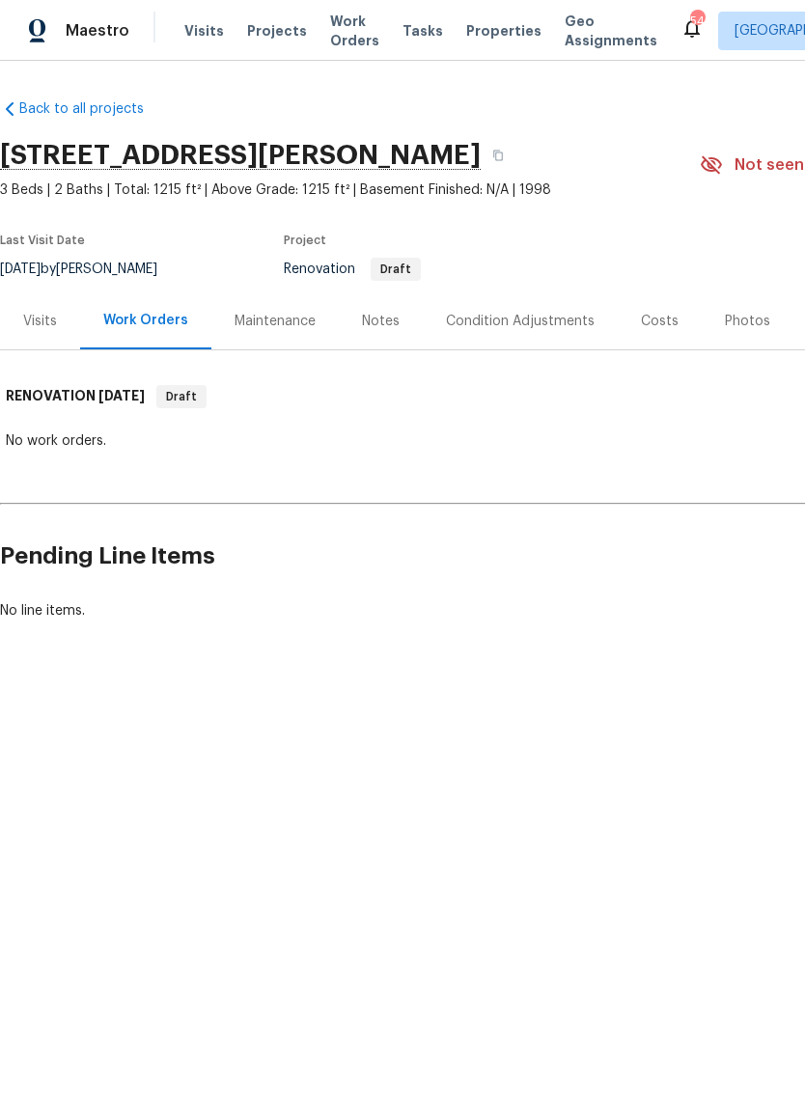
click at [369, 315] on div "Notes" at bounding box center [381, 321] width 38 height 19
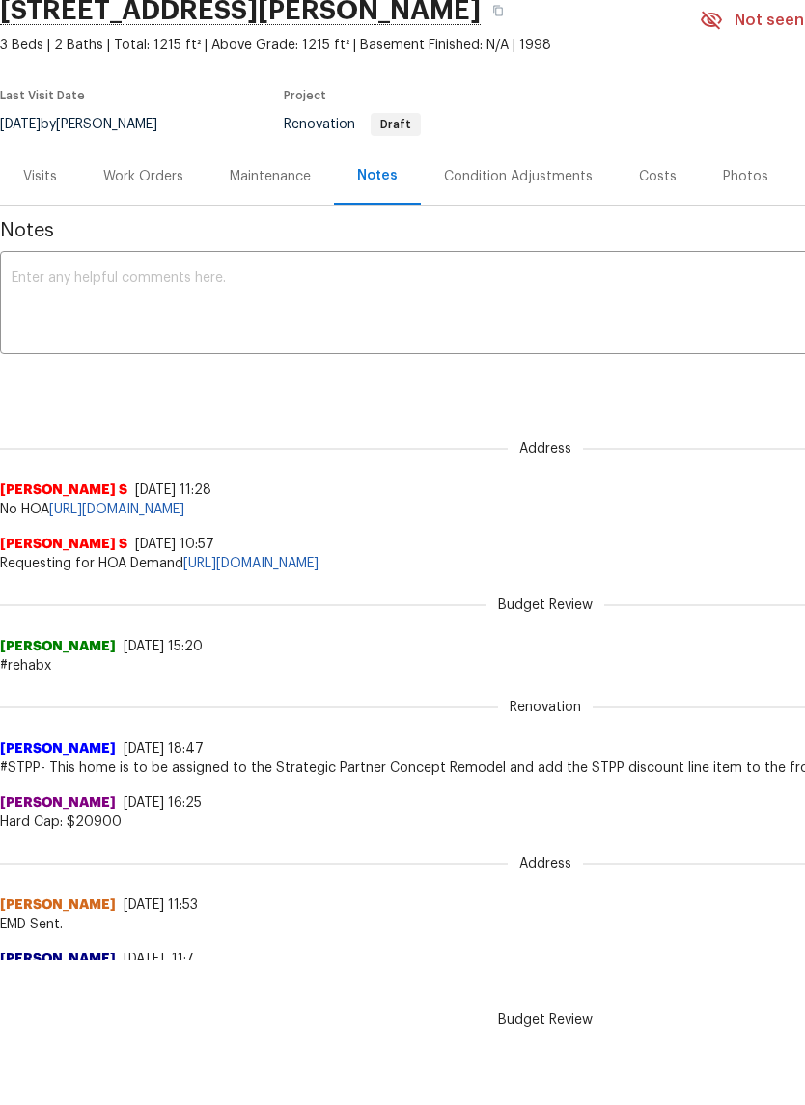
click at [166, 243] on div "Work Orders" at bounding box center [143, 252] width 80 height 19
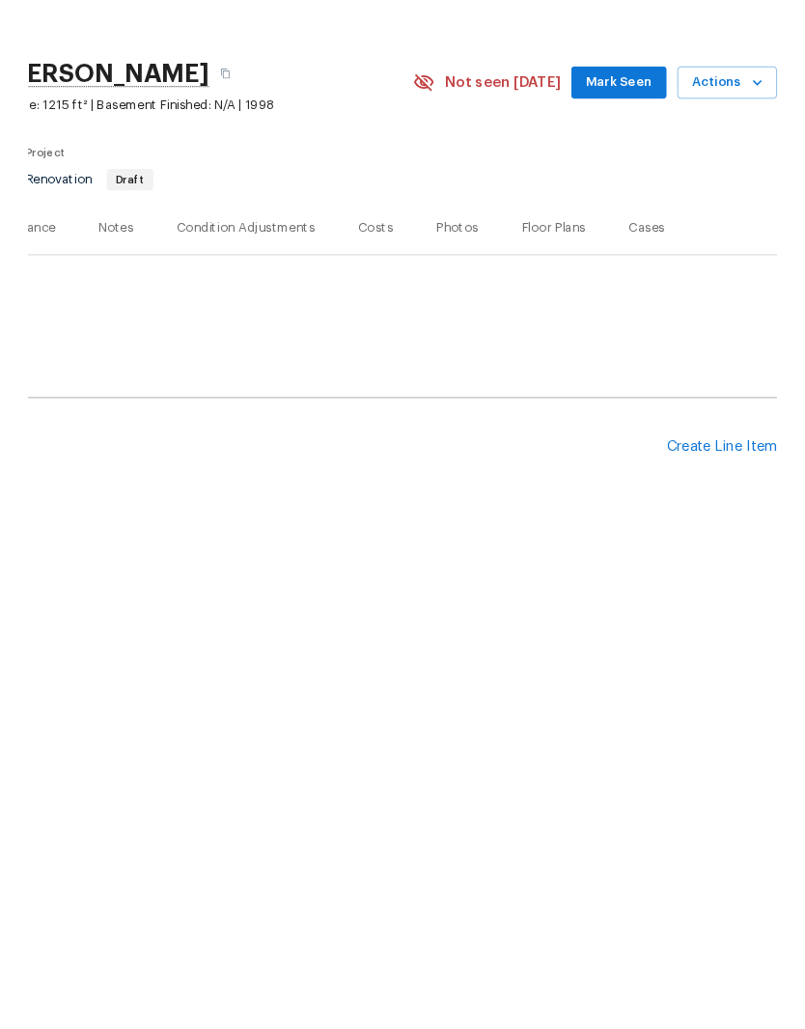
scroll to position [0, 286]
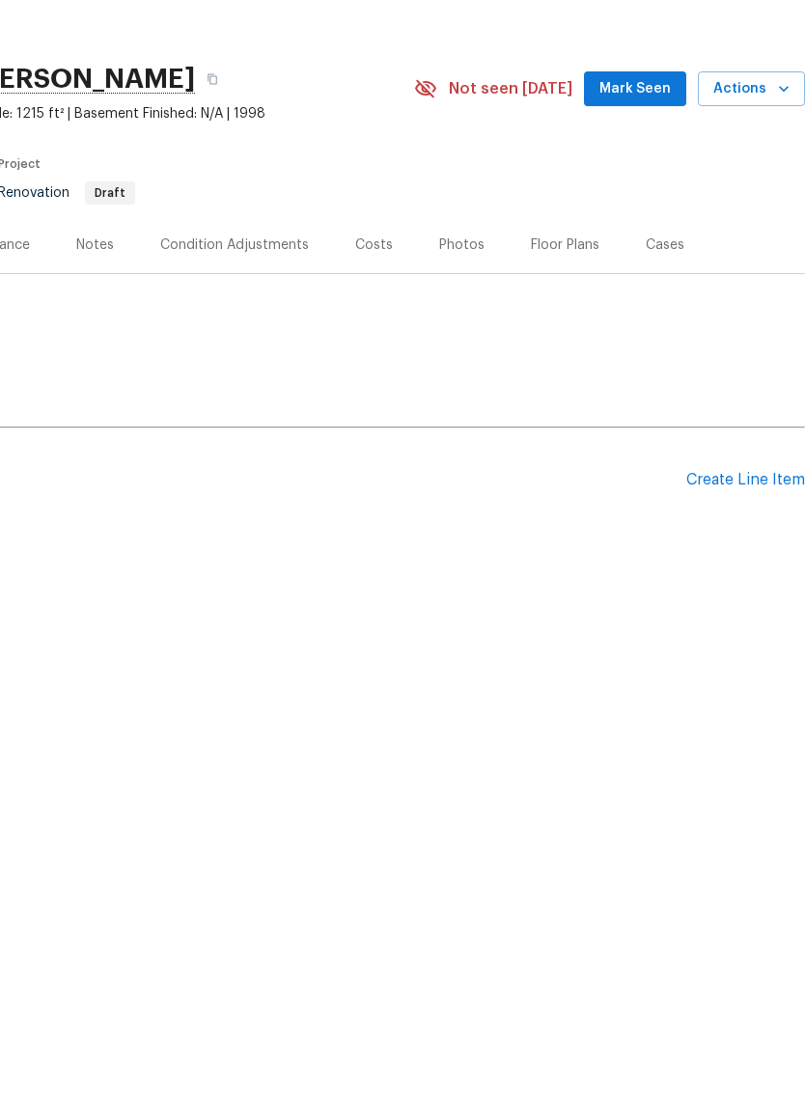
click at [760, 547] on div "Create Line Item" at bounding box center [745, 556] width 119 height 18
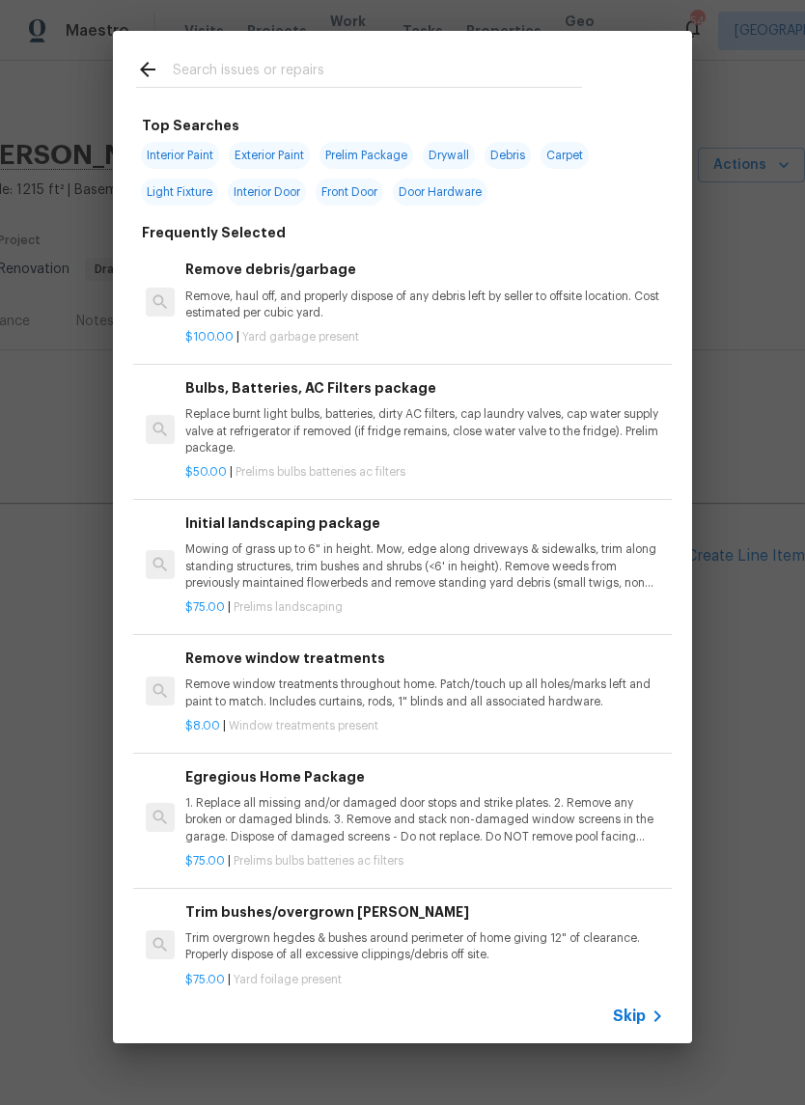
click at [350, 73] on input "text" at bounding box center [377, 72] width 409 height 29
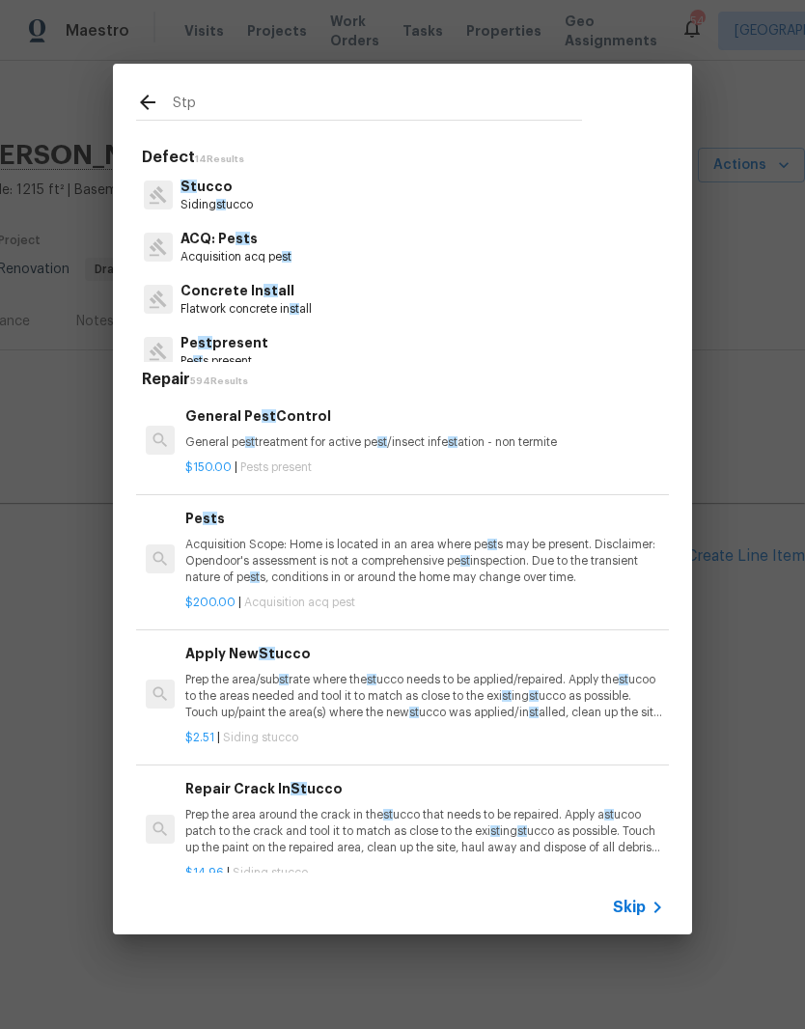
type input "Stpp"
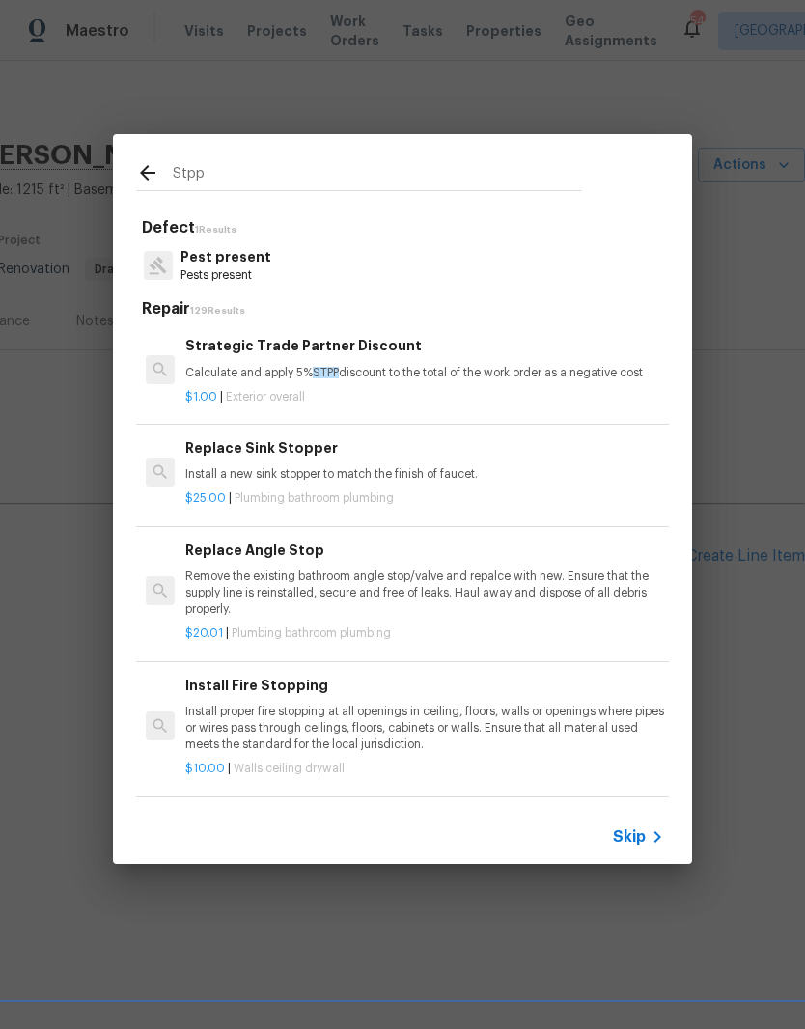
click at [438, 394] on p "$1.00 | Exterior overall" at bounding box center [424, 397] width 479 height 16
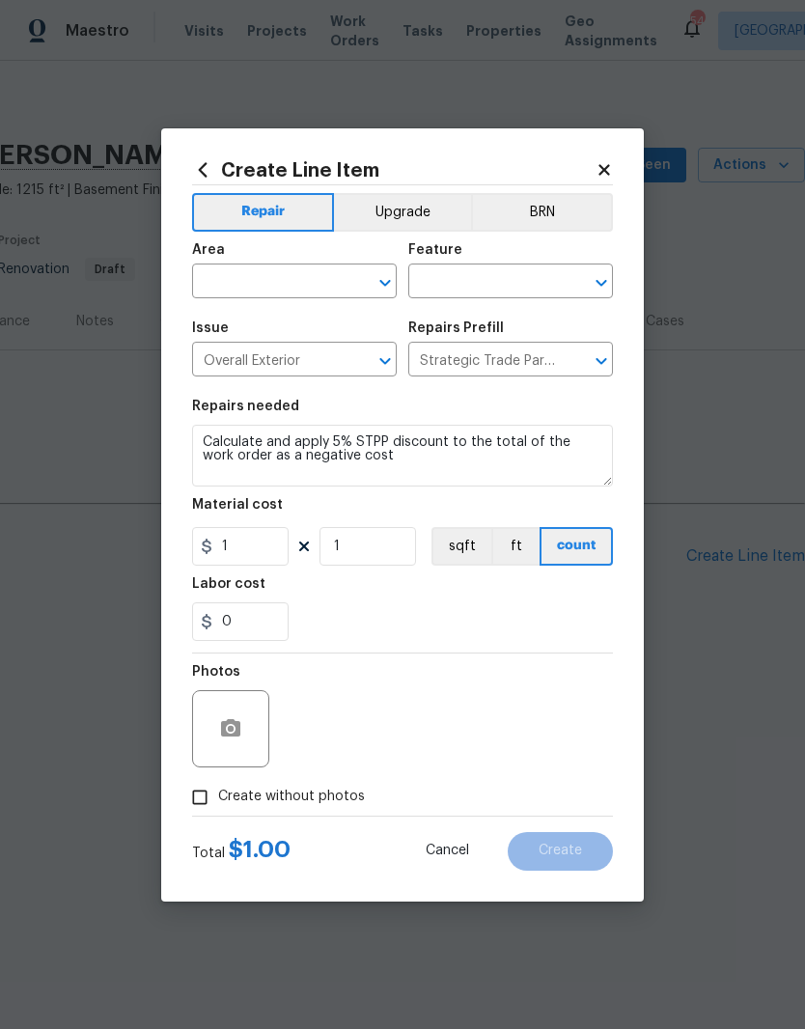
click at [300, 292] on input "text" at bounding box center [267, 283] width 151 height 30
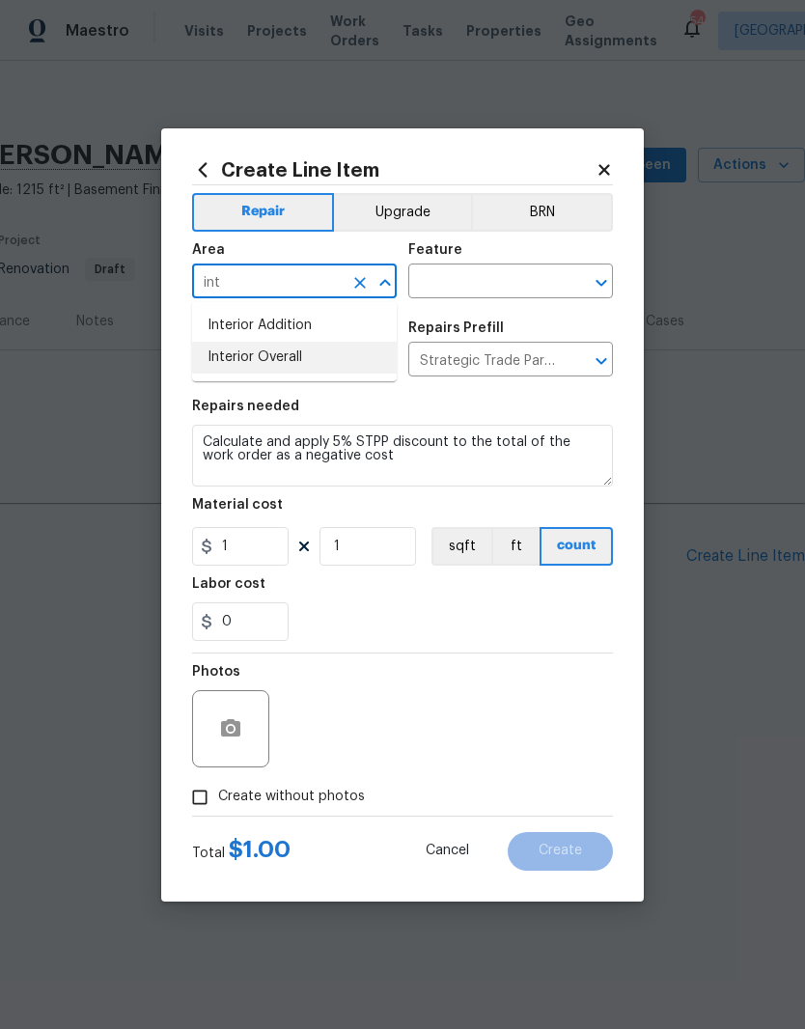
click at [318, 366] on li "Interior Overall" at bounding box center [294, 358] width 205 height 32
type input "Interior Overall"
click at [527, 273] on input "text" at bounding box center [483, 283] width 151 height 30
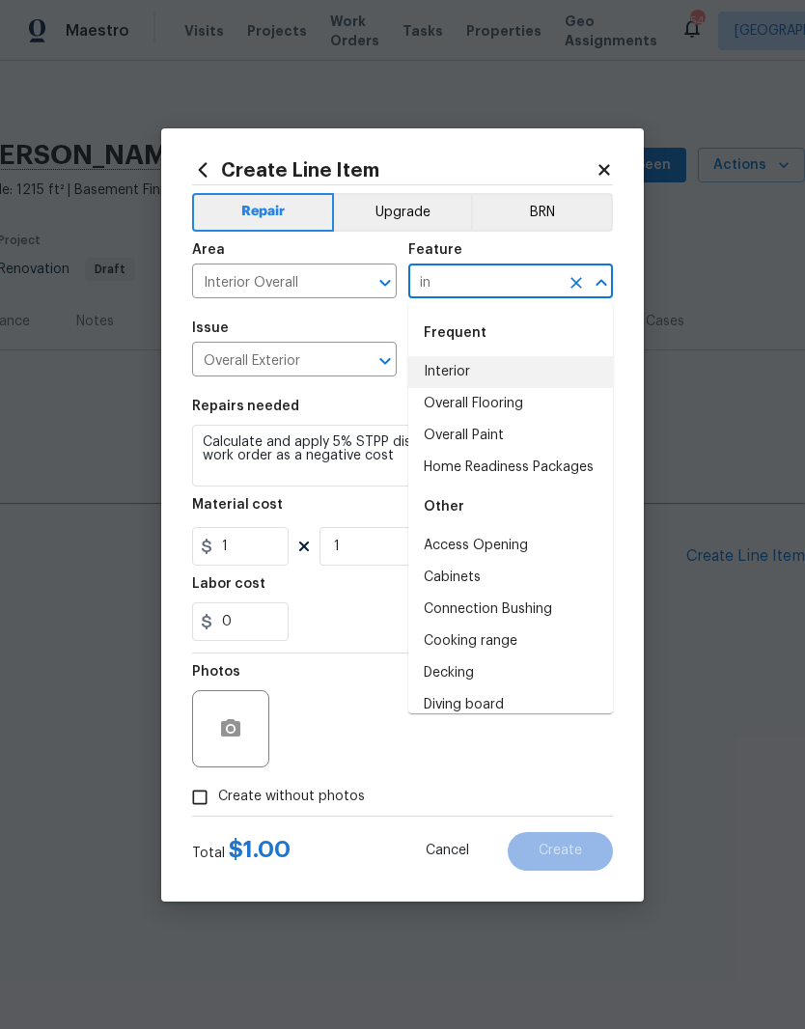
click at [529, 377] on li "Interior" at bounding box center [510, 372] width 205 height 32
type input "Interior"
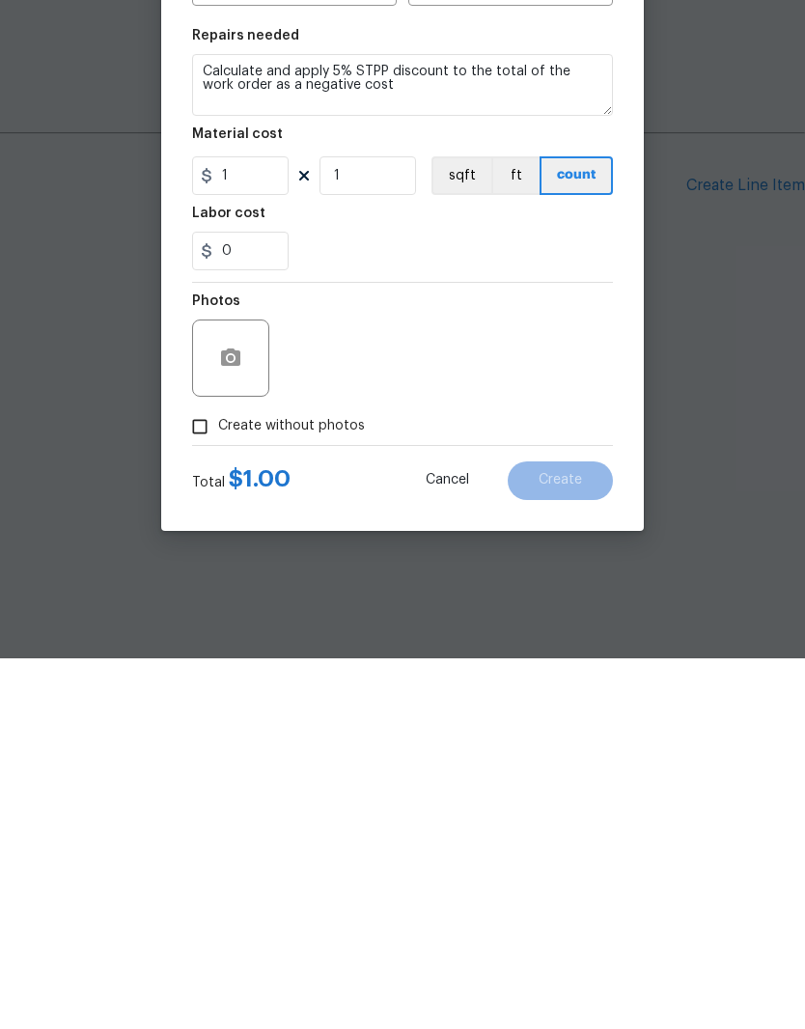
click at [203, 779] on input "Create without photos" at bounding box center [199, 797] width 37 height 37
checkbox input "true"
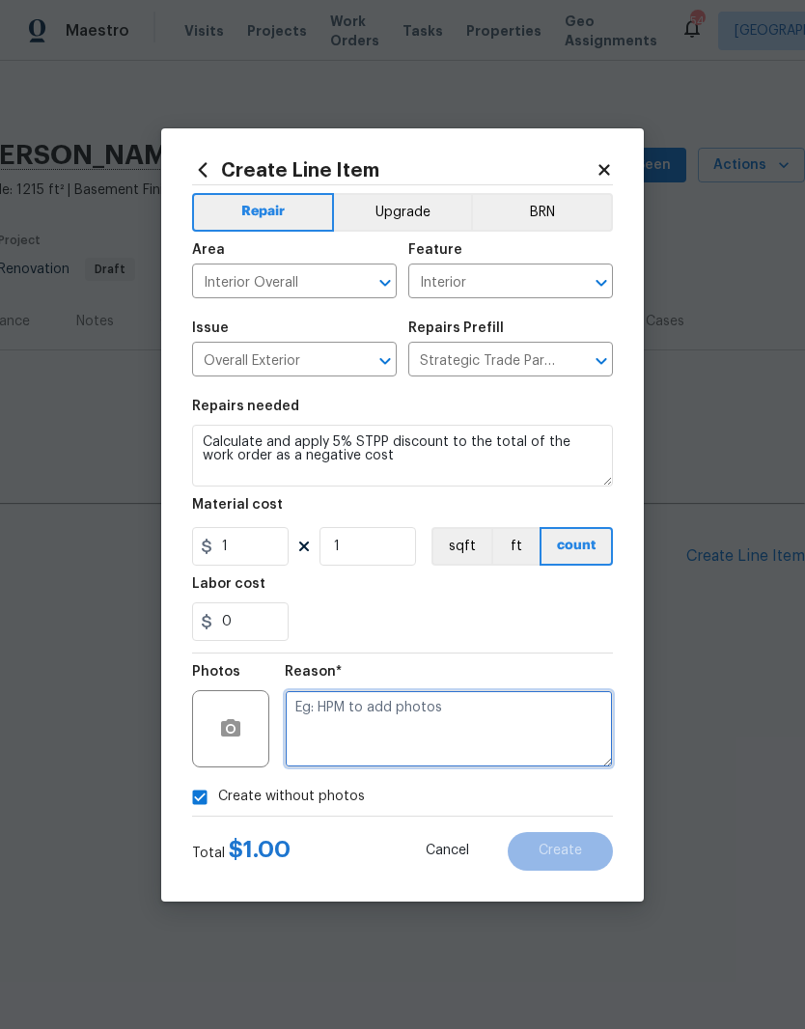
click at [525, 720] on textarea at bounding box center [449, 728] width 328 height 77
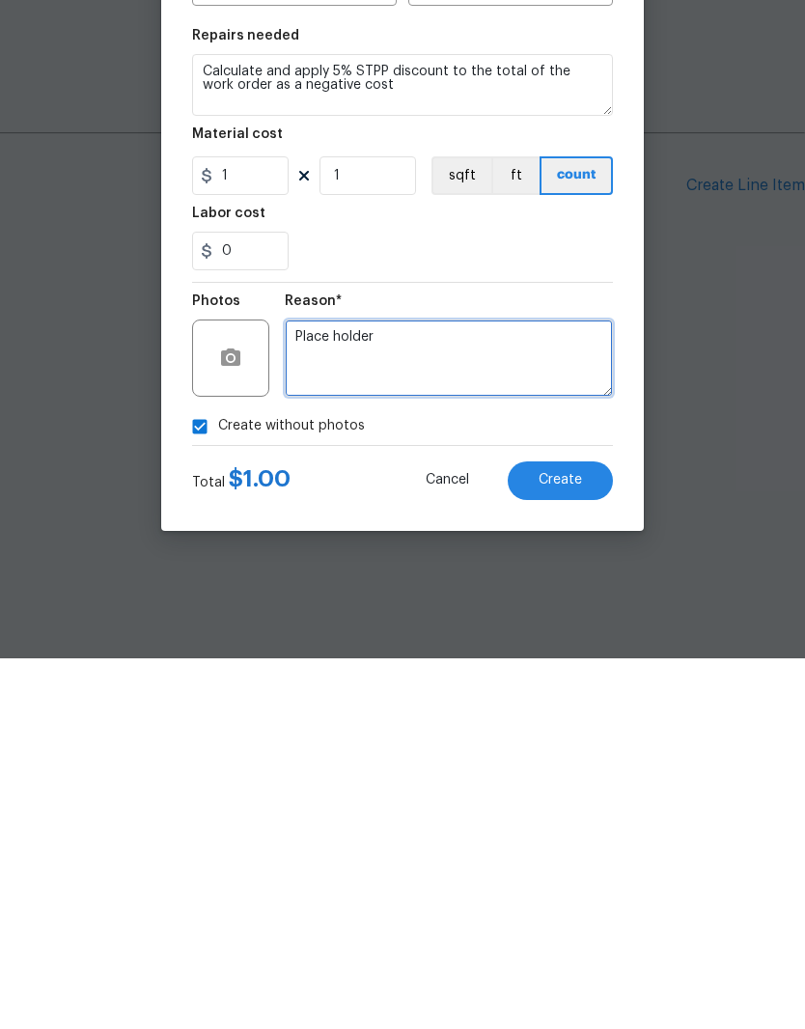
type textarea "Place holder"
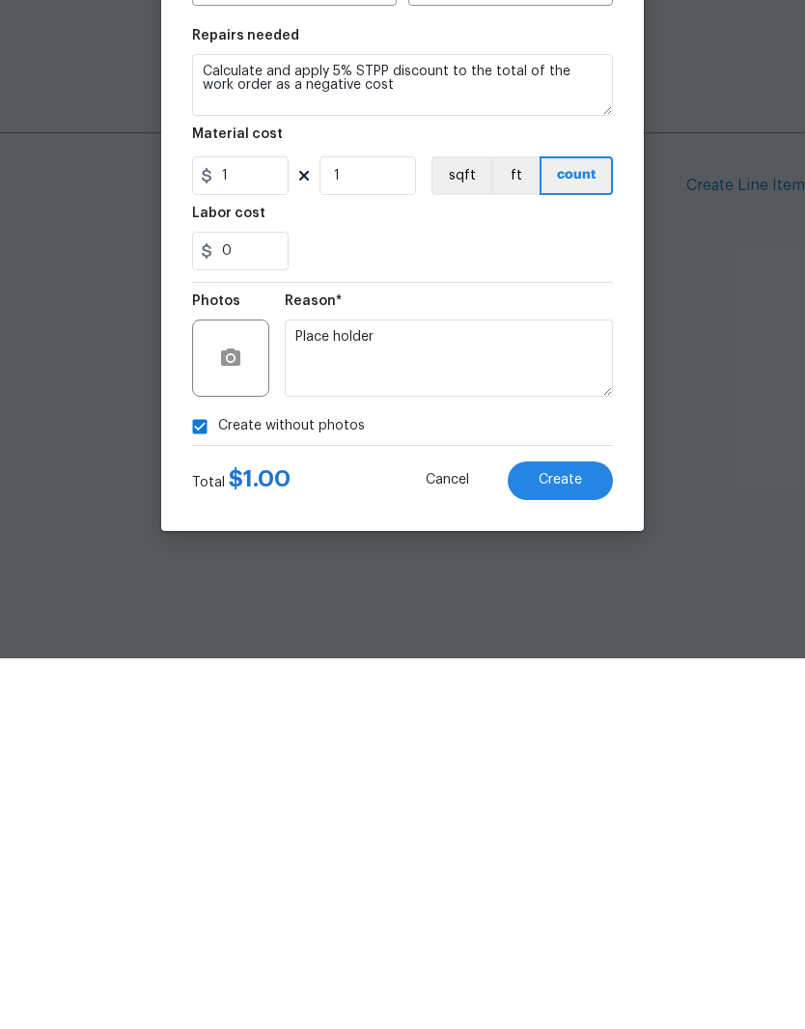
click at [571, 843] on span "Create" at bounding box center [559, 850] width 43 height 14
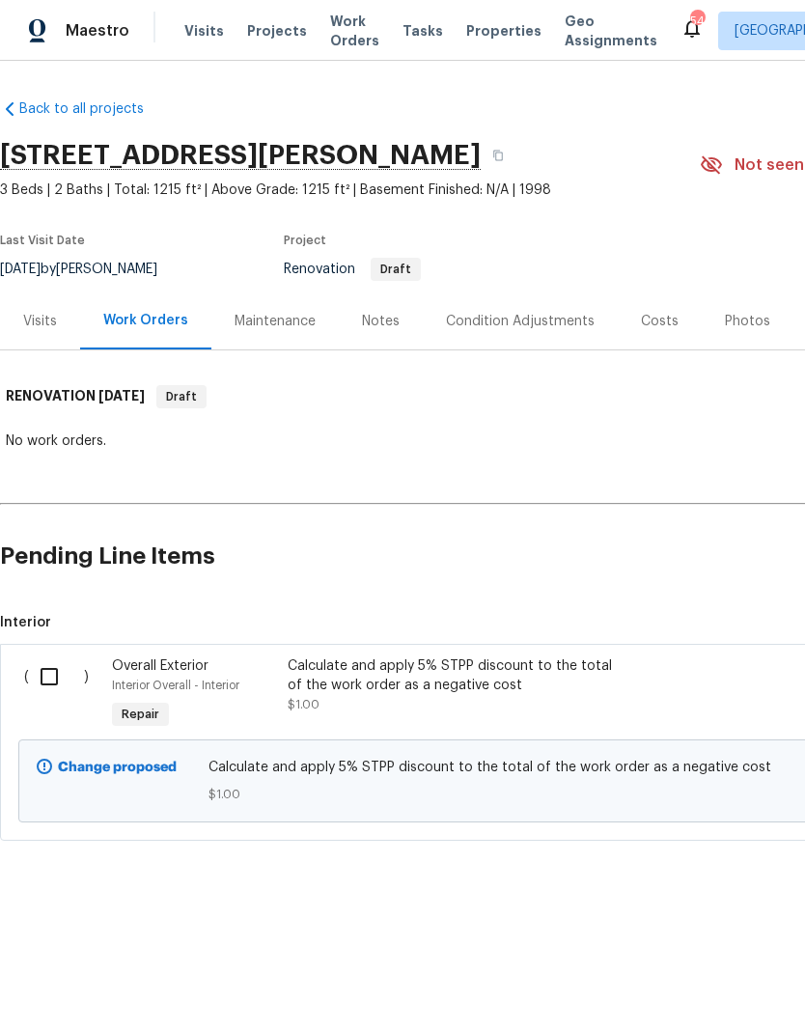
scroll to position [0, 0]
click at [50, 685] on input "checkbox" at bounding box center [56, 676] width 55 height 41
checkbox input "true"
click at [695, 980] on span "Create Work Order" at bounding box center [694, 981] width 128 height 24
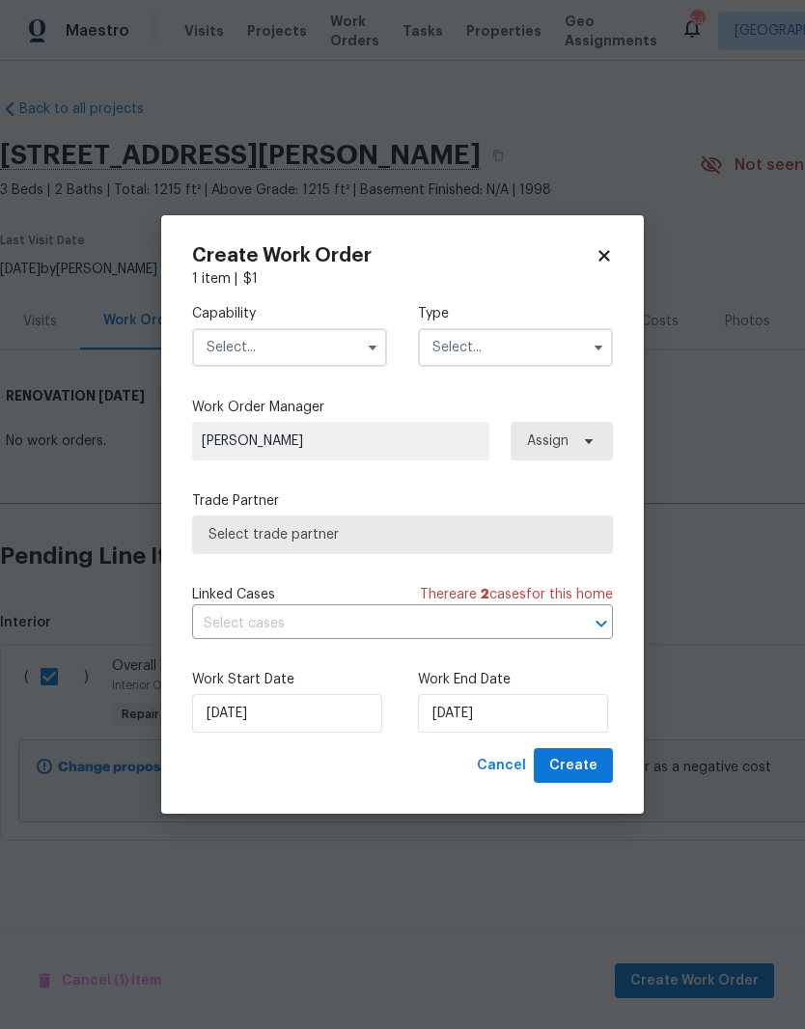
click at [317, 345] on input "text" at bounding box center [289, 347] width 195 height 39
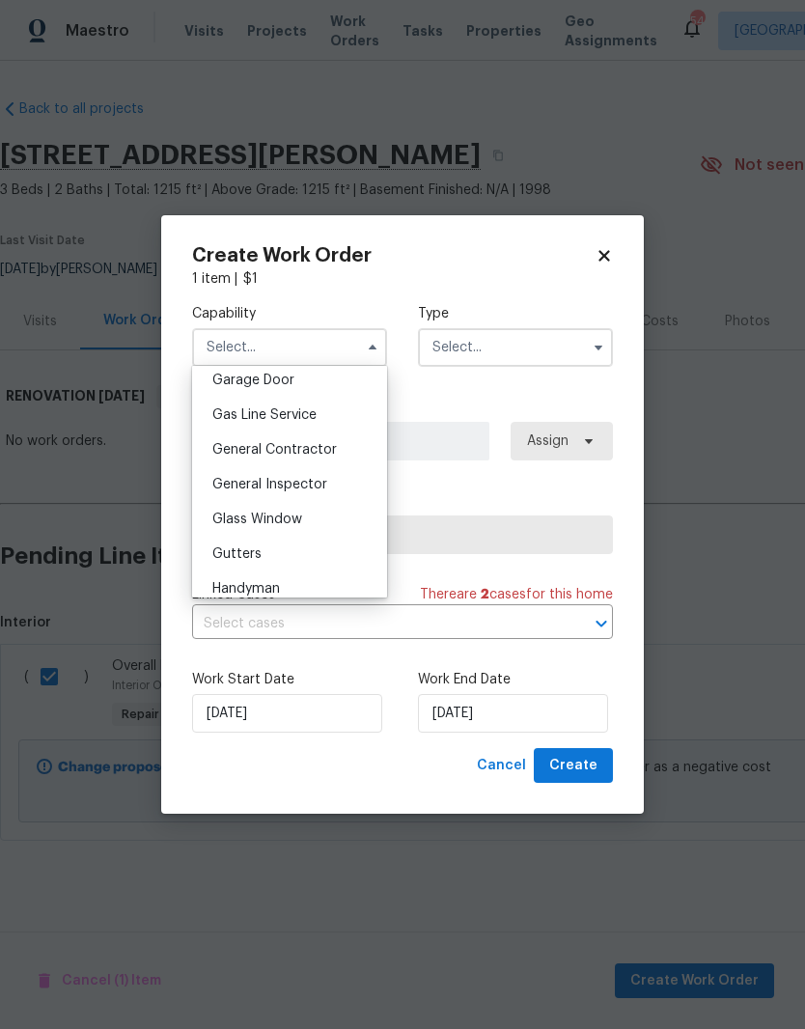
scroll to position [862, 0]
click at [359, 446] on div "General Contractor" at bounding box center [289, 448] width 185 height 35
type input "General Contractor"
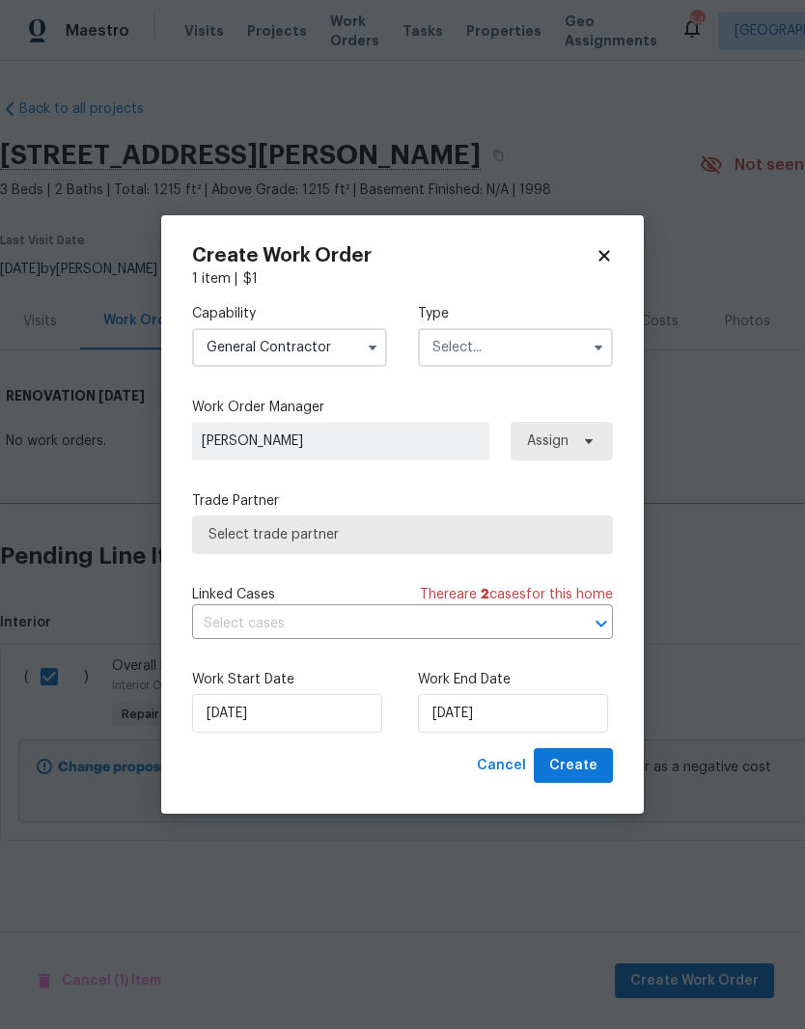
click at [553, 349] on input "text" at bounding box center [515, 347] width 195 height 39
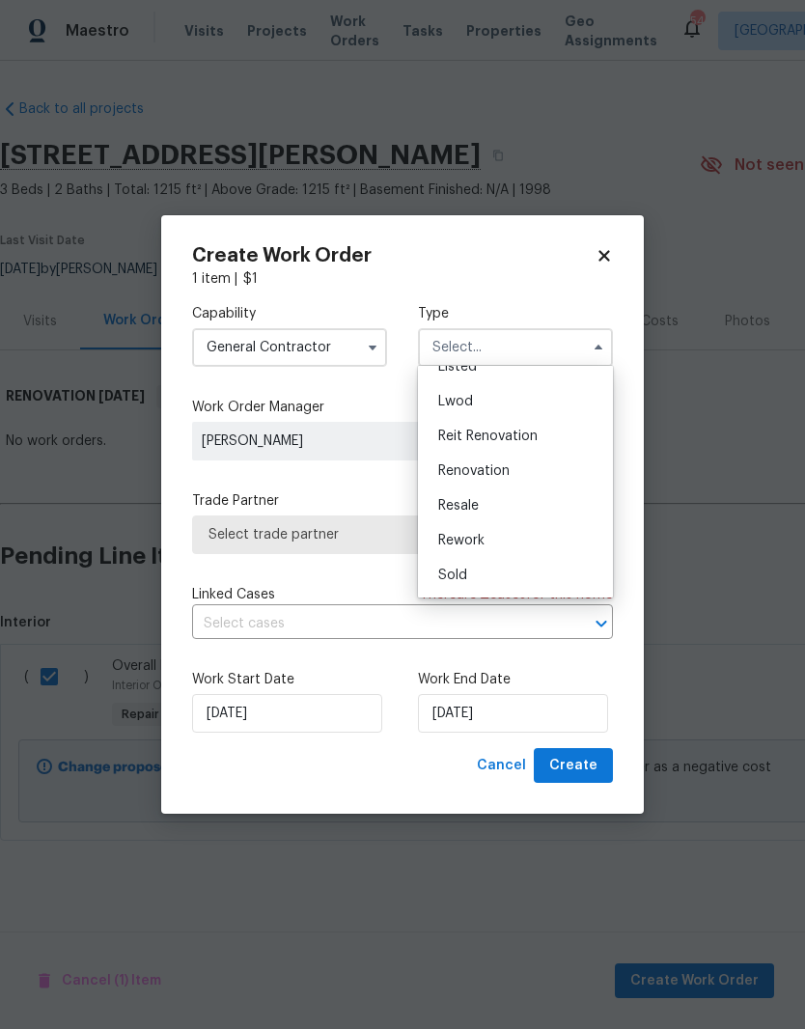
scroll to position [194, 0]
click at [562, 474] on div "Renovation" at bounding box center [515, 472] width 185 height 35
type input "Renovation"
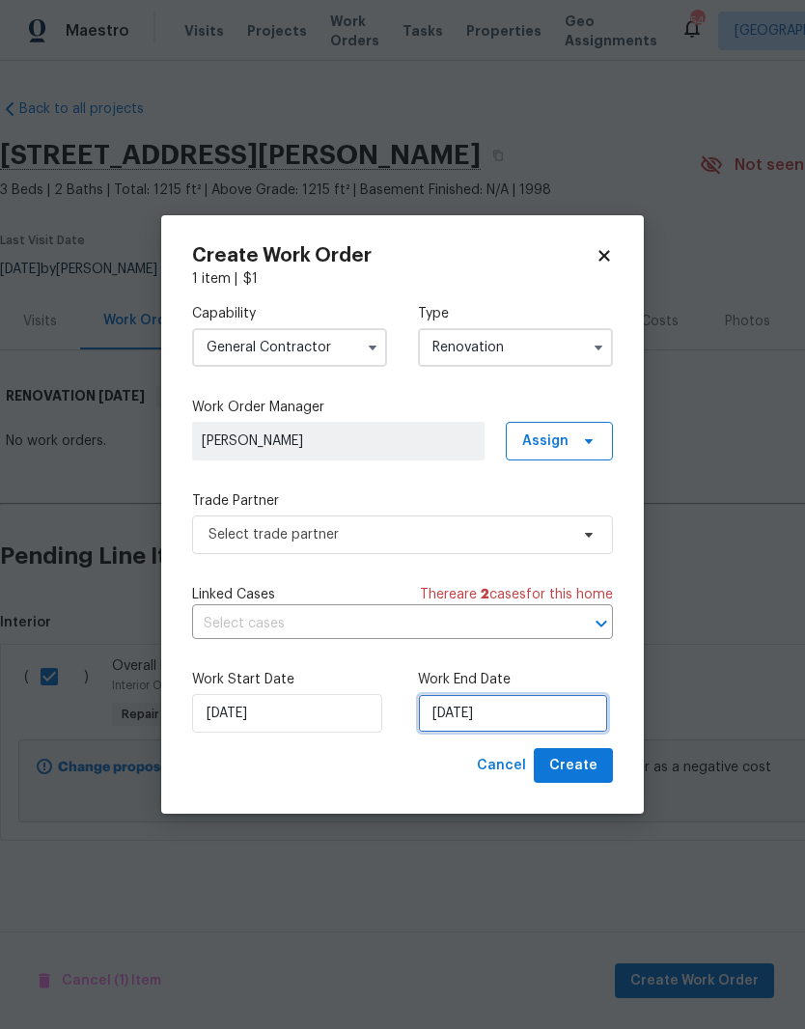
click at [531, 710] on input "9/4/2025" at bounding box center [513, 713] width 190 height 39
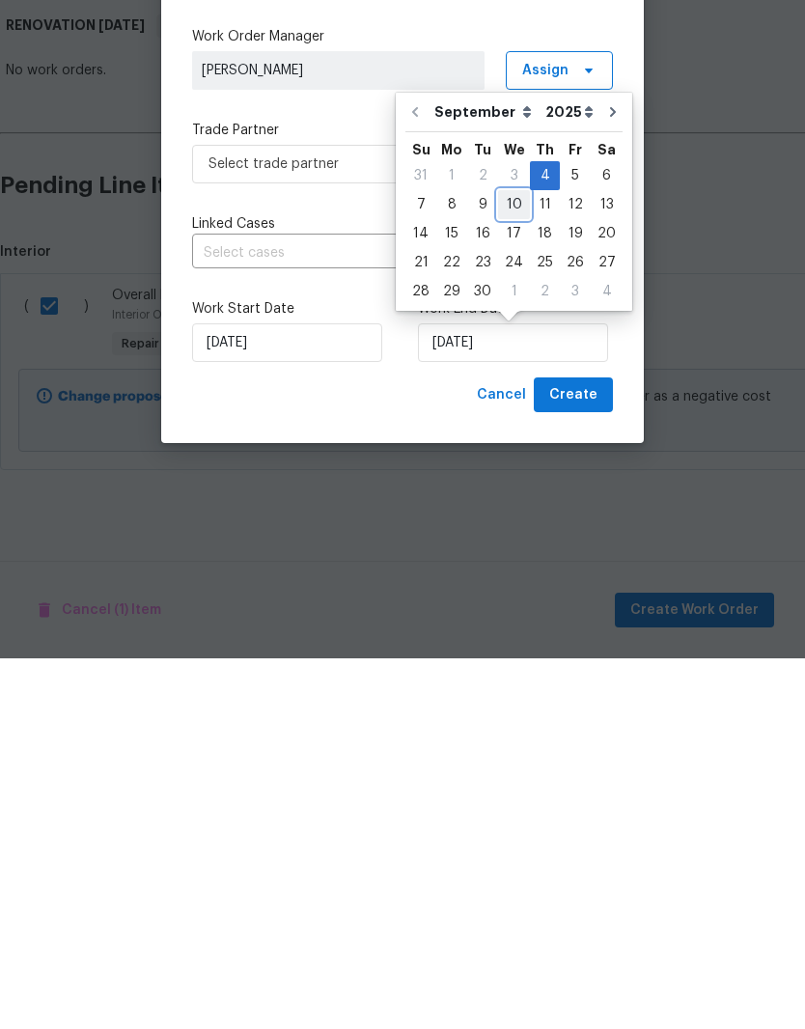
click at [516, 562] on div "10" at bounding box center [514, 575] width 32 height 27
type input "9/10/2025"
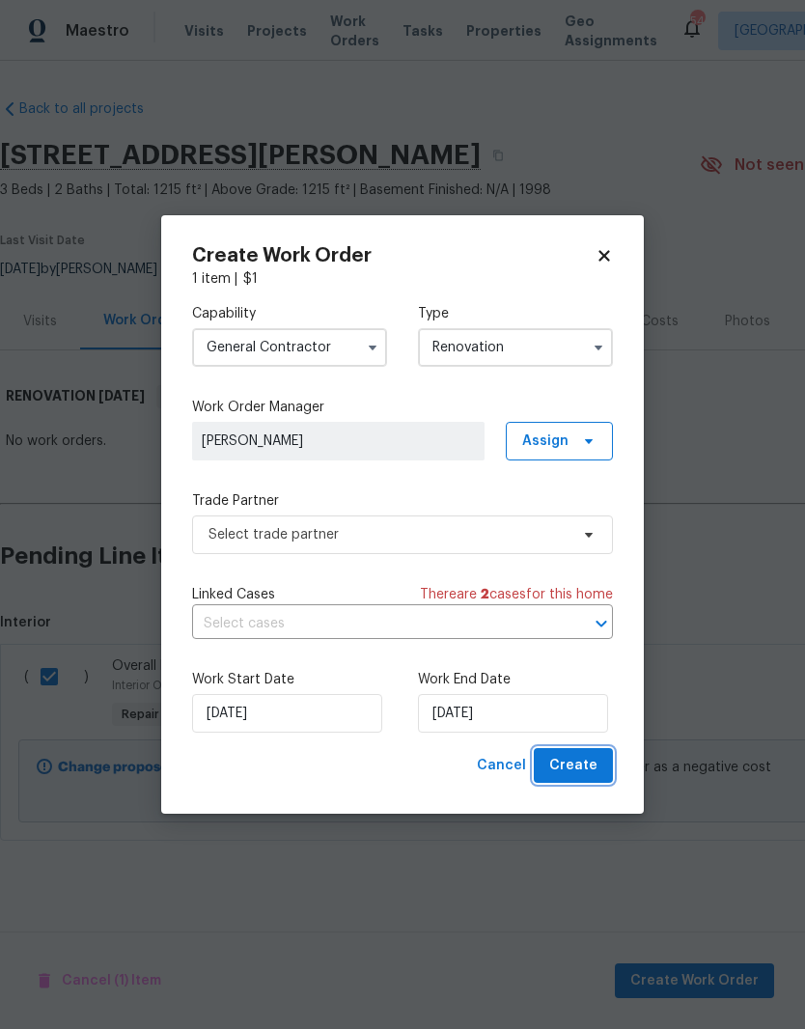
click at [594, 771] on span "Create" at bounding box center [573, 766] width 48 height 24
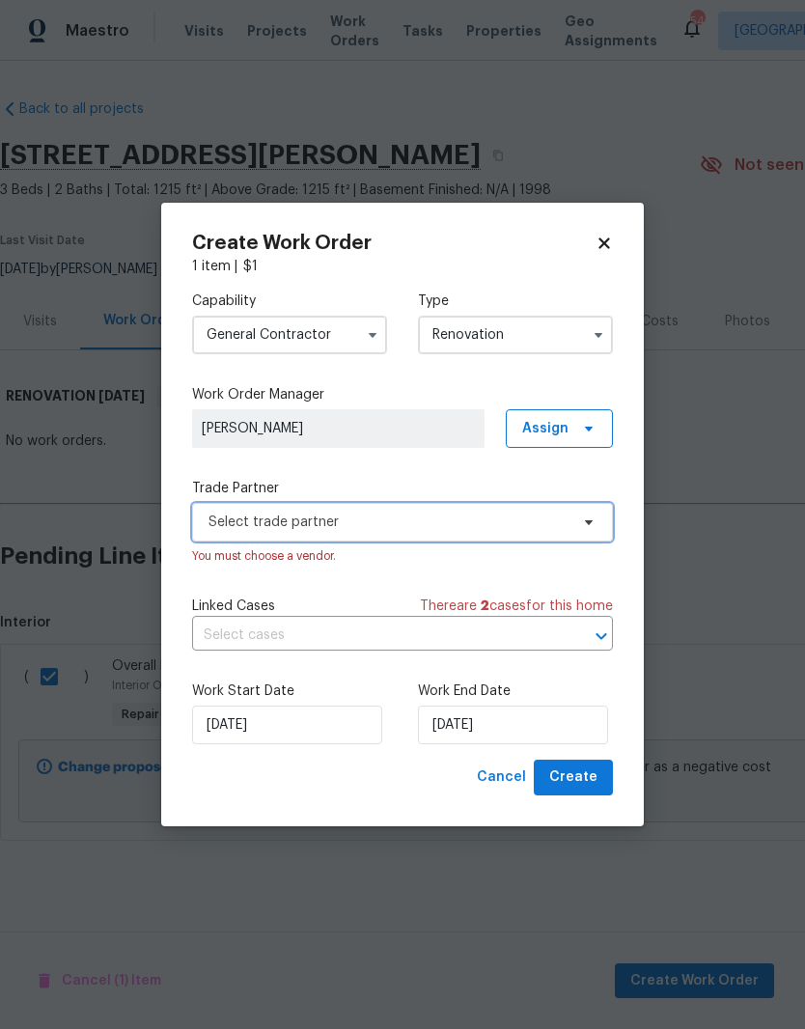
click at [410, 526] on span "Select trade partner" at bounding box center [388, 521] width 360 height 19
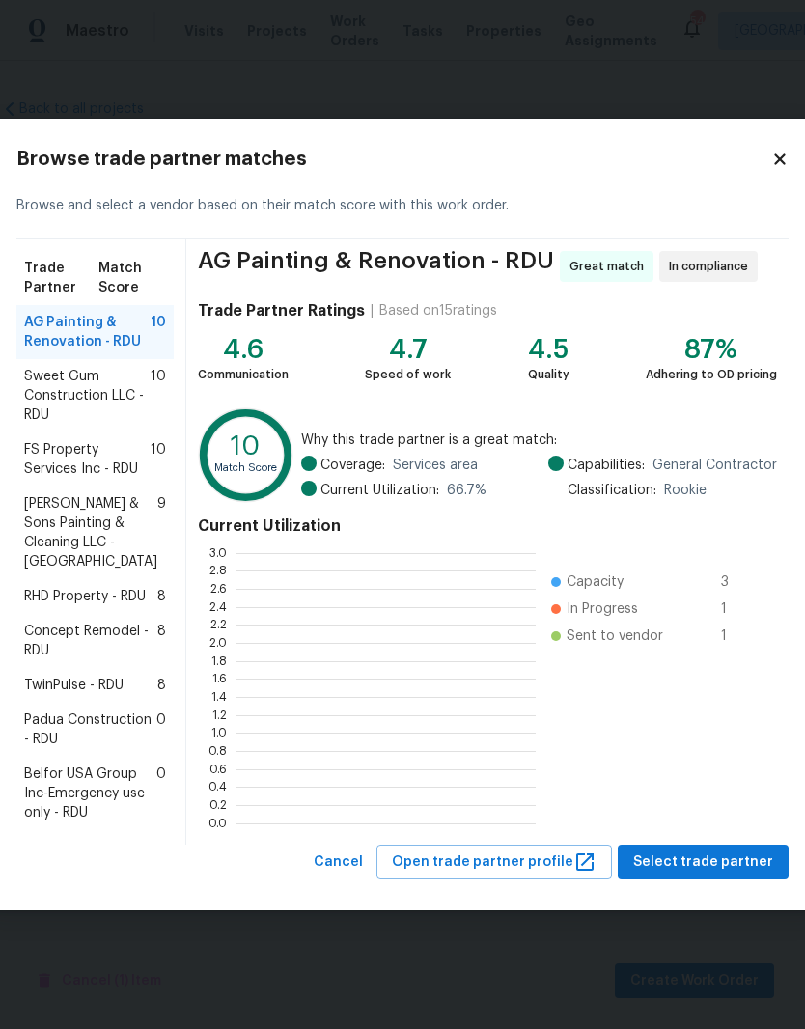
scroll to position [270, 299]
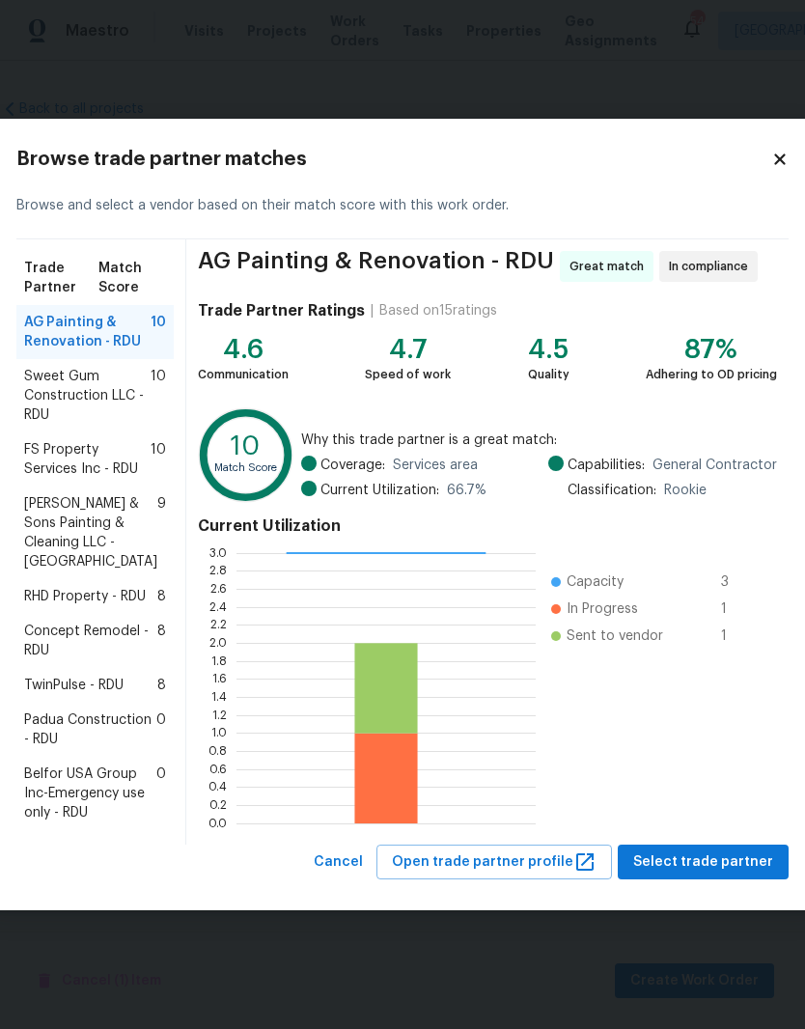
click at [69, 641] on span "Concept Remodel - RDU" at bounding box center [90, 640] width 133 height 39
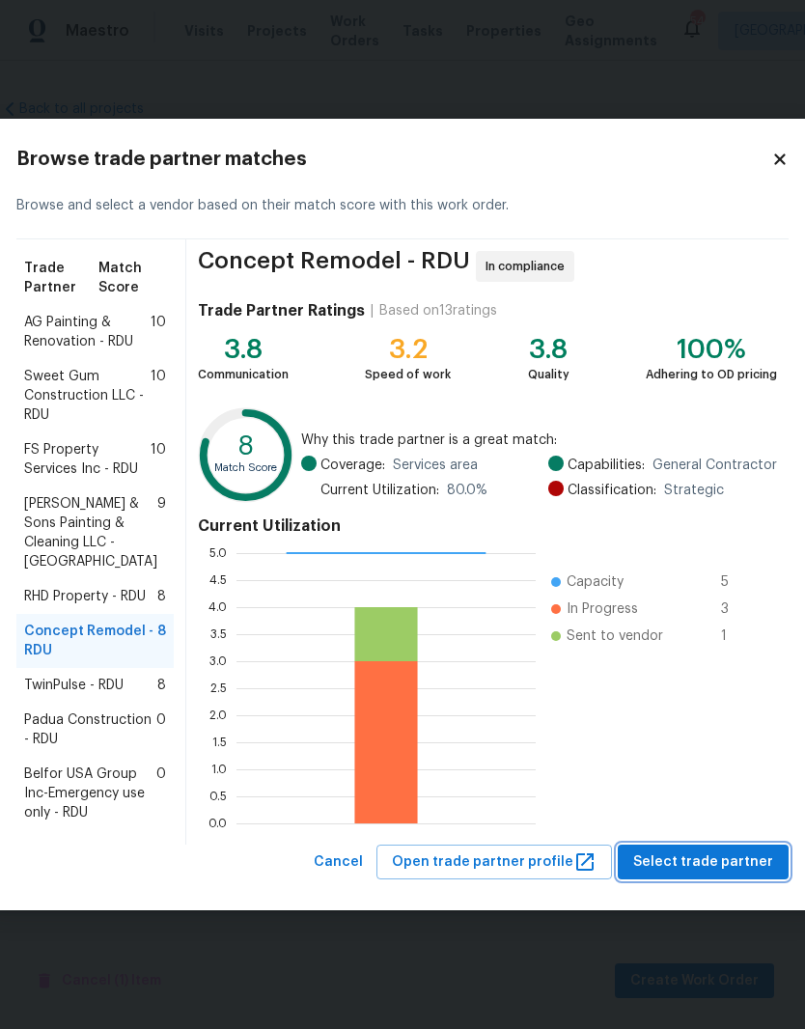
click at [671, 874] on span "Select trade partner" at bounding box center [703, 862] width 140 height 24
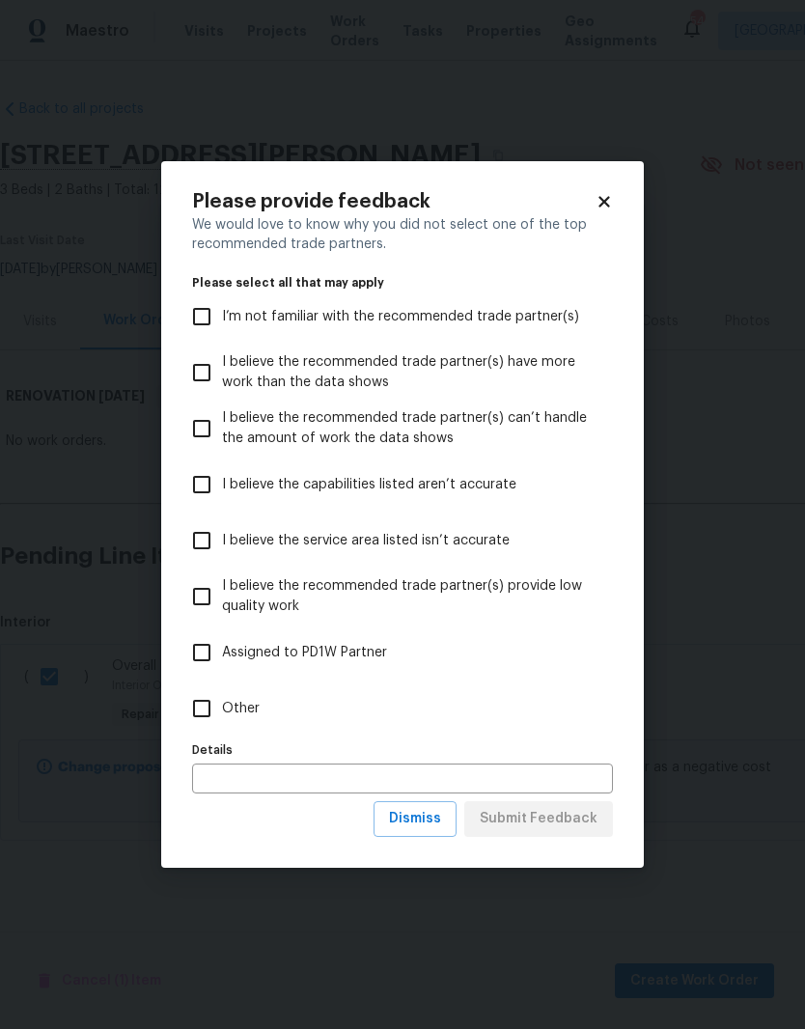
click at [205, 645] on input "Assigned to PD1W Partner" at bounding box center [201, 652] width 41 height 41
checkbox input "true"
click at [574, 822] on span "Submit Feedback" at bounding box center [539, 819] width 118 height 24
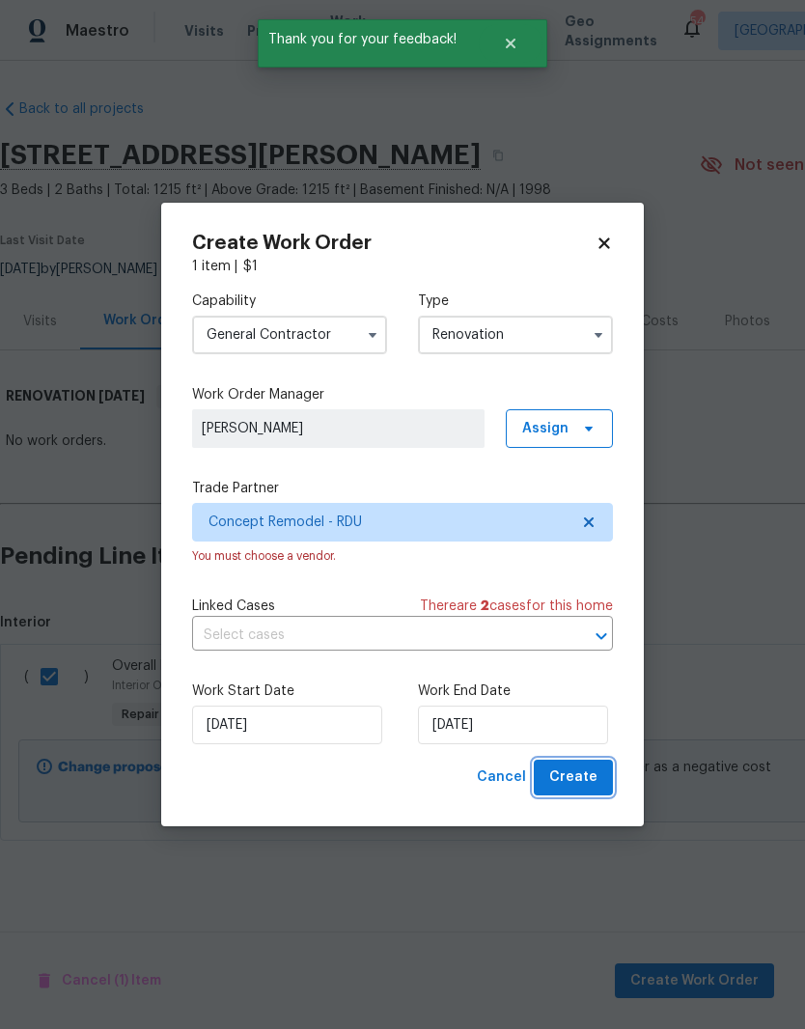
click at [592, 787] on span "Create" at bounding box center [573, 777] width 48 height 24
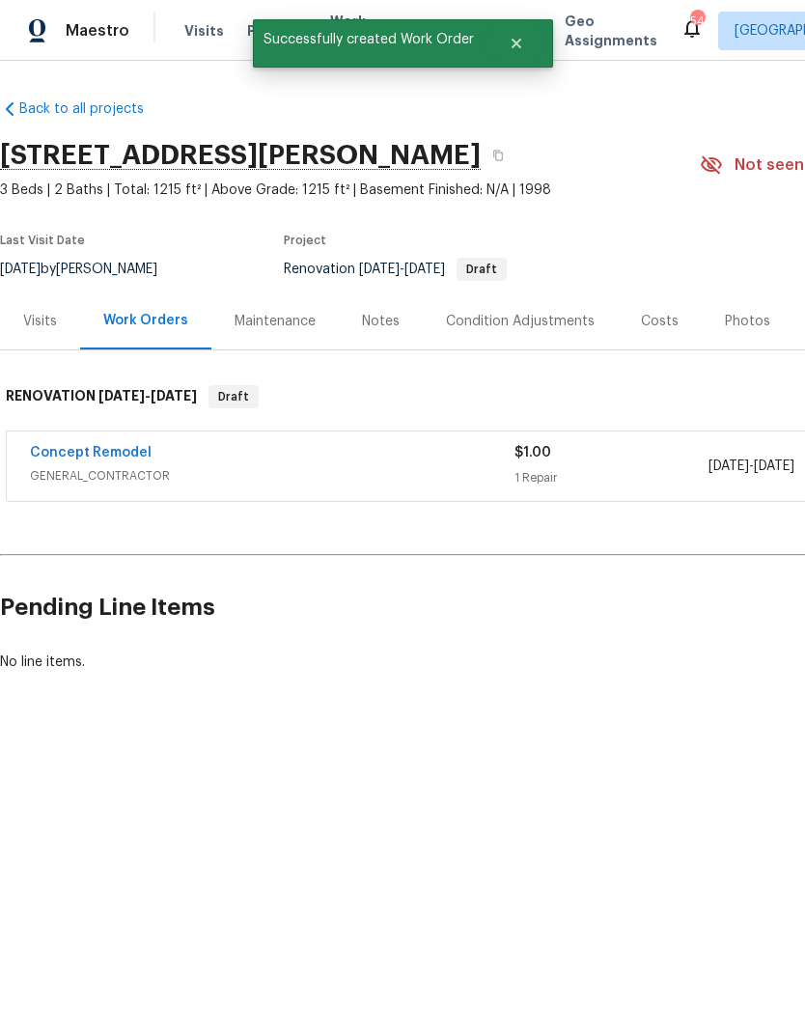
click at [107, 456] on link "Concept Remodel" at bounding box center [91, 453] width 122 height 14
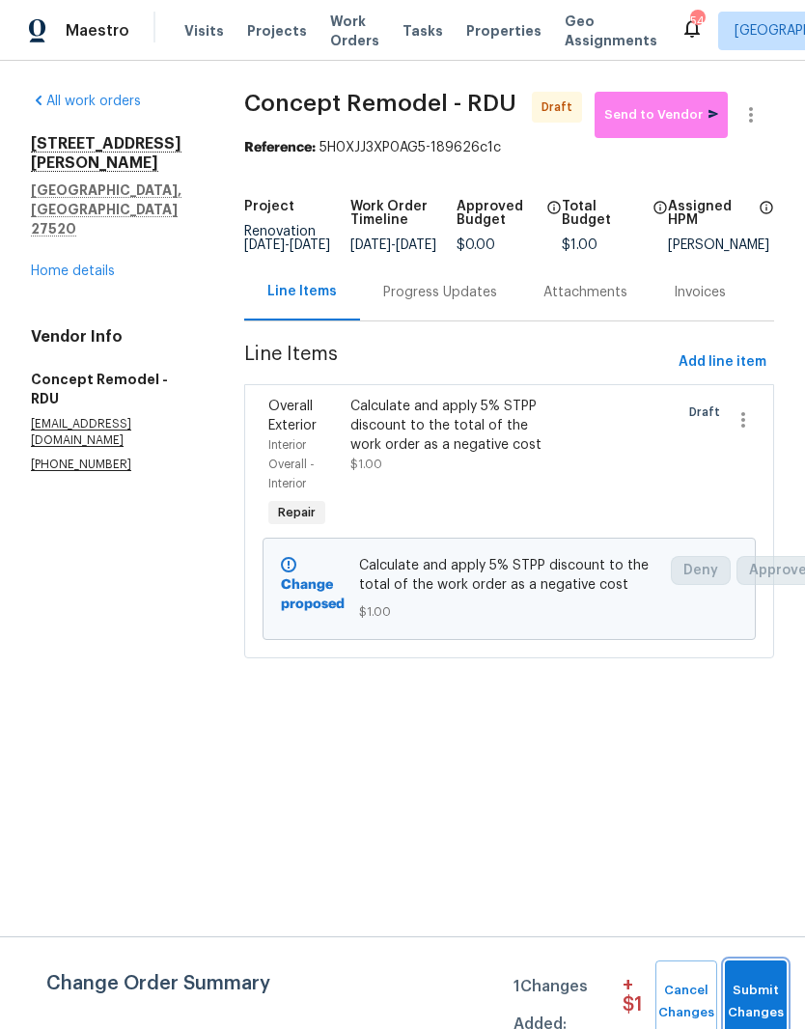
click at [767, 992] on span "Submit Changes" at bounding box center [755, 1002] width 42 height 44
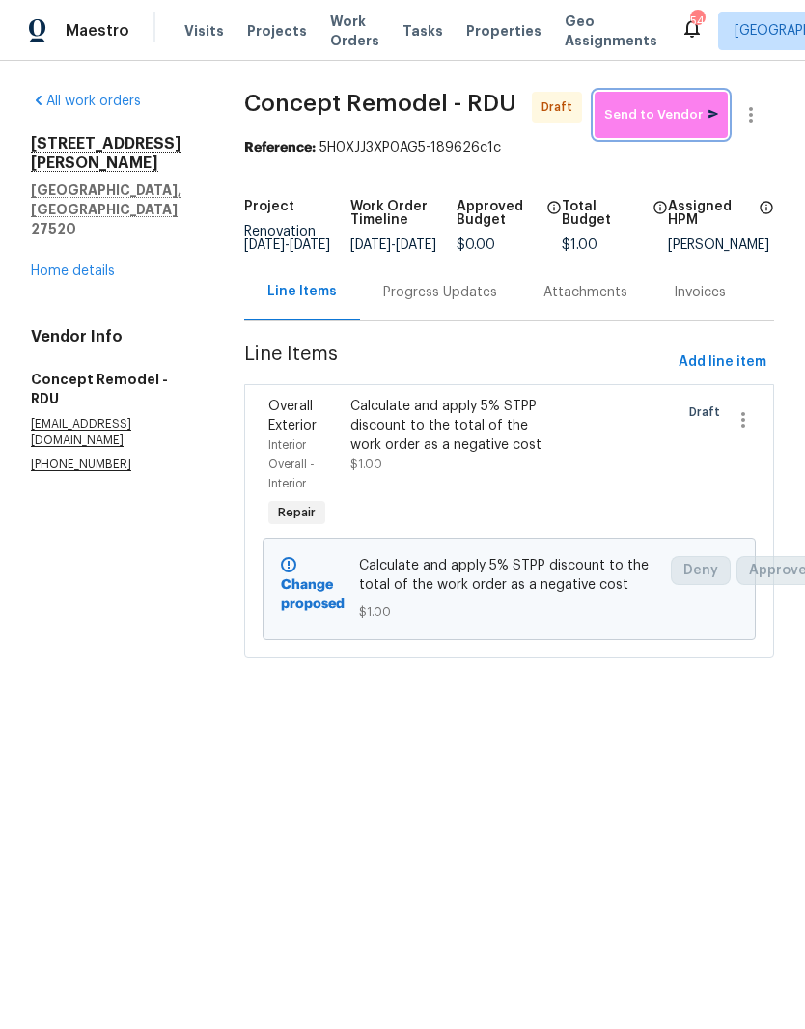
click at [676, 119] on span "Send to Vendor" at bounding box center [661, 115] width 114 height 22
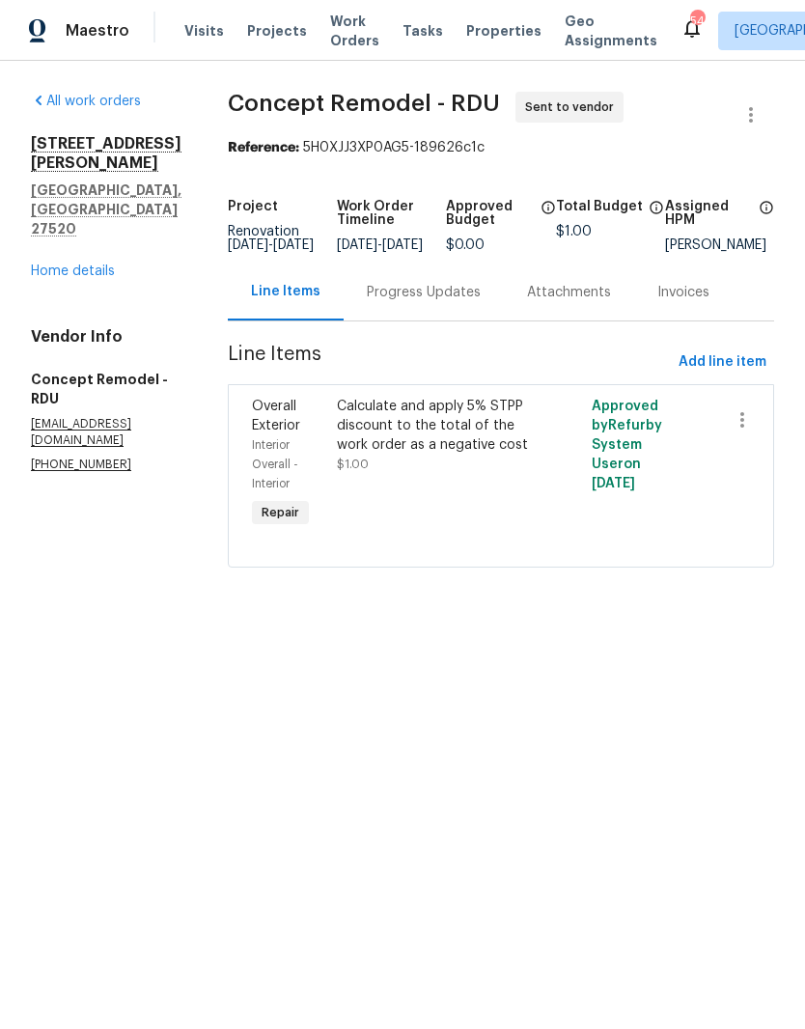
click at [440, 302] on div "Progress Updates" at bounding box center [424, 292] width 114 height 19
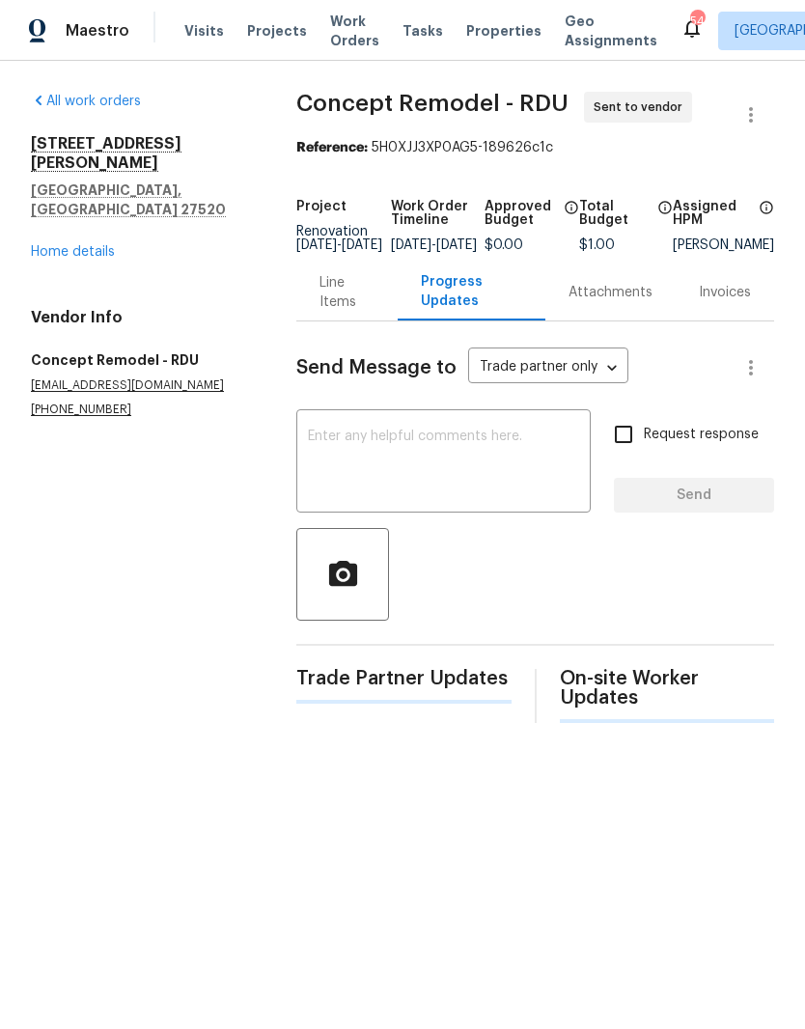
click at [506, 472] on textarea at bounding box center [443, 463] width 271 height 68
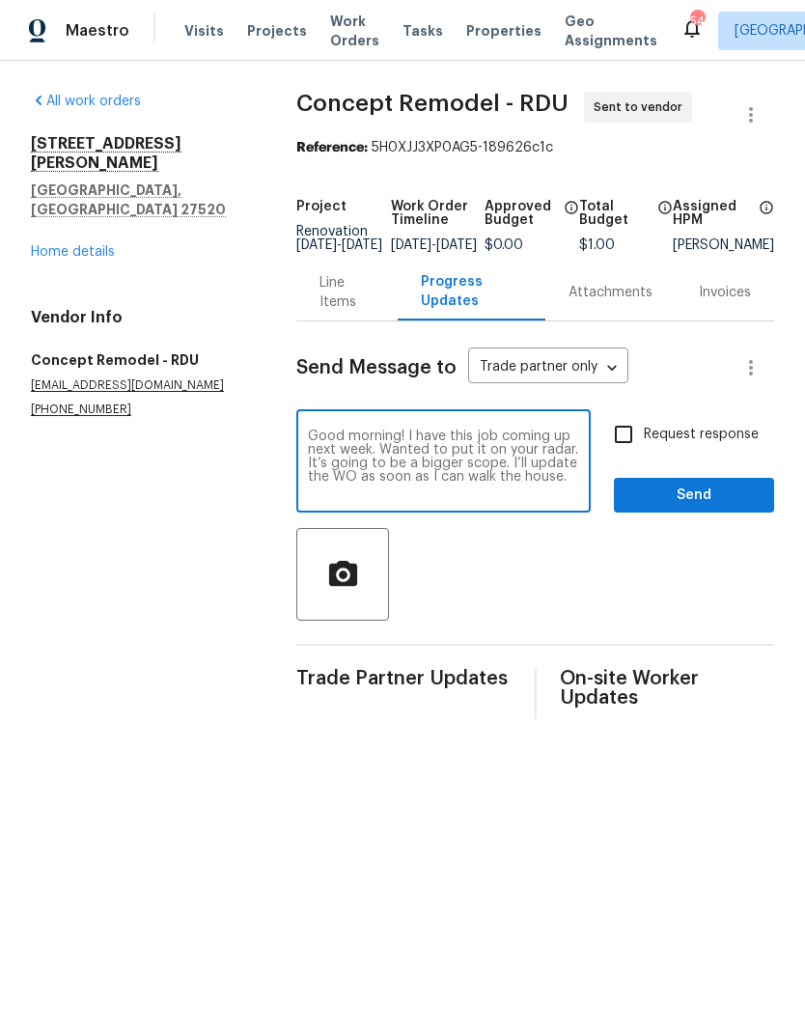
type textarea "Good morning! I have this job coming up next week. Wanted to put it on your rad…"
click at [613, 428] on input "Request response" at bounding box center [623, 434] width 41 height 41
checkbox input "true"
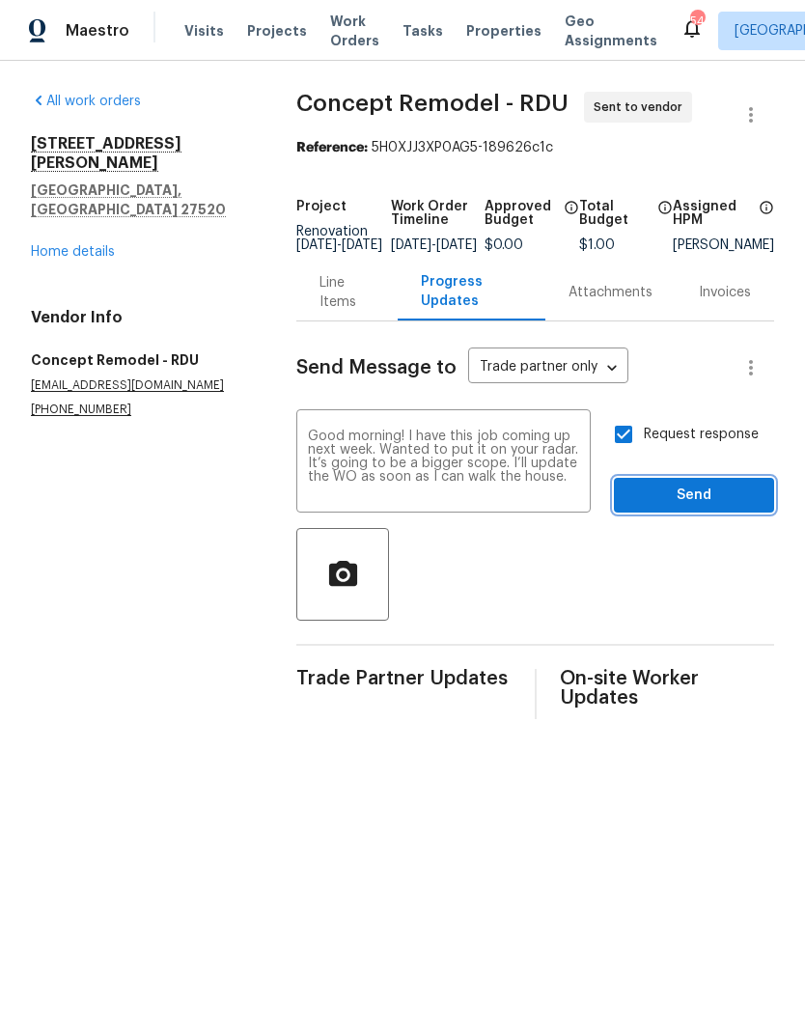
click at [737, 508] on span "Send" at bounding box center [693, 495] width 129 height 24
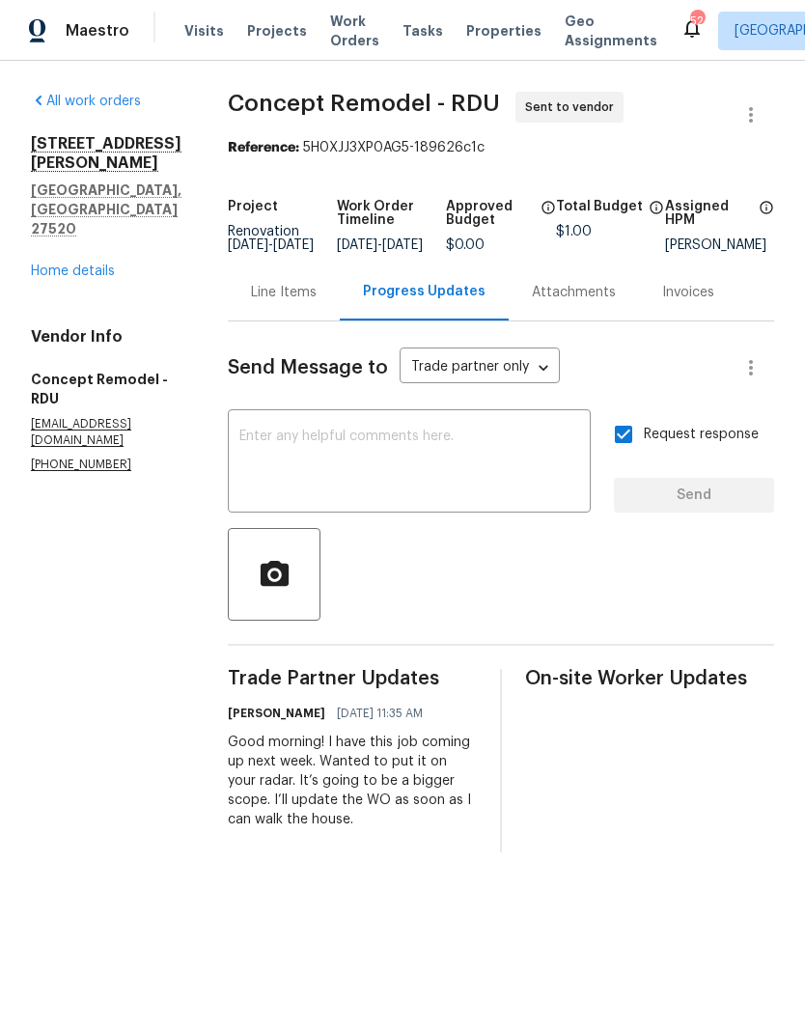
click at [631, 445] on input "Request response" at bounding box center [623, 434] width 41 height 41
checkbox input "false"
